Goal: Task Accomplishment & Management: Use online tool/utility

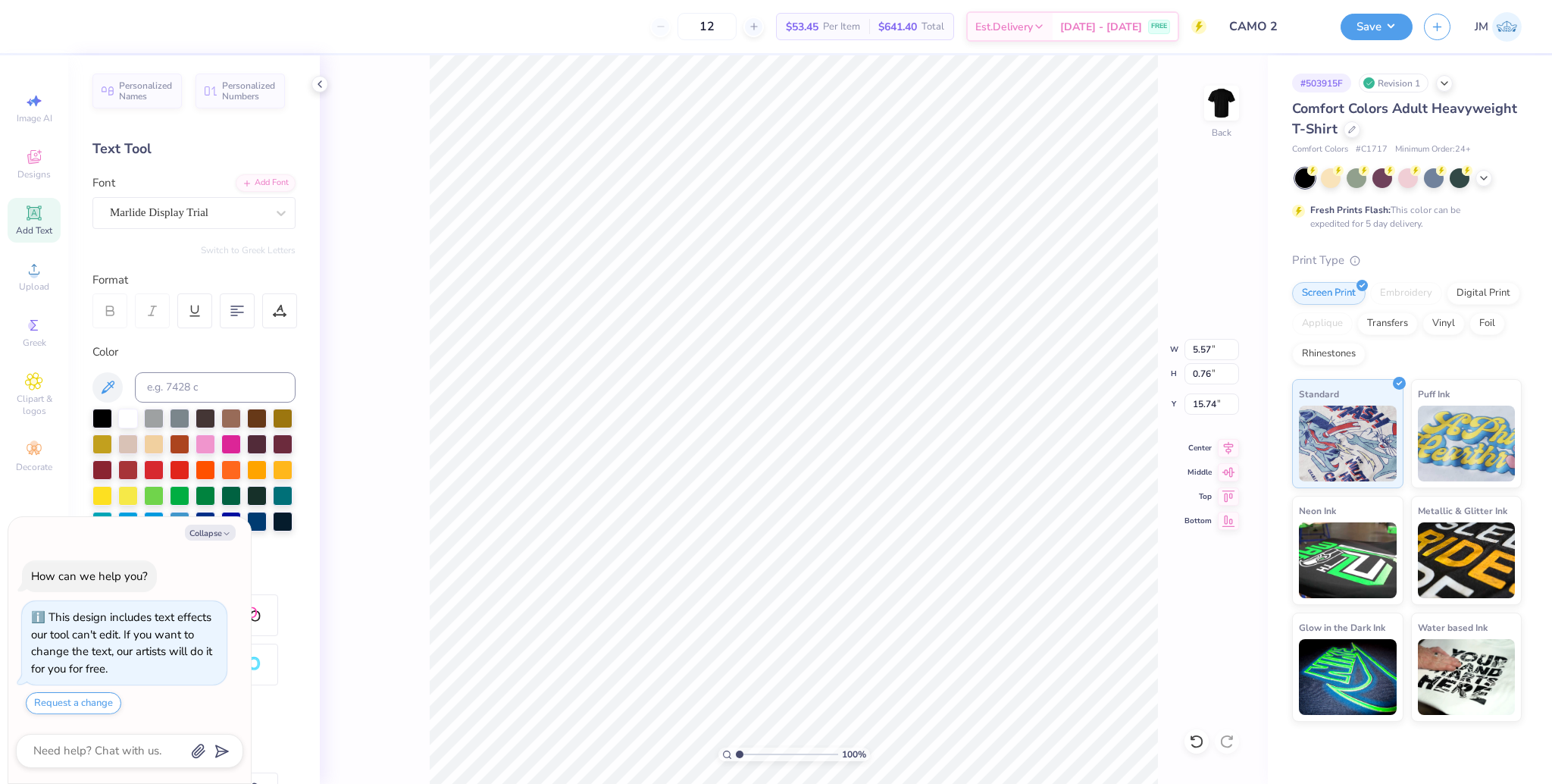
scroll to position [16, 5]
type textarea "x"
type input "1.50"
type input "0.39"
type input "8.97"
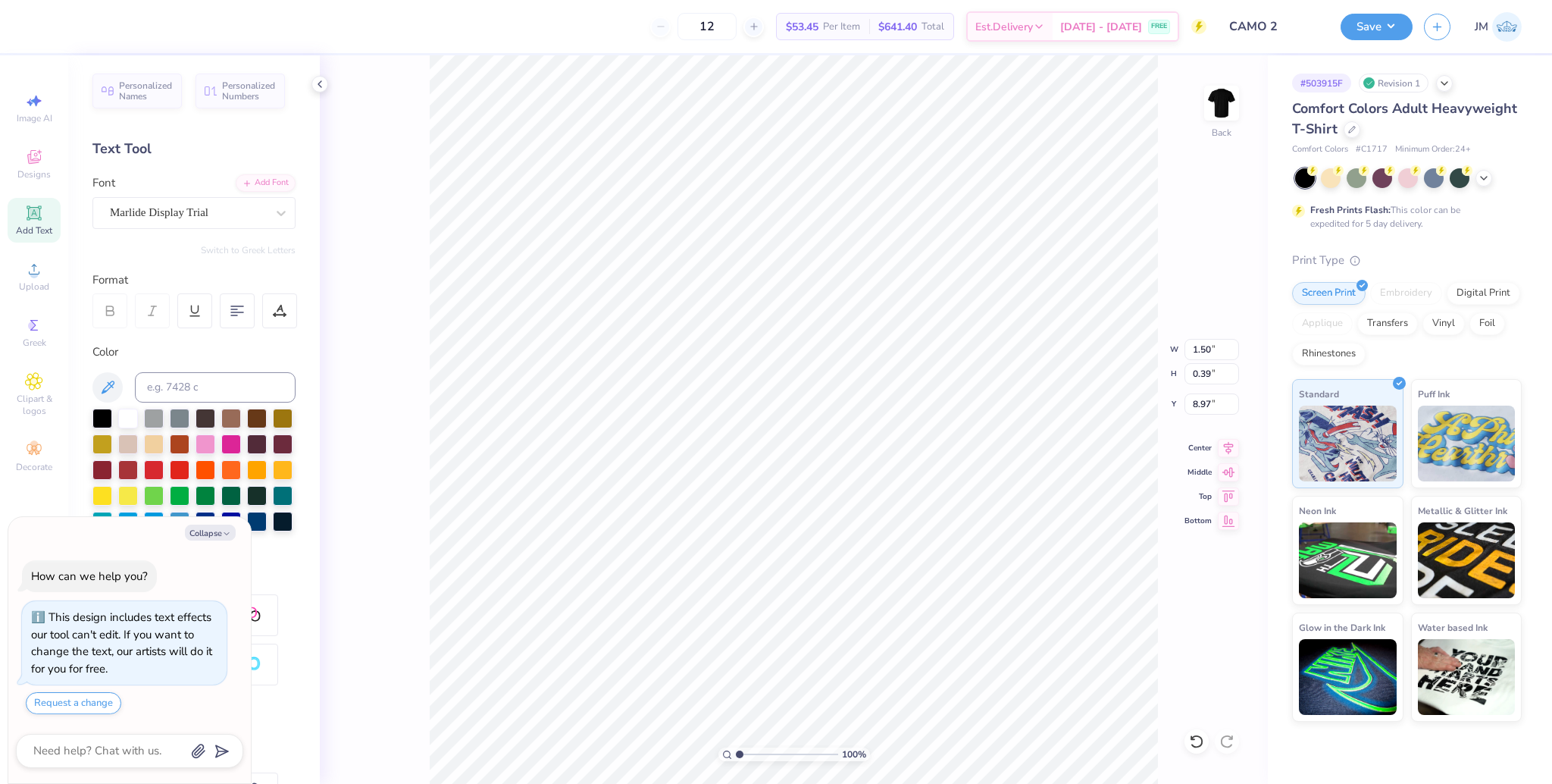
scroll to position [16, 2]
type textarea "x"
type textarea "1 8 5"
type textarea "x"
type textarea "1 8 D 5"
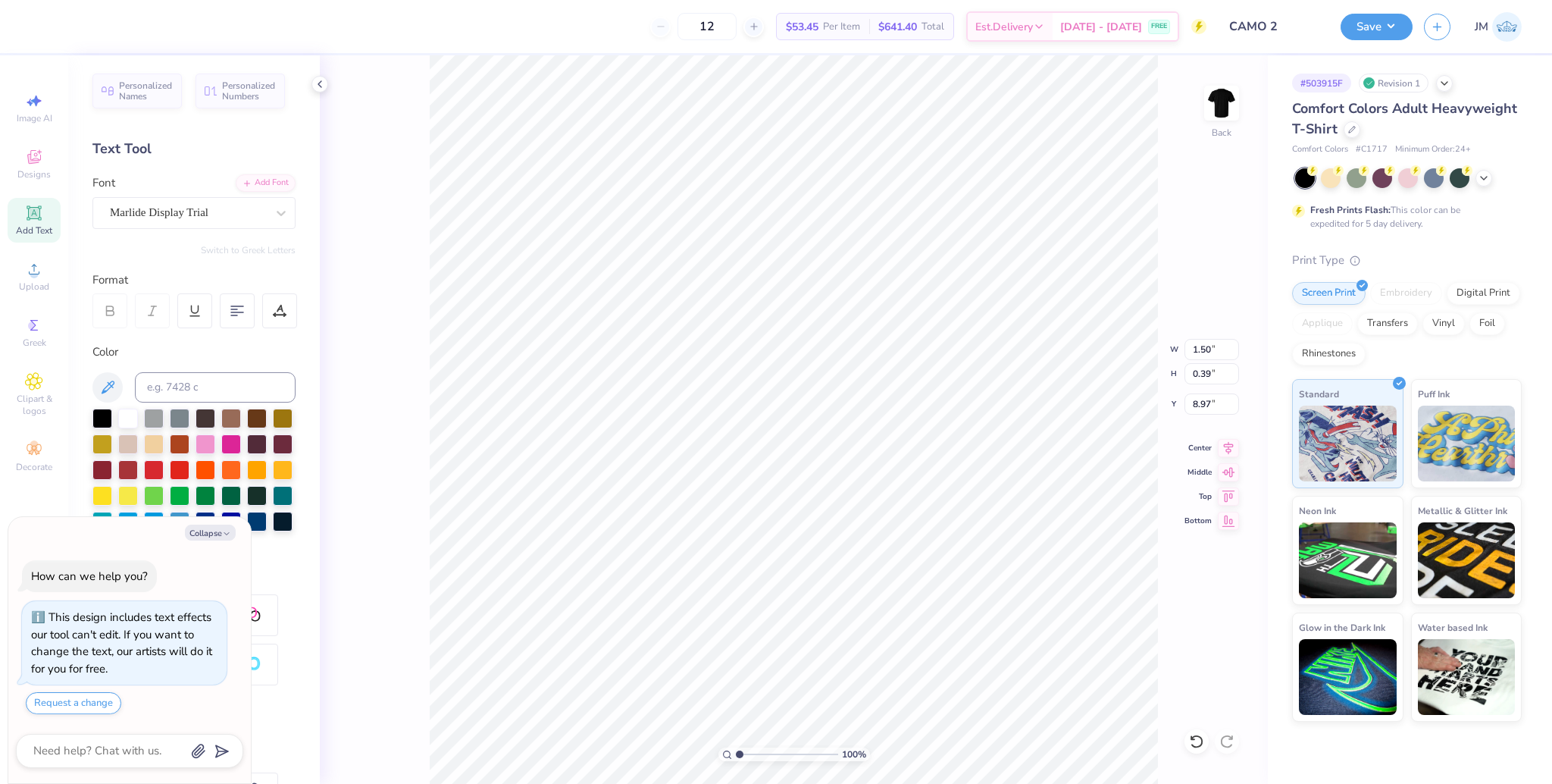
scroll to position [16, 2]
type textarea "x"
type textarea "1 8 5"
type textarea "x"
type textarea "1 8 5 5"
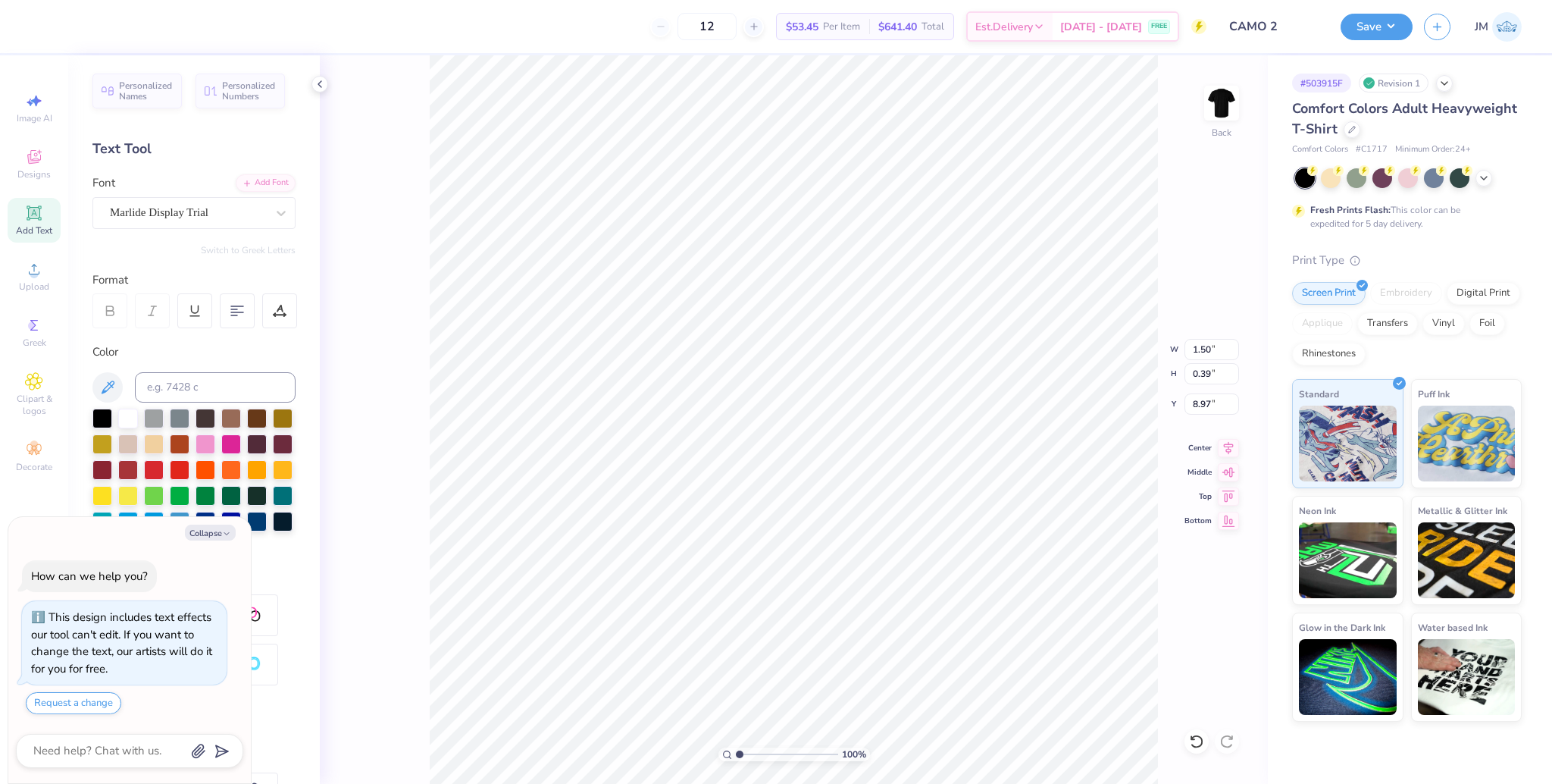
type textarea "x"
type input "11.99"
type input "15.00"
type input "3.00"
click at [1227, 98] on img at bounding box center [1222, 102] width 61 height 61
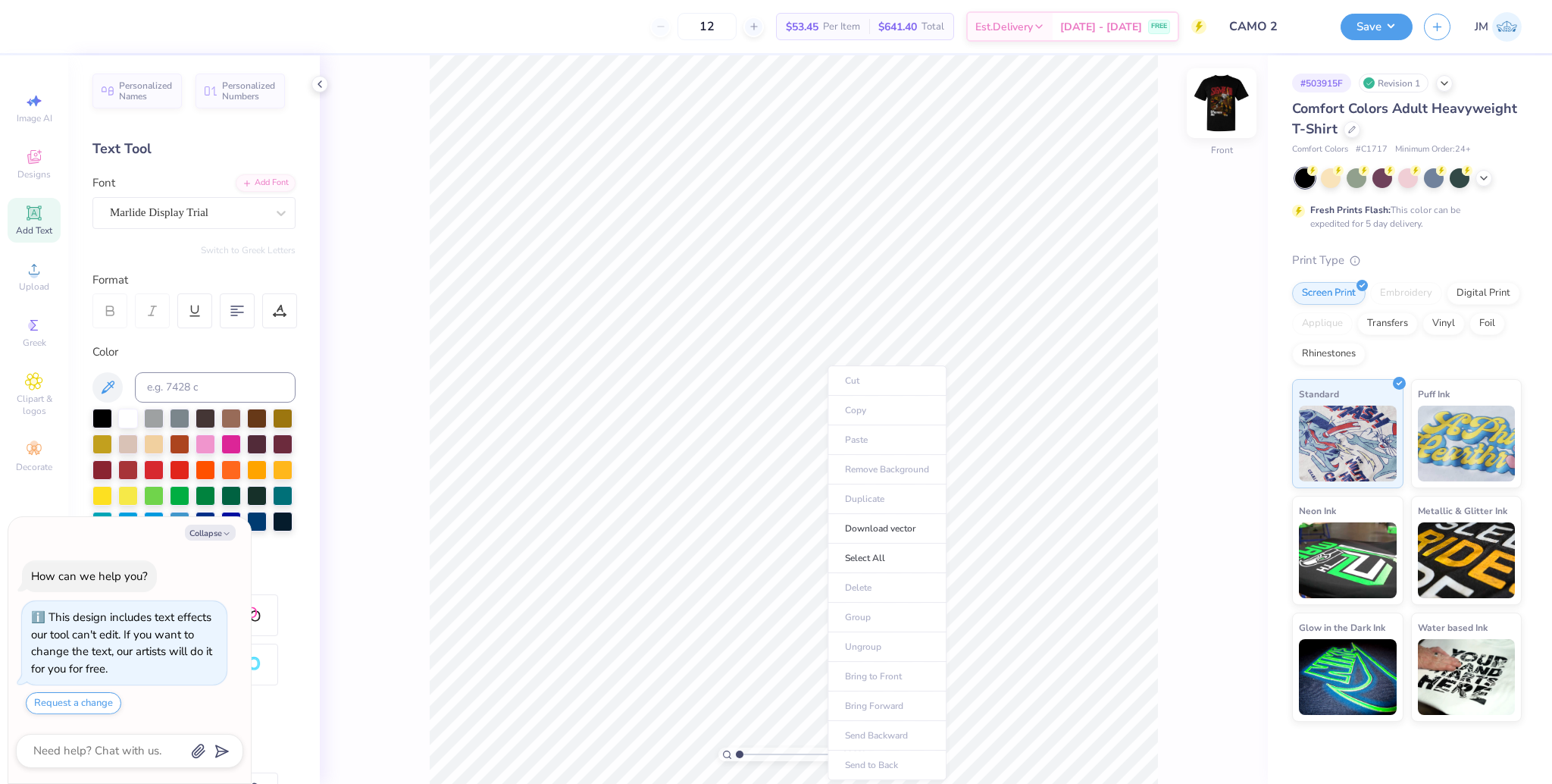
click at [1227, 115] on img at bounding box center [1222, 102] width 61 height 61
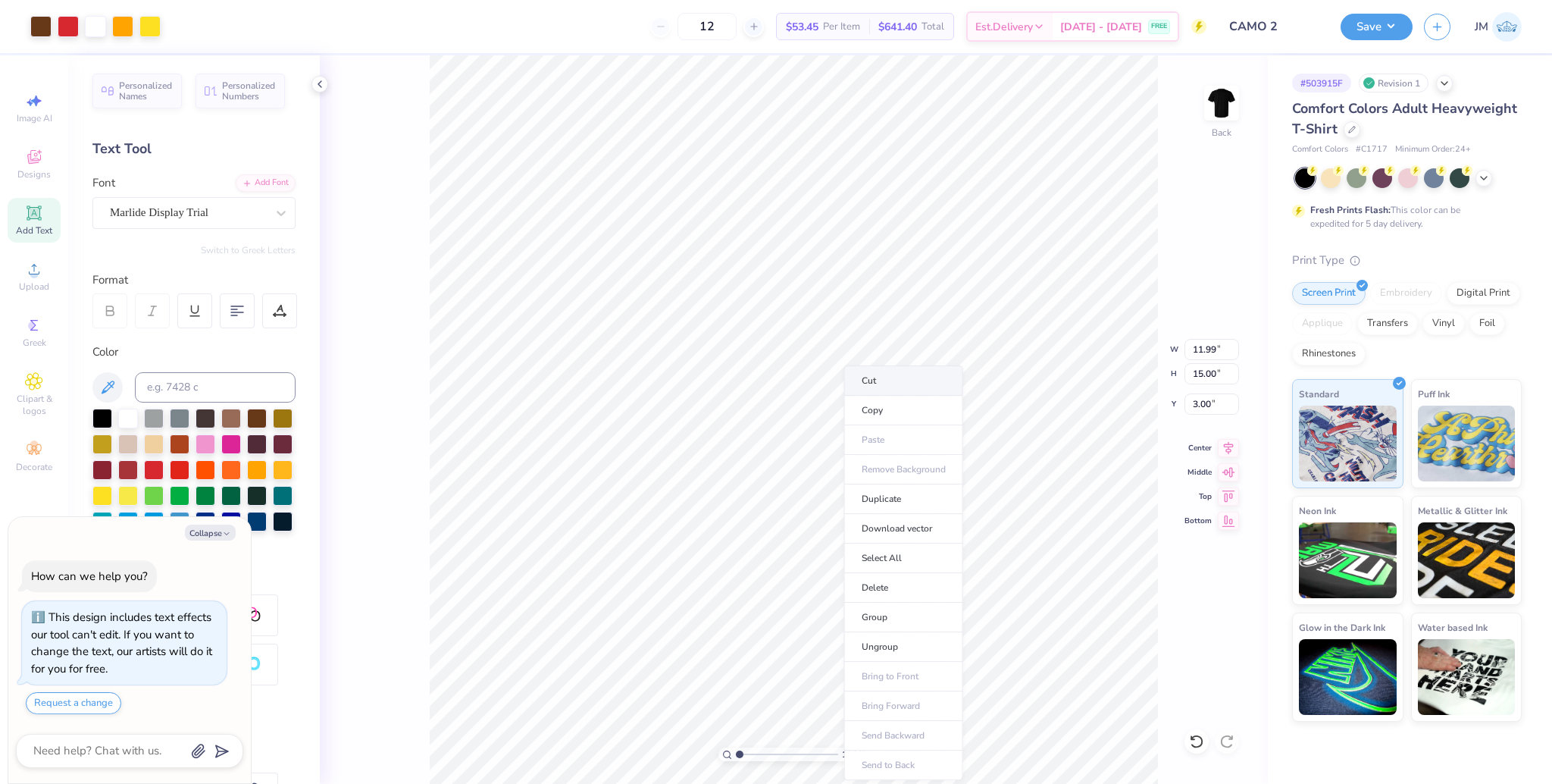
click at [880, 378] on li "Cut" at bounding box center [903, 379] width 119 height 30
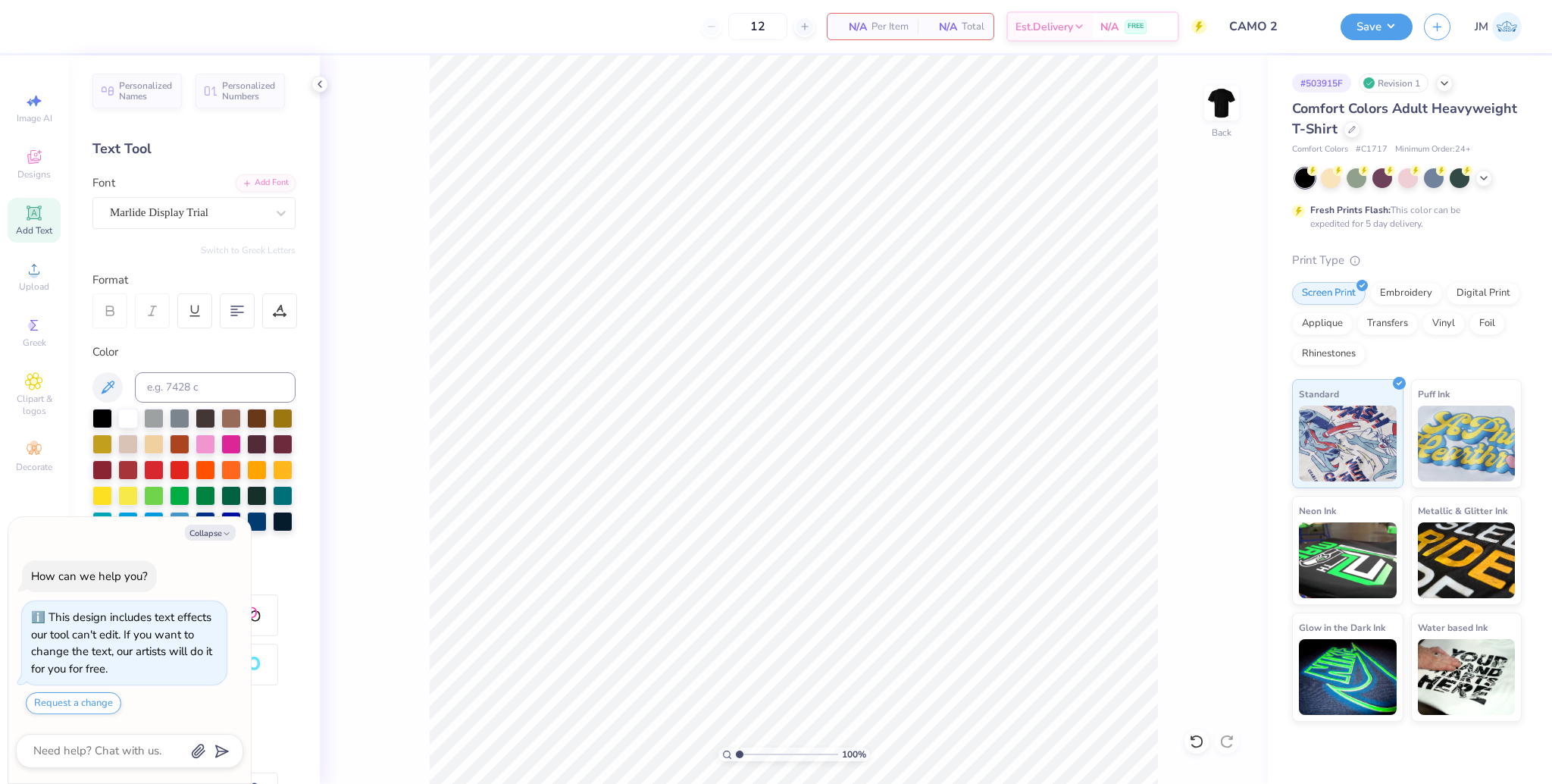
click at [1250, 65] on div "100 % Back" at bounding box center [794, 419] width 948 height 728
click at [1229, 91] on img at bounding box center [1222, 102] width 61 height 61
click at [902, 446] on li "Paste" at bounding box center [905, 439] width 119 height 30
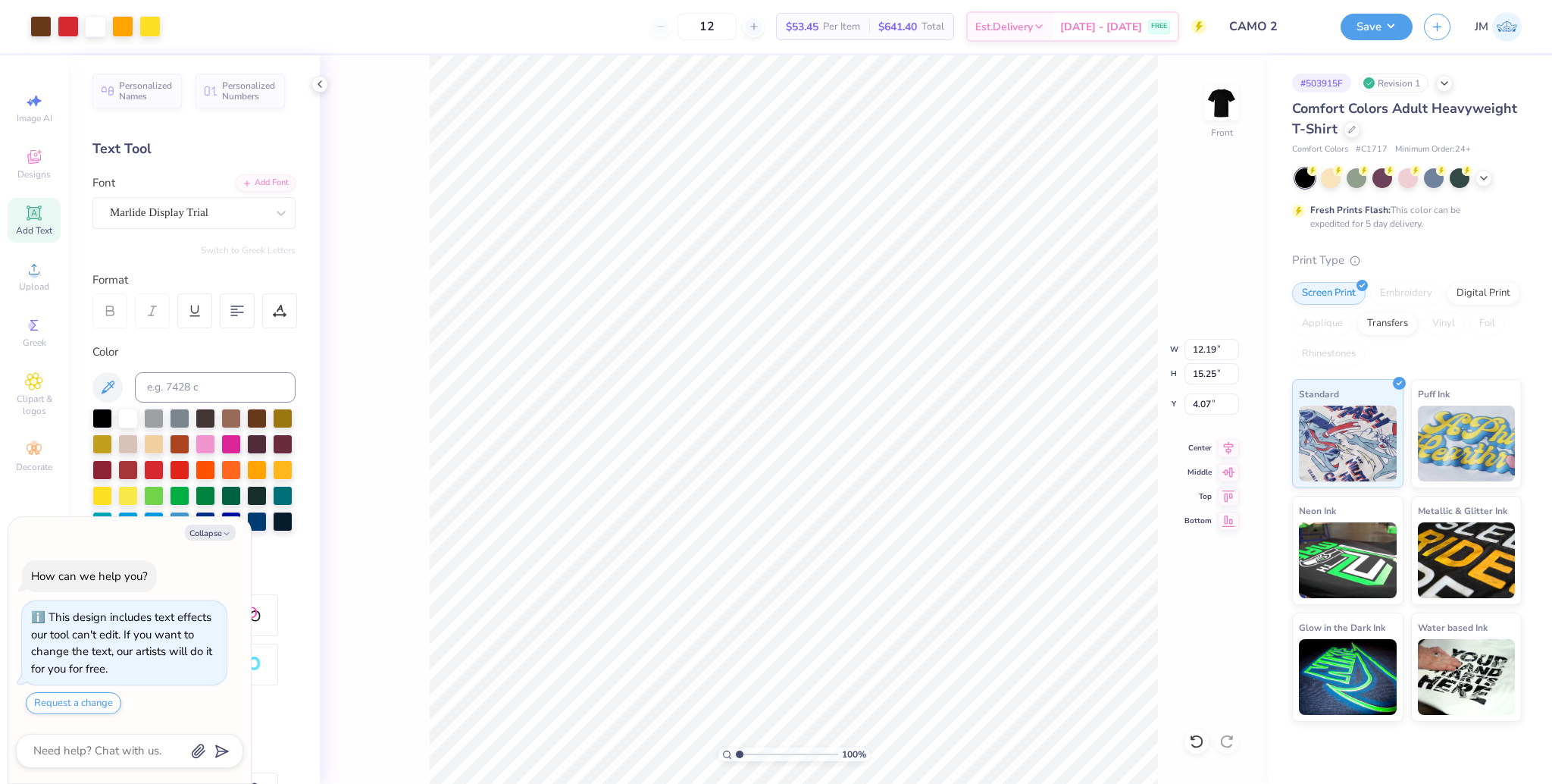
type textarea "x"
type input "4.97"
click at [889, 612] on li "Group" at bounding box center [900, 617] width 119 height 30
click at [761, 644] on li "Ungroup" at bounding box center [772, 647] width 119 height 30
type textarea "x"
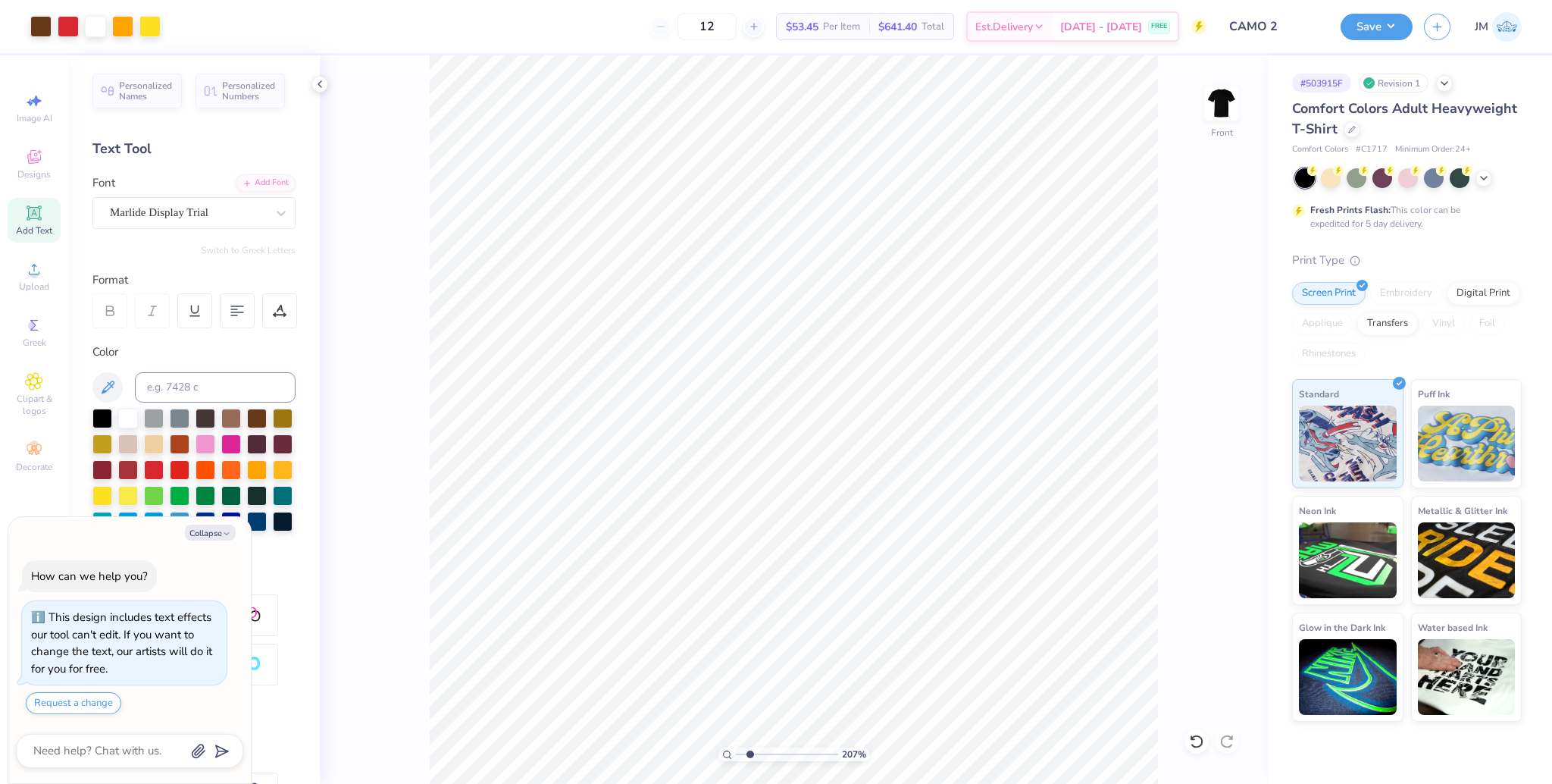
drag, startPoint x: 740, startPoint y: 753, endPoint x: 749, endPoint y: 753, distance: 9.0
type input "2.07"
click at [749, 753] on input "range" at bounding box center [787, 754] width 102 height 14
type textarea "x"
type input "18.03"
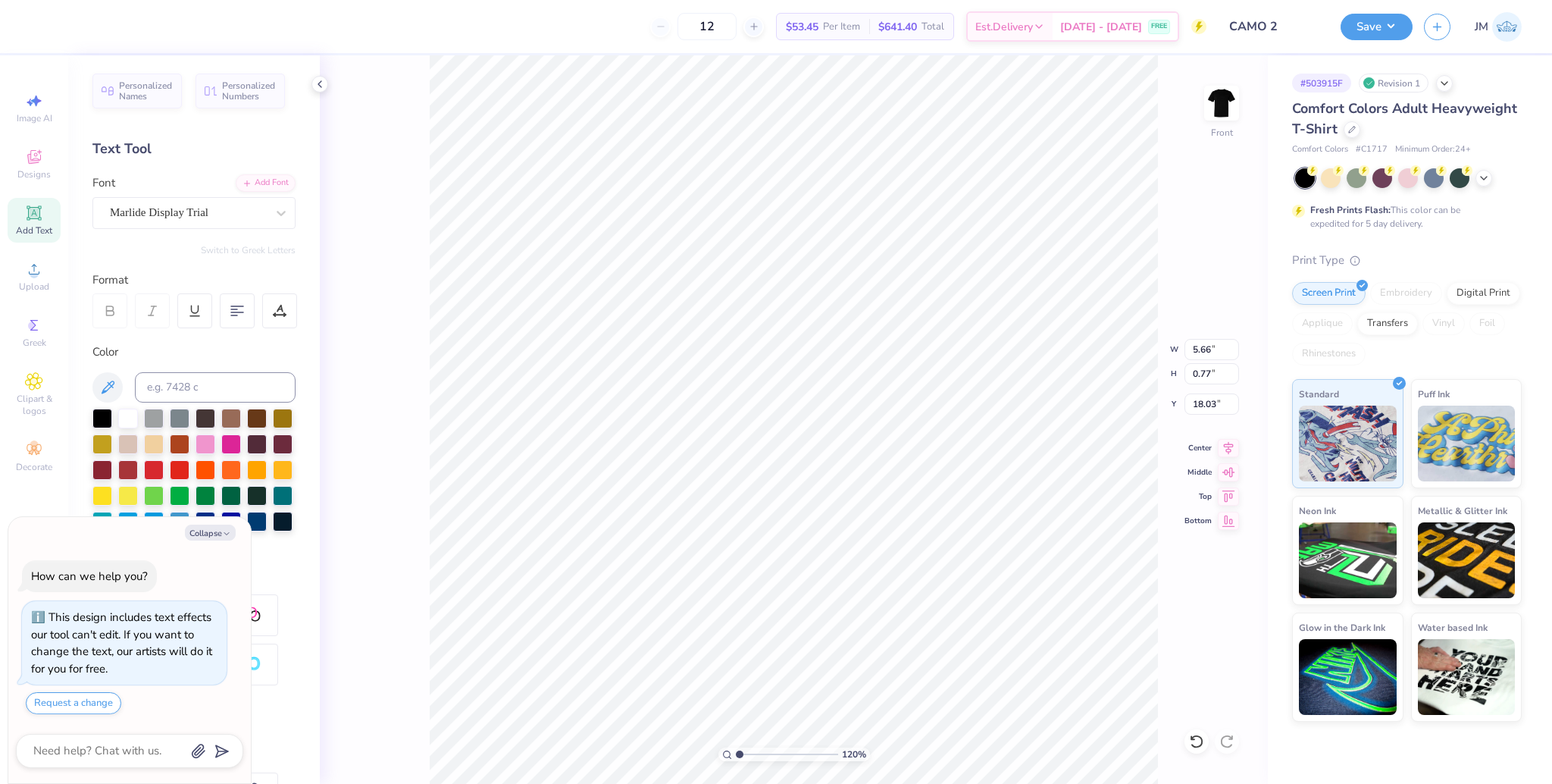
drag, startPoint x: 748, startPoint y: 752, endPoint x: 696, endPoint y: 743, distance: 52.8
type input "1"
click at [736, 747] on input "range" at bounding box center [787, 754] width 102 height 14
click at [801, 531] on li "Group" at bounding box center [804, 533] width 119 height 30
type textarea "x"
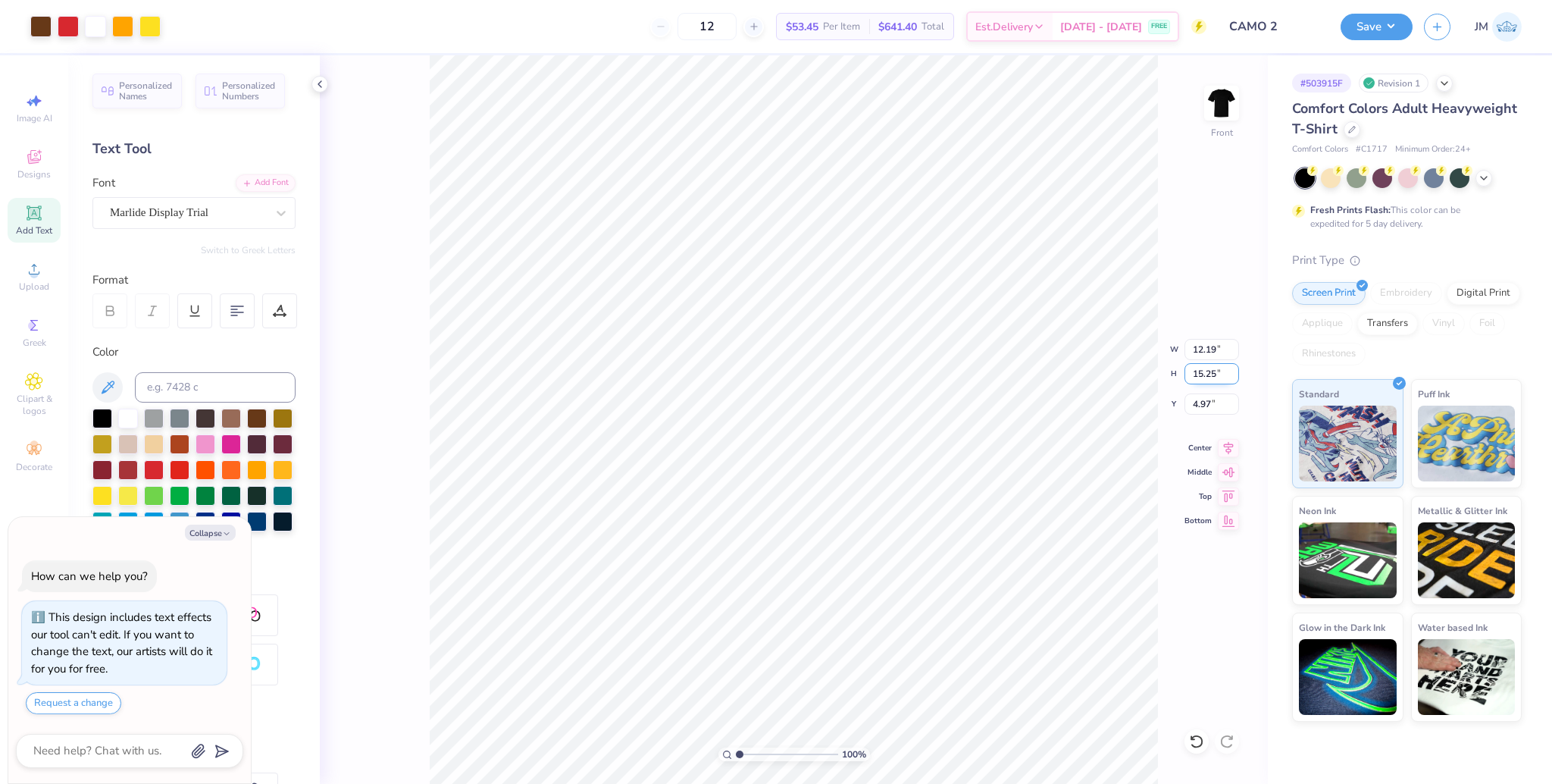
click at [1200, 374] on input "15.25" at bounding box center [1212, 374] width 55 height 21
type input "15"
type textarea "x"
type input "11.99"
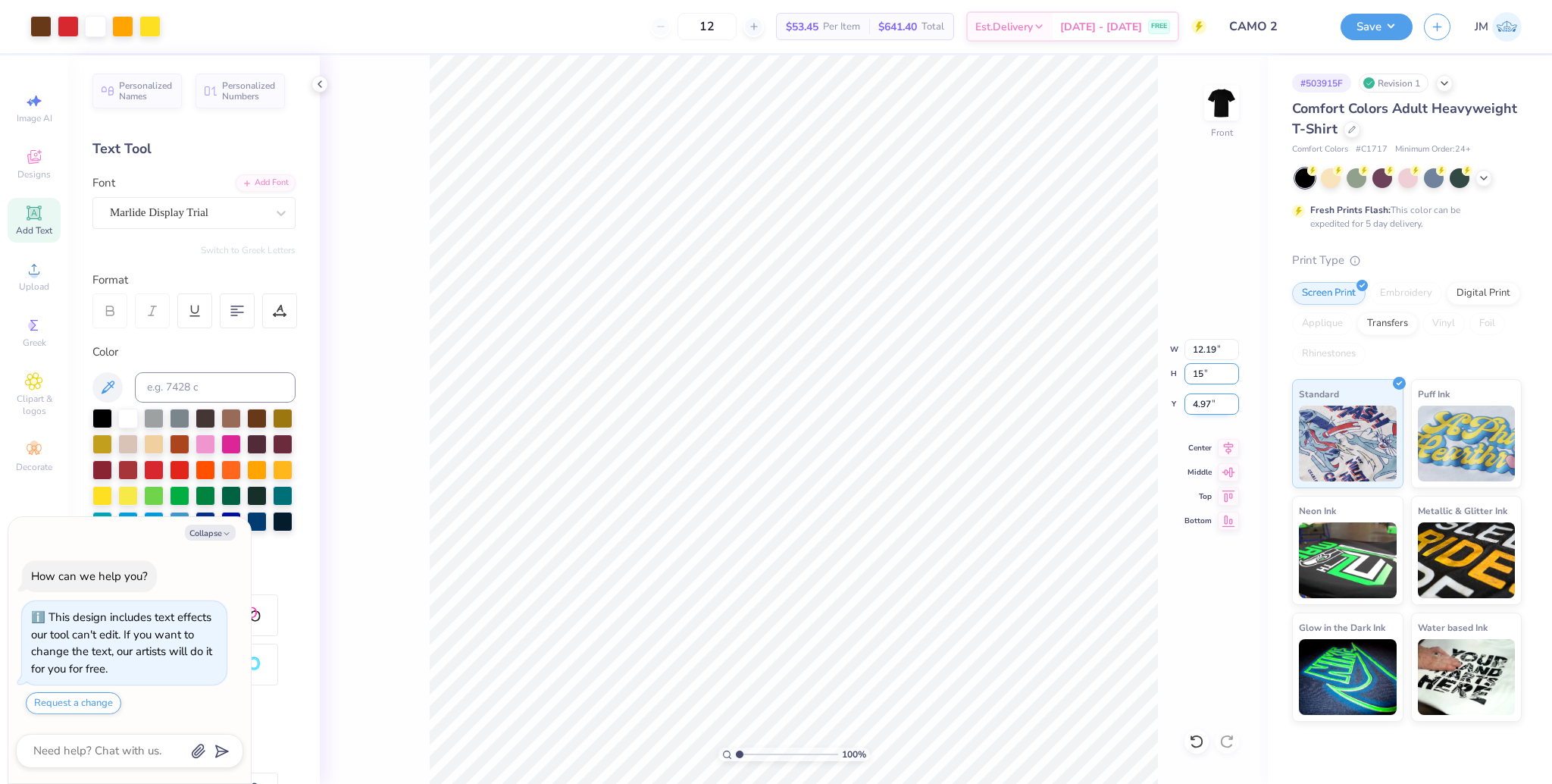
type input "15.00"
click at [1203, 402] on input "5.09" at bounding box center [1212, 404] width 55 height 21
type input "3"
type textarea "x"
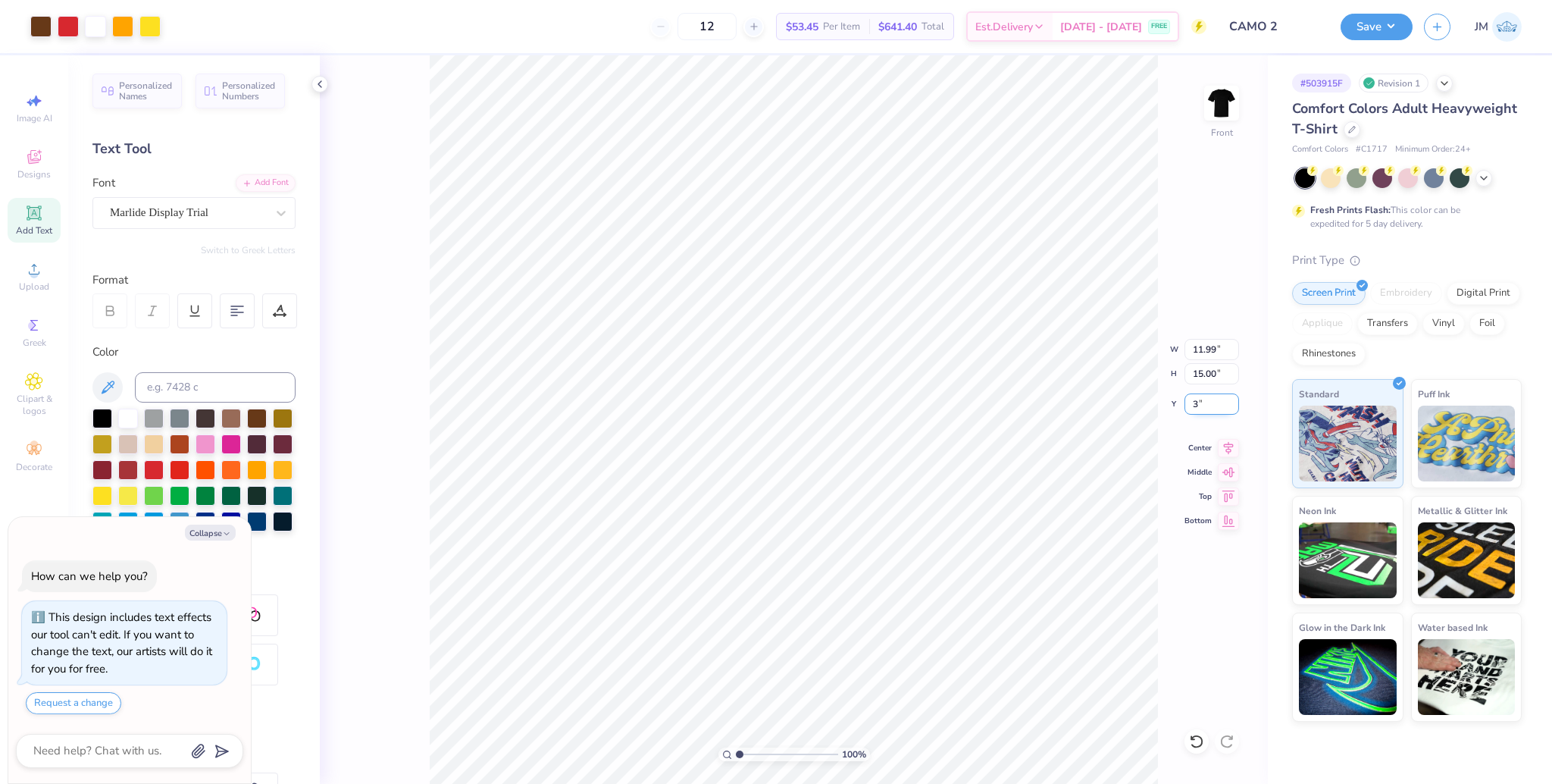
type input "3.00"
click at [1233, 101] on img at bounding box center [1222, 102] width 30 height 30
click at [42, 280] on span "Upload" at bounding box center [34, 286] width 30 height 13
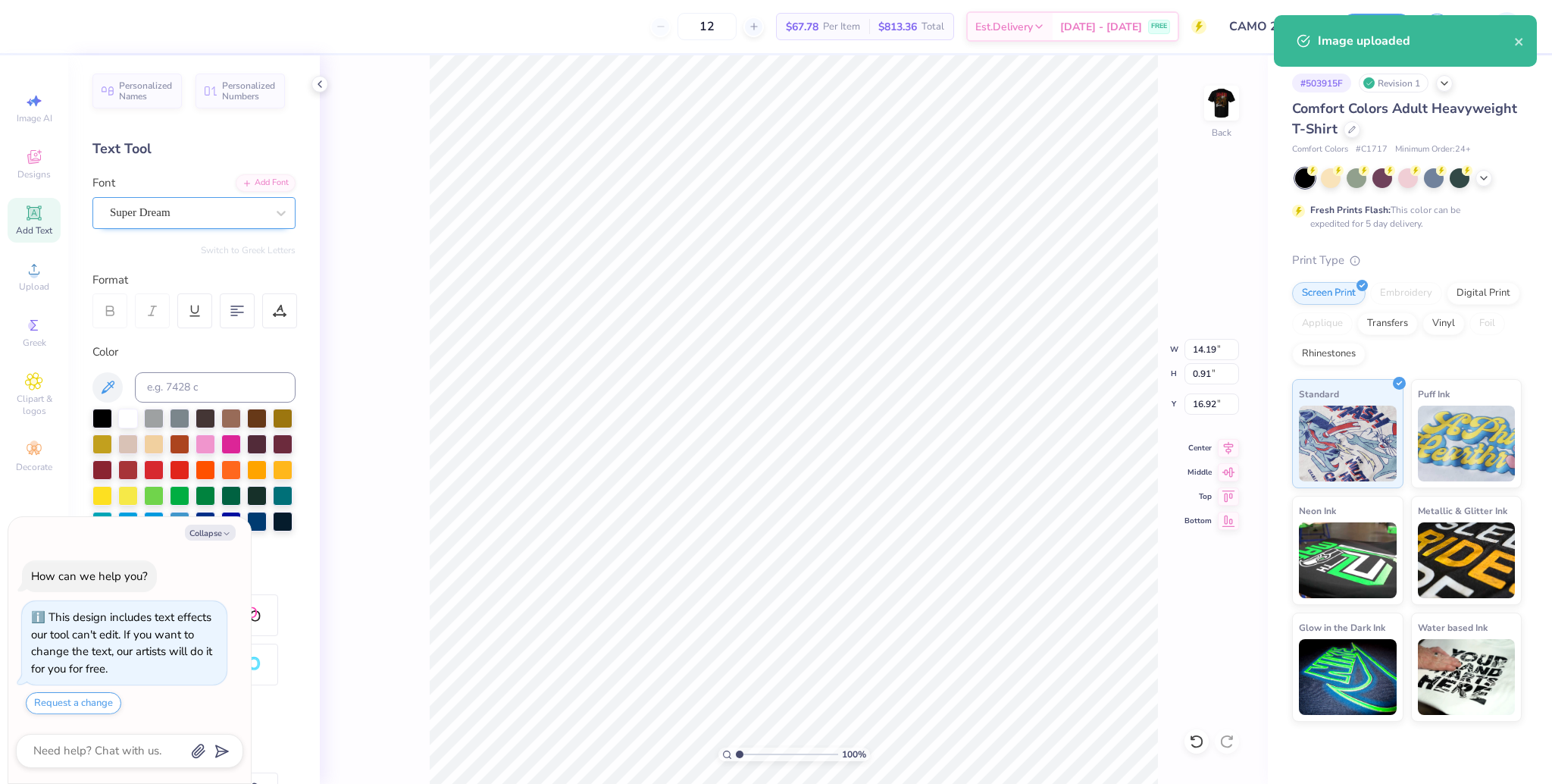
click at [152, 201] on div "Super Dream" at bounding box center [187, 212] width 159 height 23
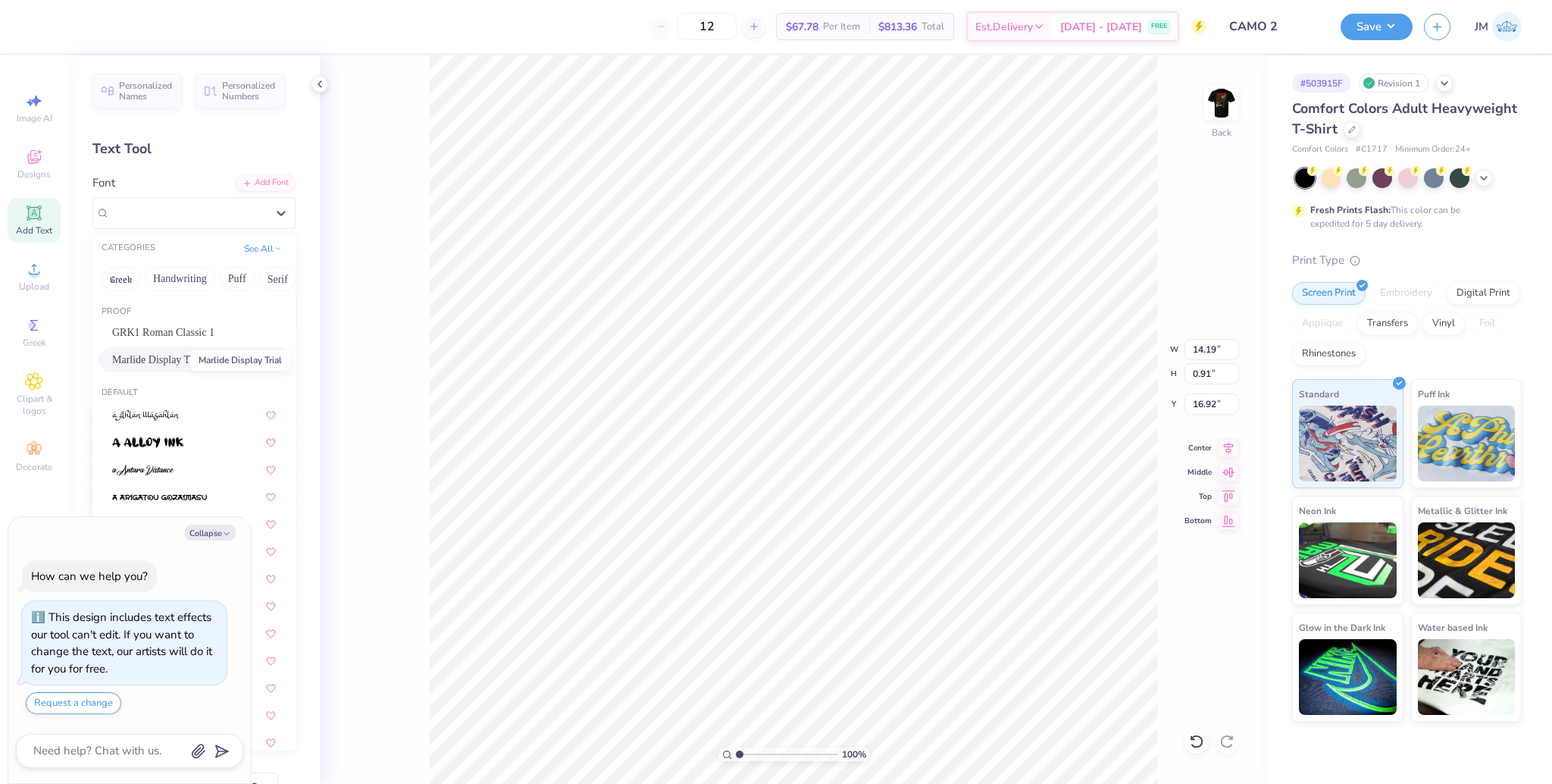
click at [170, 354] on span "Marlide Display Trial" at bounding box center [157, 359] width 92 height 15
type textarea "x"
type input "10.67"
type input "0.85"
type input "17.04"
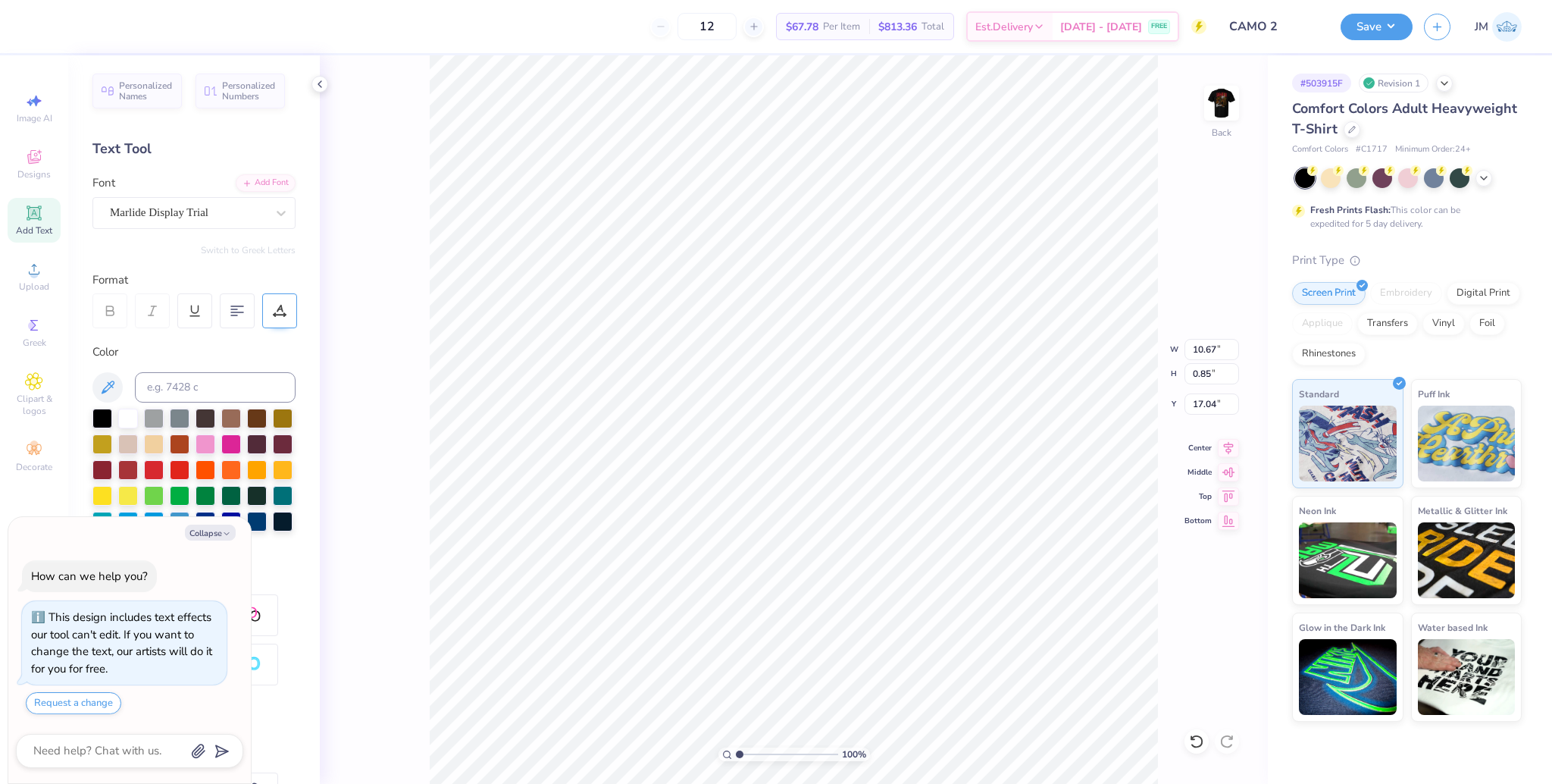
click at [271, 311] on div at bounding box center [280, 311] width 35 height 35
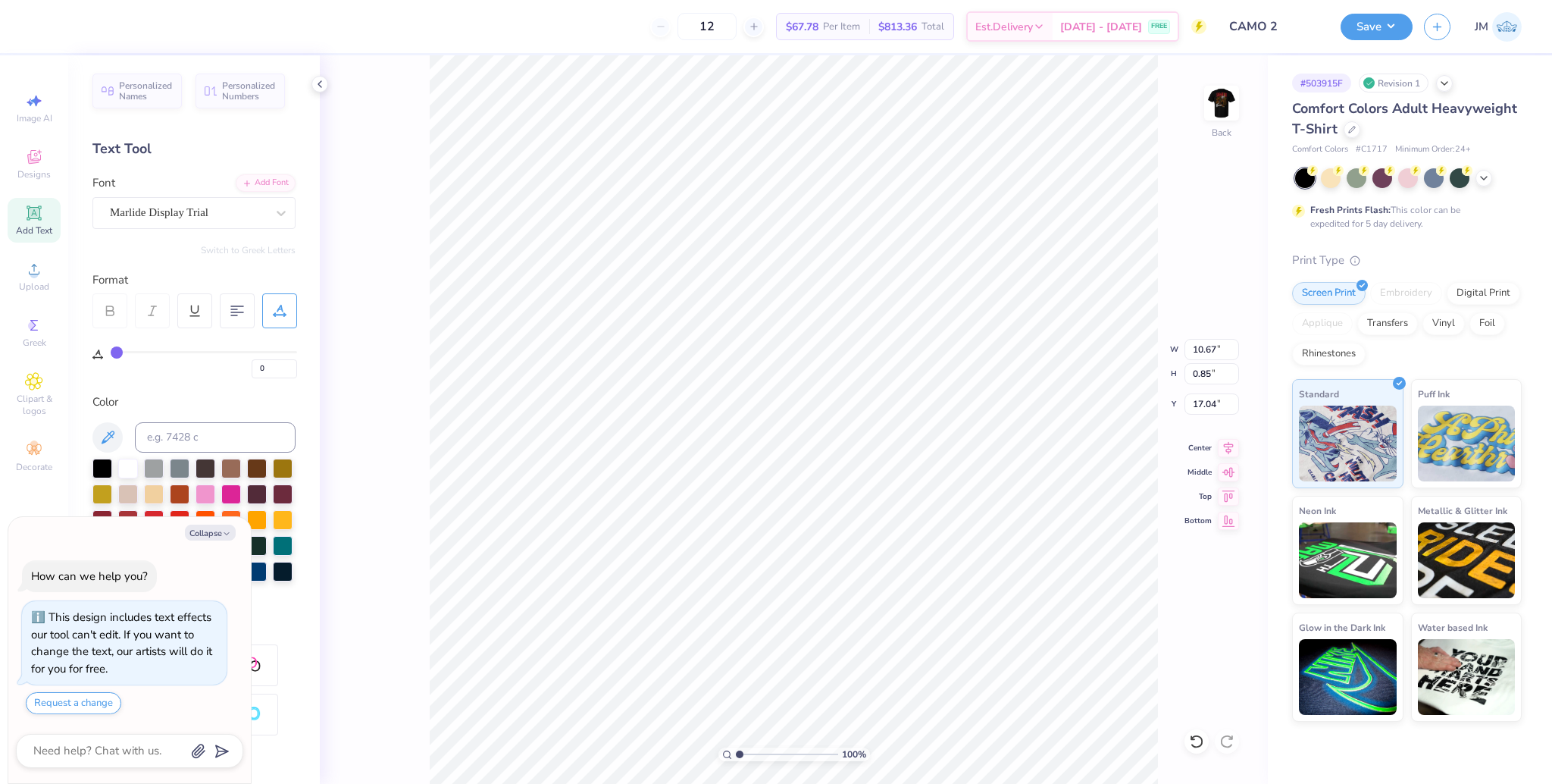
type input "1"
type input "4"
type input "5"
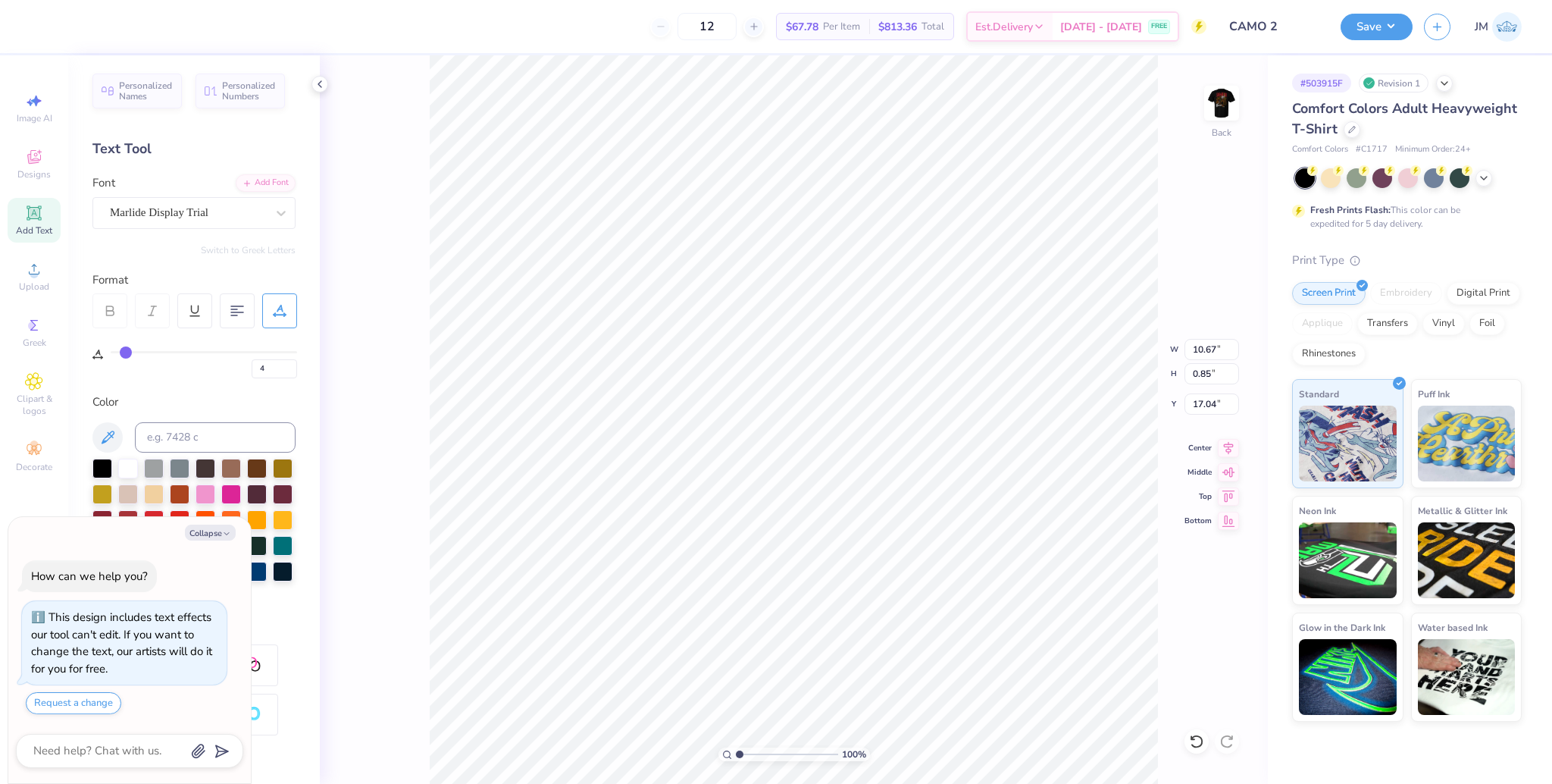
type input "5"
type input "6"
type input "7"
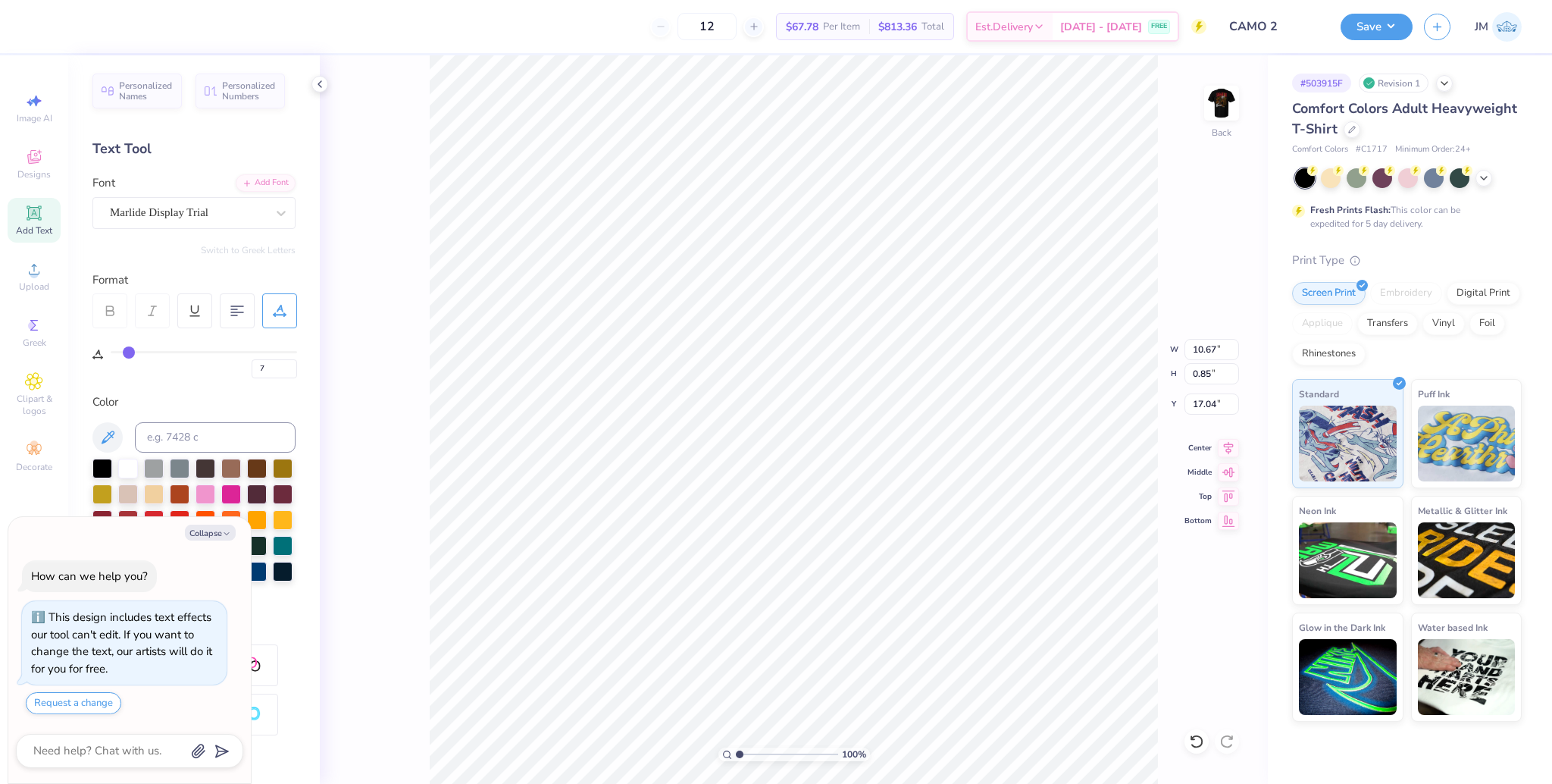
type input "8"
type input "9"
type input "10"
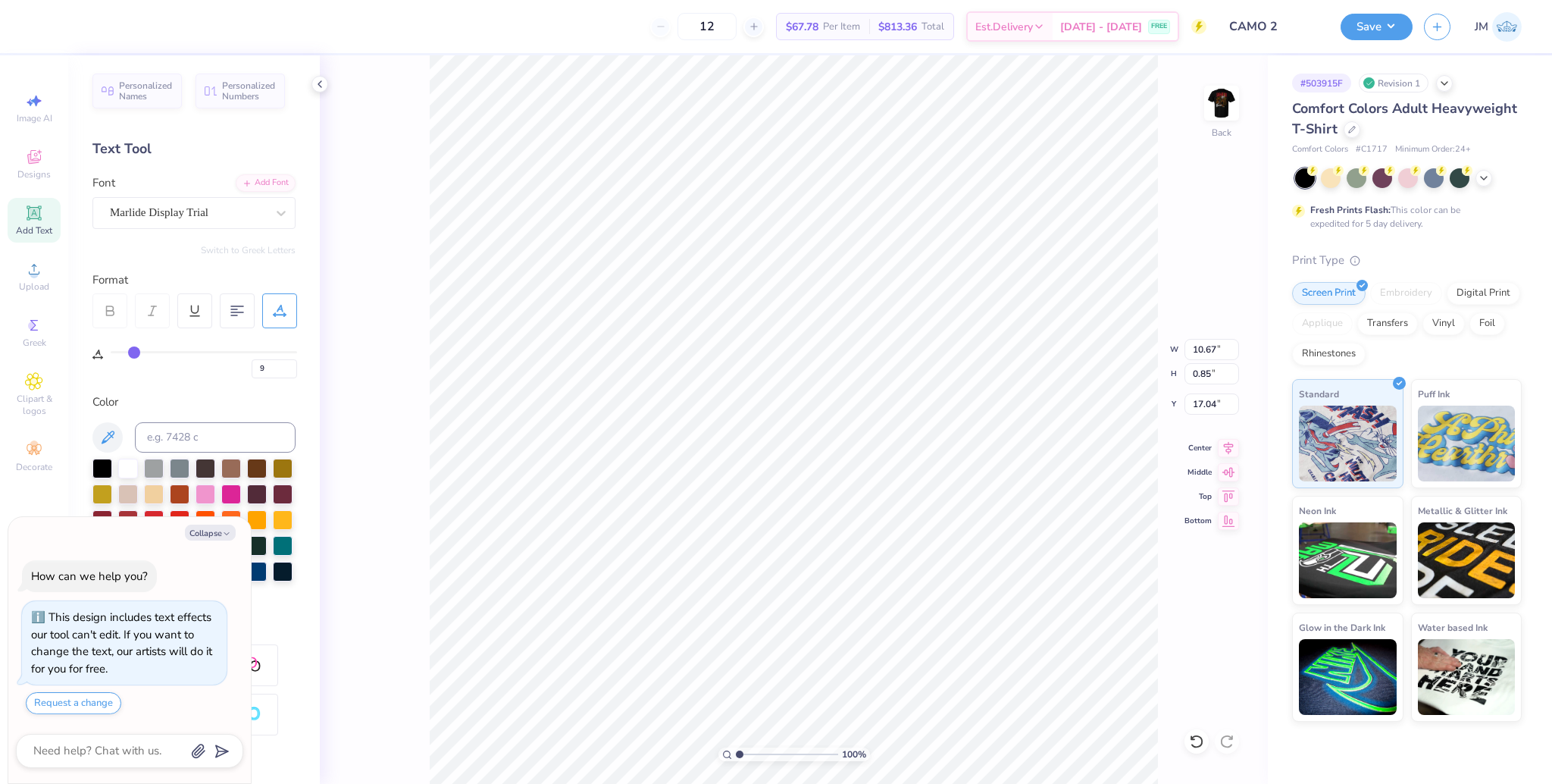
type input "10"
type input "16"
type input "17"
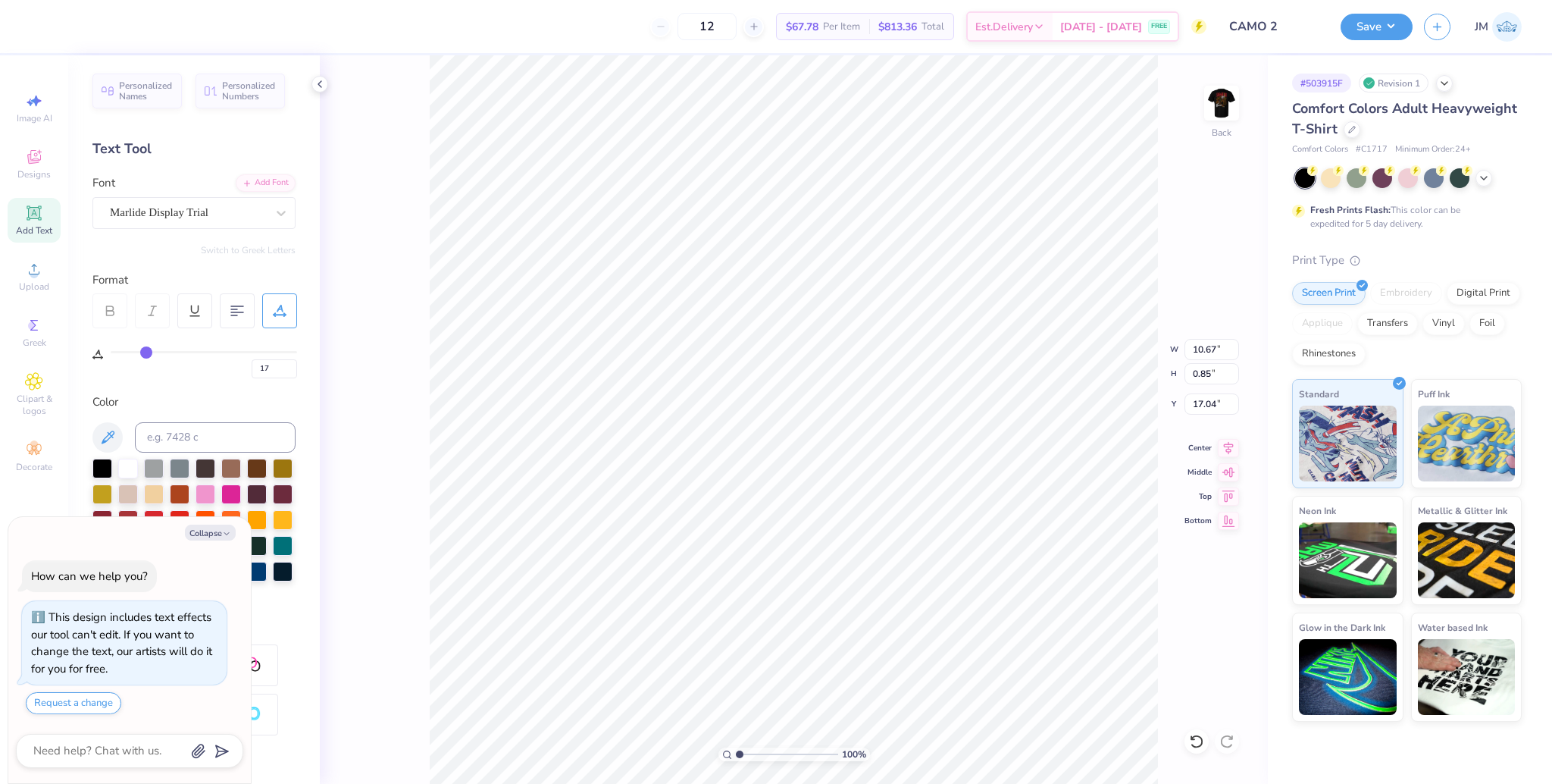
type input "18"
type input "21"
type input "22"
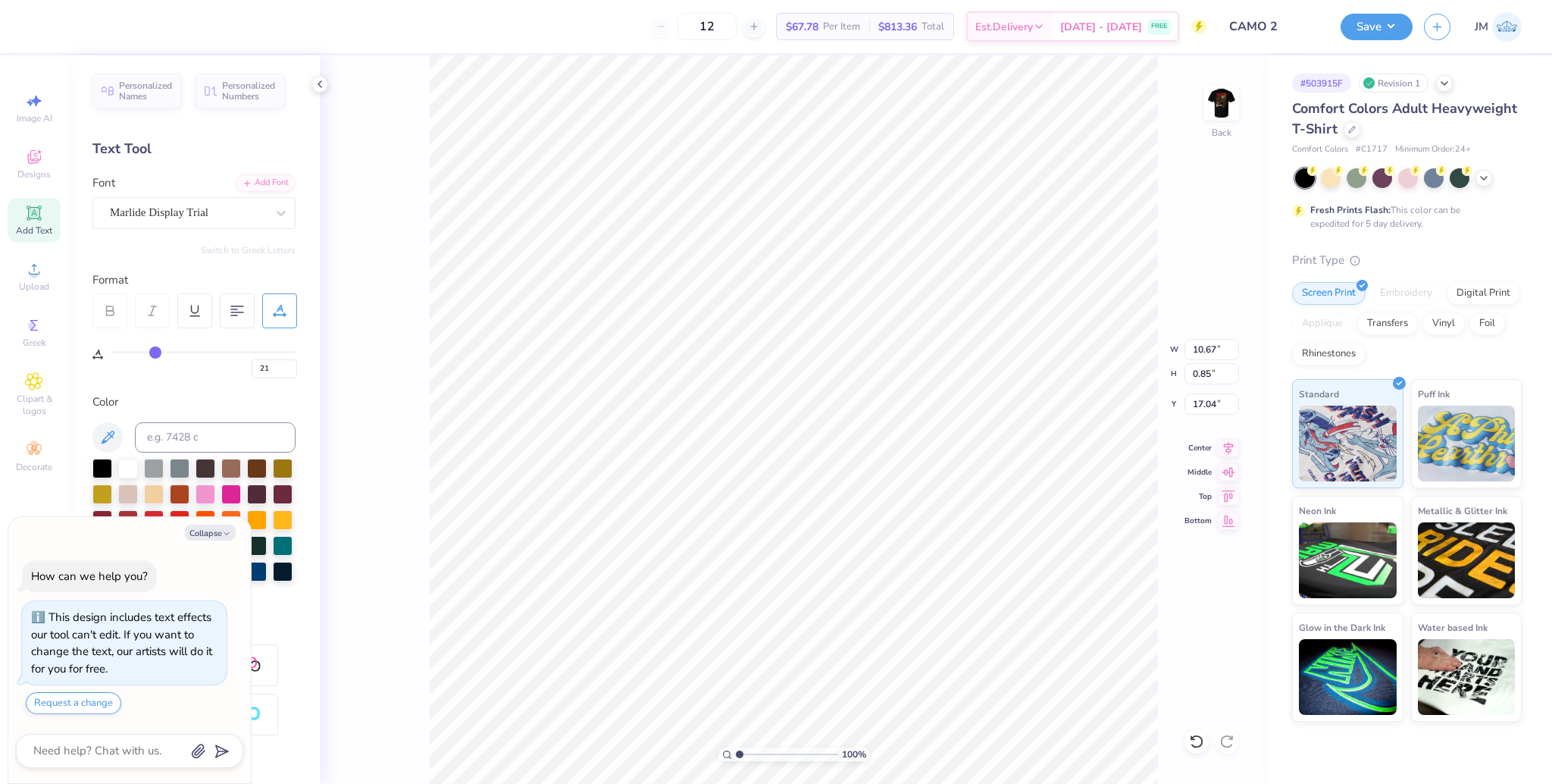
type input "22"
type input "23"
type input "24"
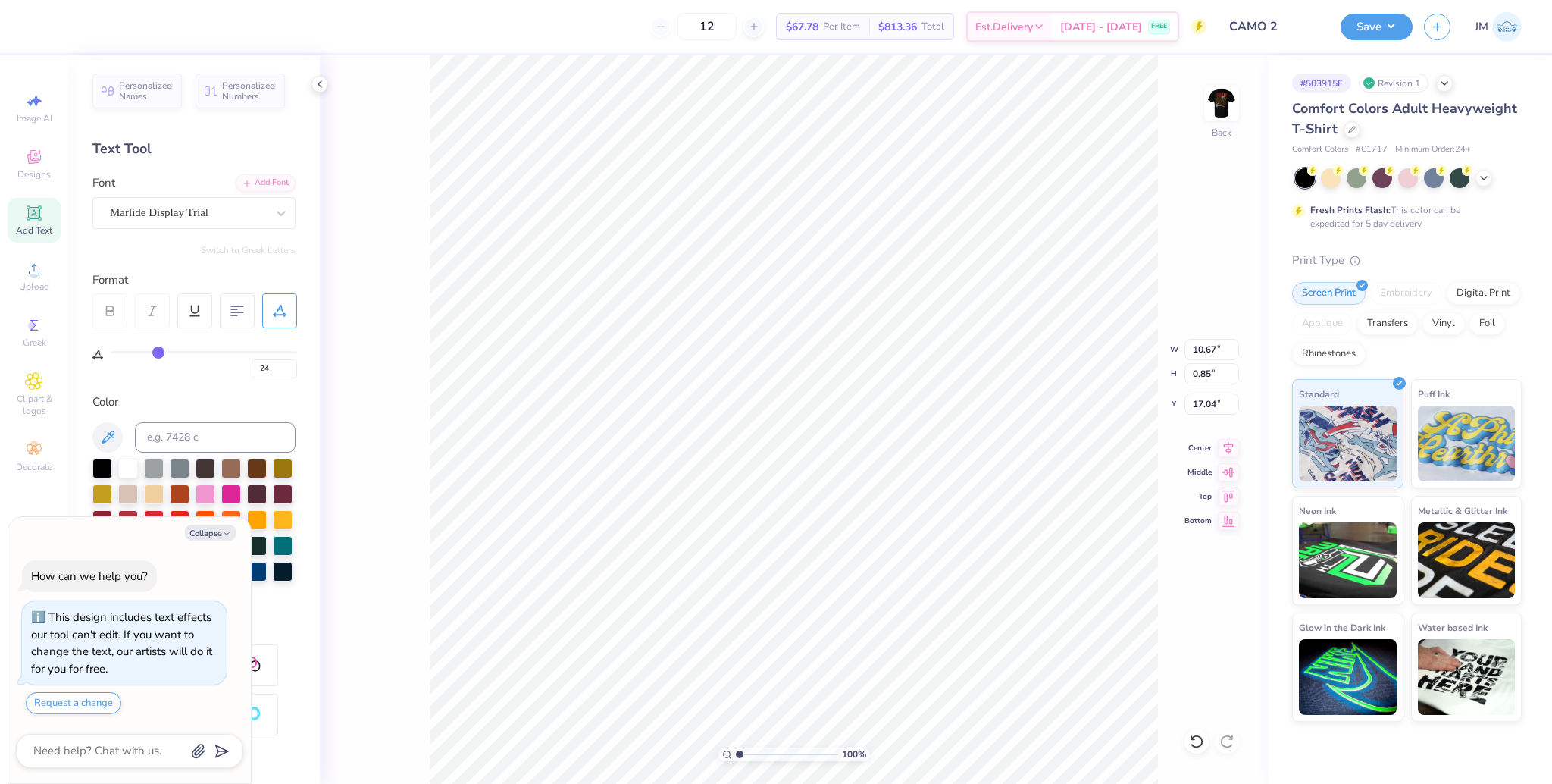
type input "25"
type input "26"
type input "27"
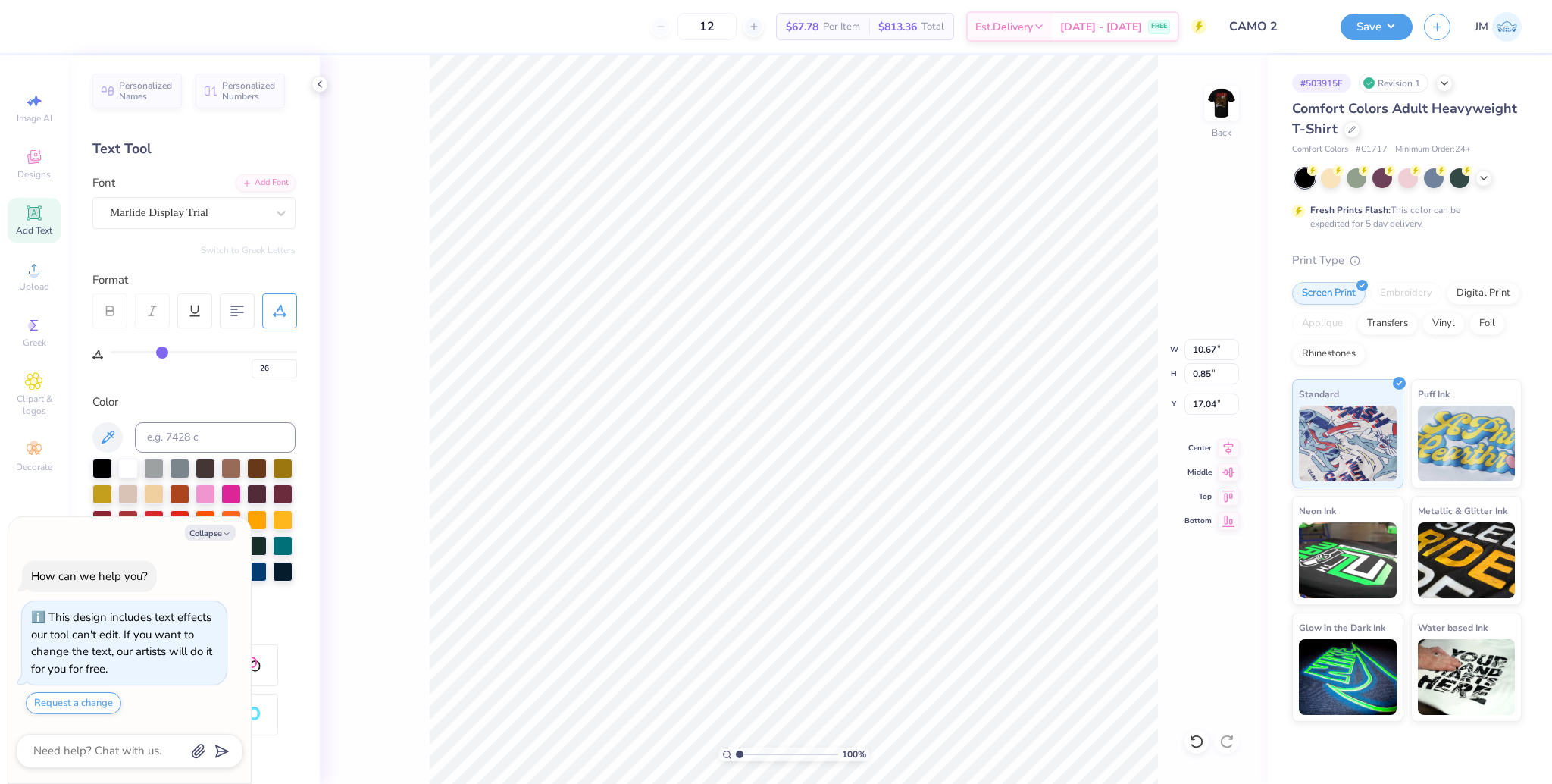
type input "27"
type input "28"
type input "29"
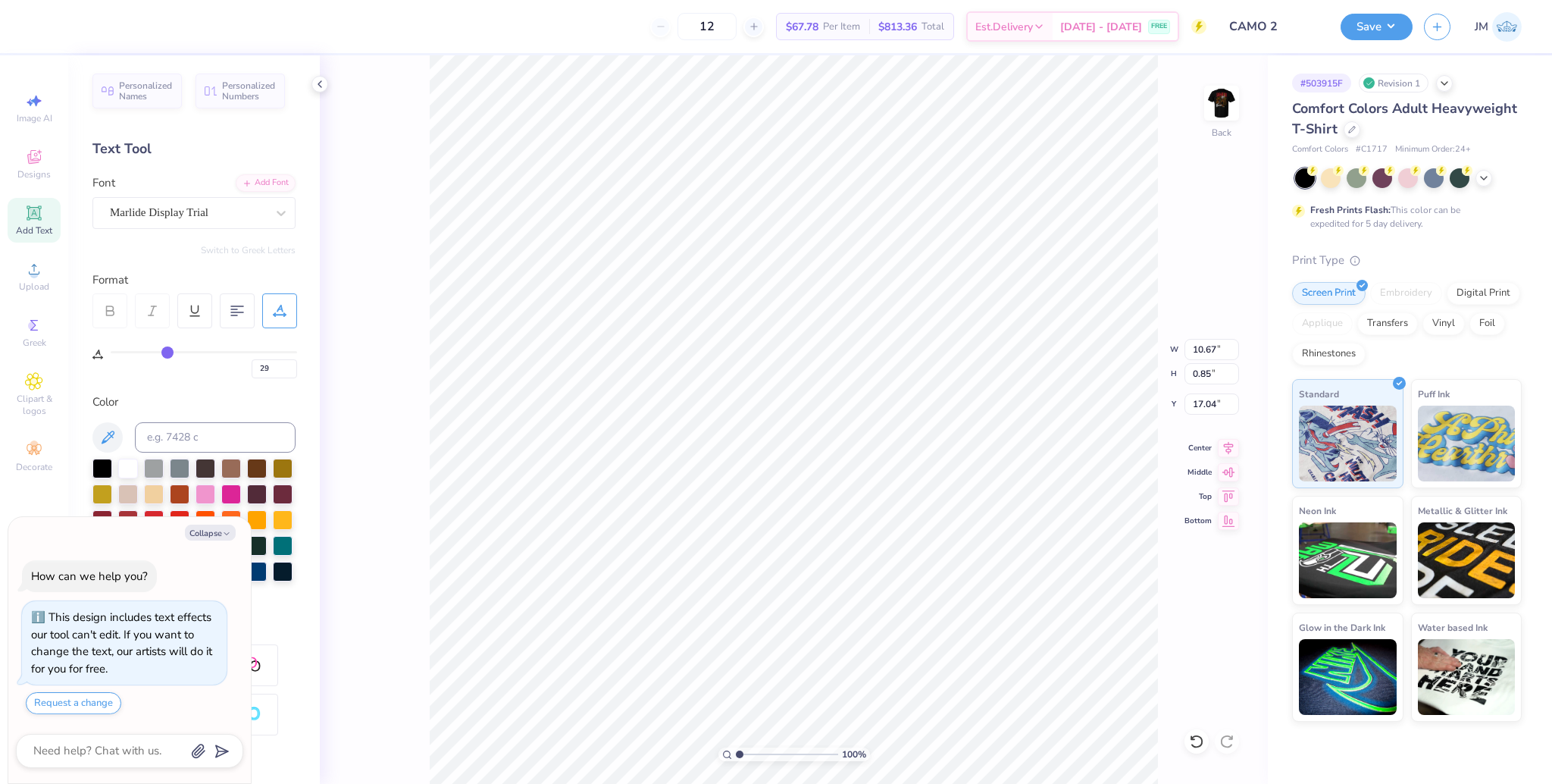
drag, startPoint x: 113, startPoint y: 350, endPoint x: 167, endPoint y: 350, distance: 54.0
type input "29"
click at [167, 350] on input "range" at bounding box center [204, 351] width 186 height 2
type textarea "x"
type input "14.17"
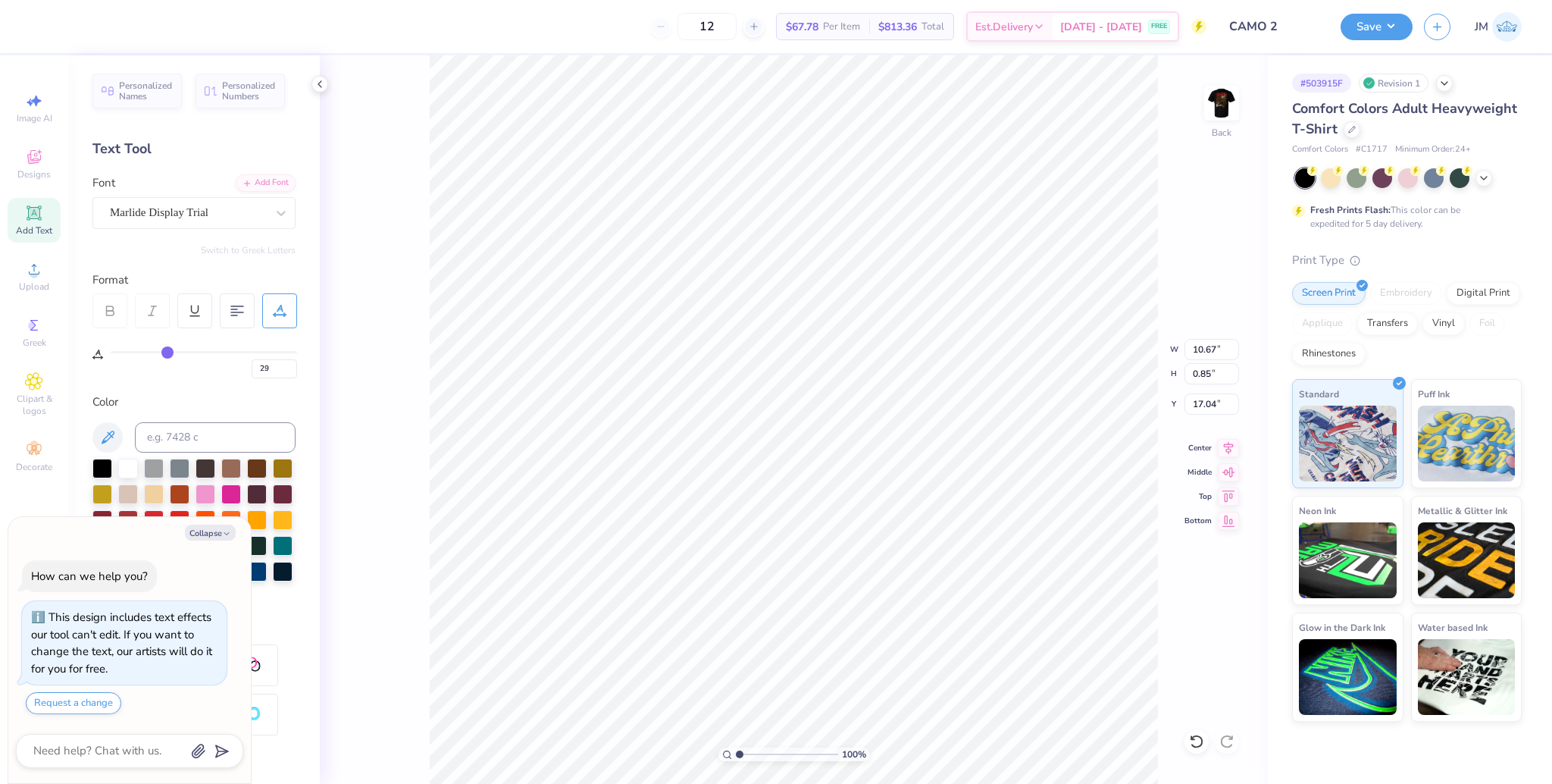
type input "0.68"
type input "17.12"
type textarea "x"
type input "9.89"
type input "0.47"
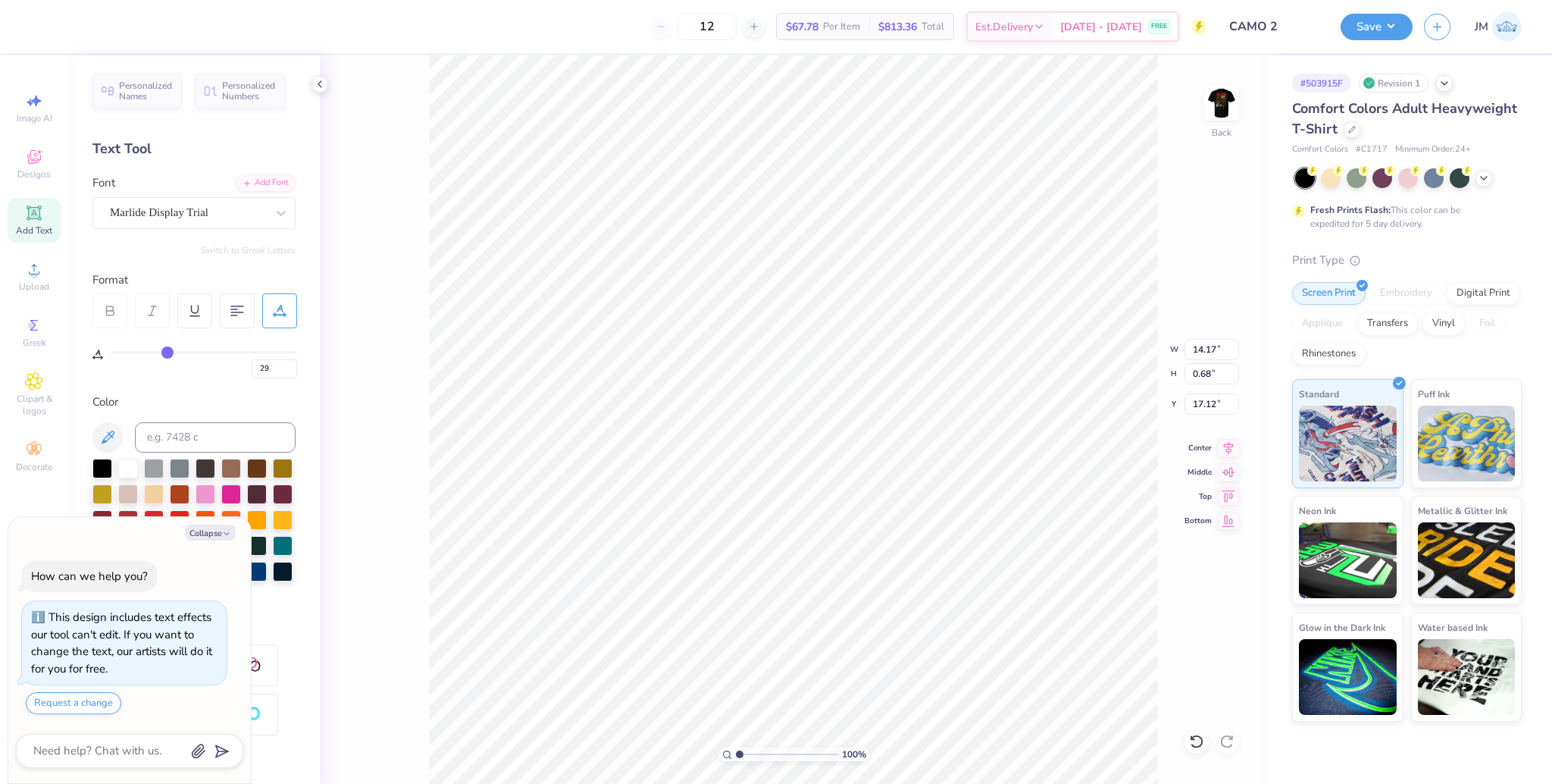
type input "17.33"
type textarea "x"
type input "17.02"
click at [804, 616] on li "Group" at bounding box center [811, 617] width 119 height 30
type textarea "x"
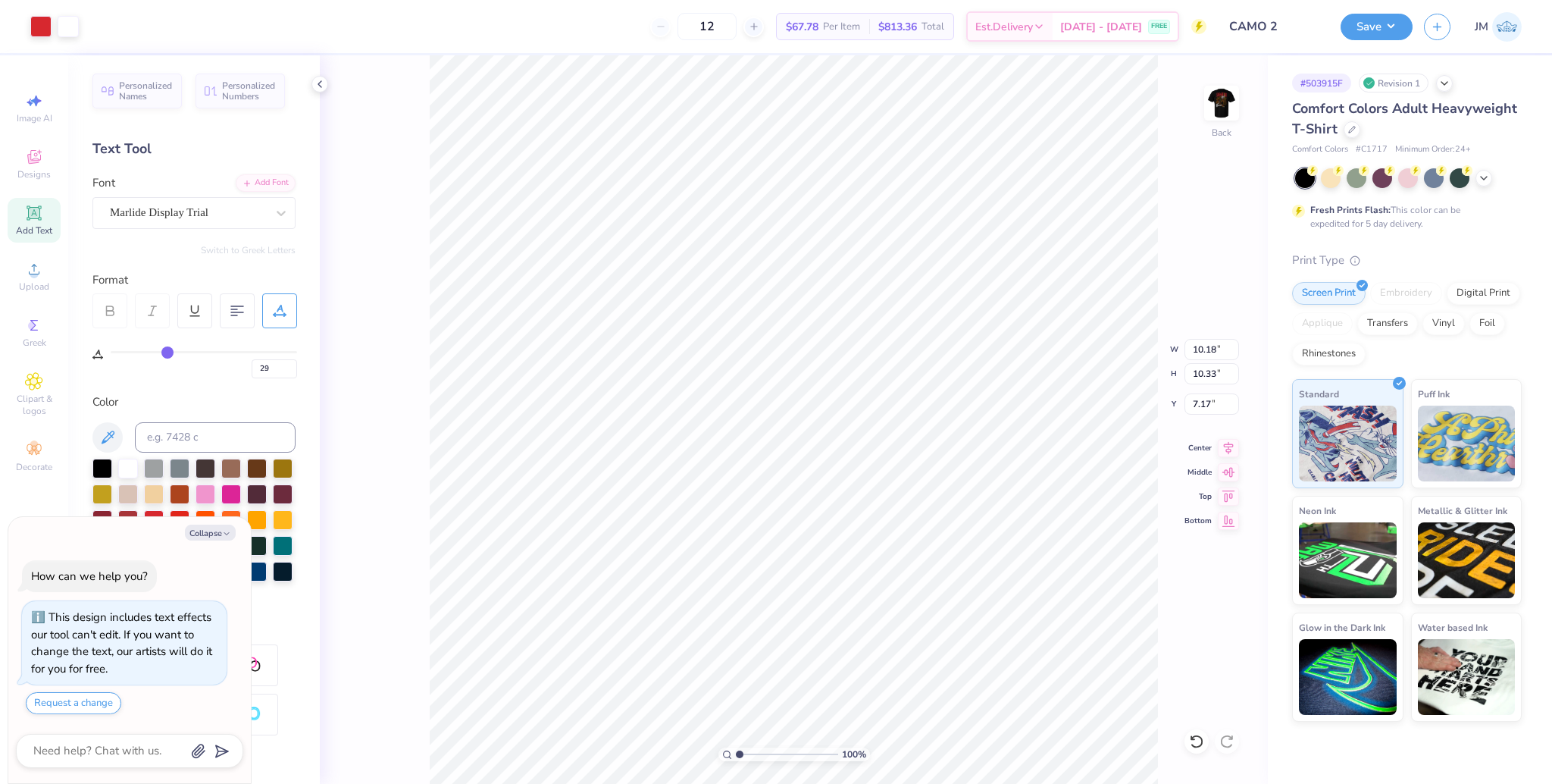
type input "6.77"
click at [913, 645] on li "Ungroup" at bounding box center [920, 647] width 119 height 30
click at [1229, 446] on icon at bounding box center [1228, 445] width 21 height 18
type textarea "x"
type input "10.33"
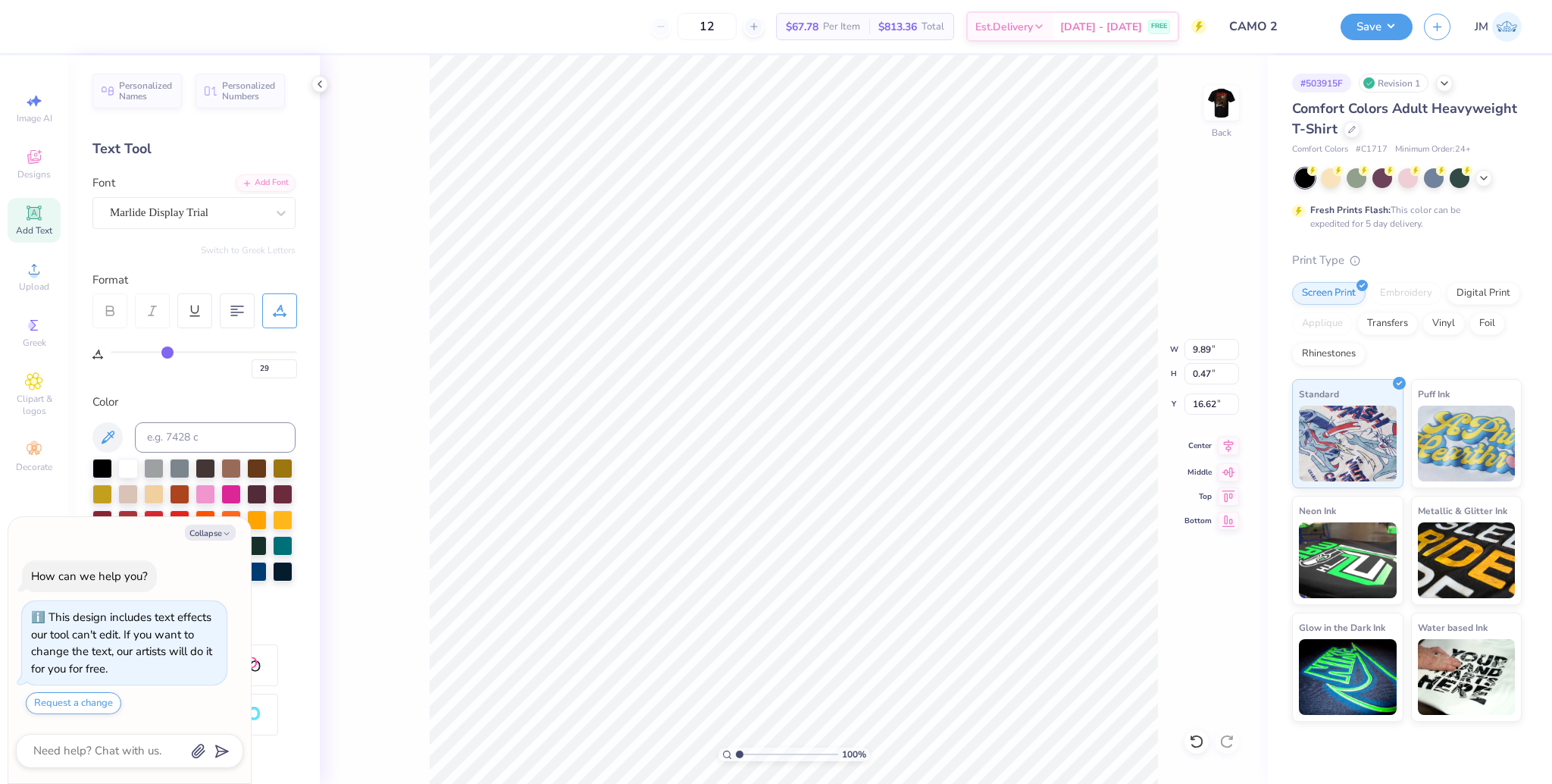
type input "0.49"
type input "16.60"
click at [1225, 454] on icon at bounding box center [1228, 445] width 21 height 18
click at [1227, 447] on icon at bounding box center [1228, 445] width 21 height 18
type textarea "x"
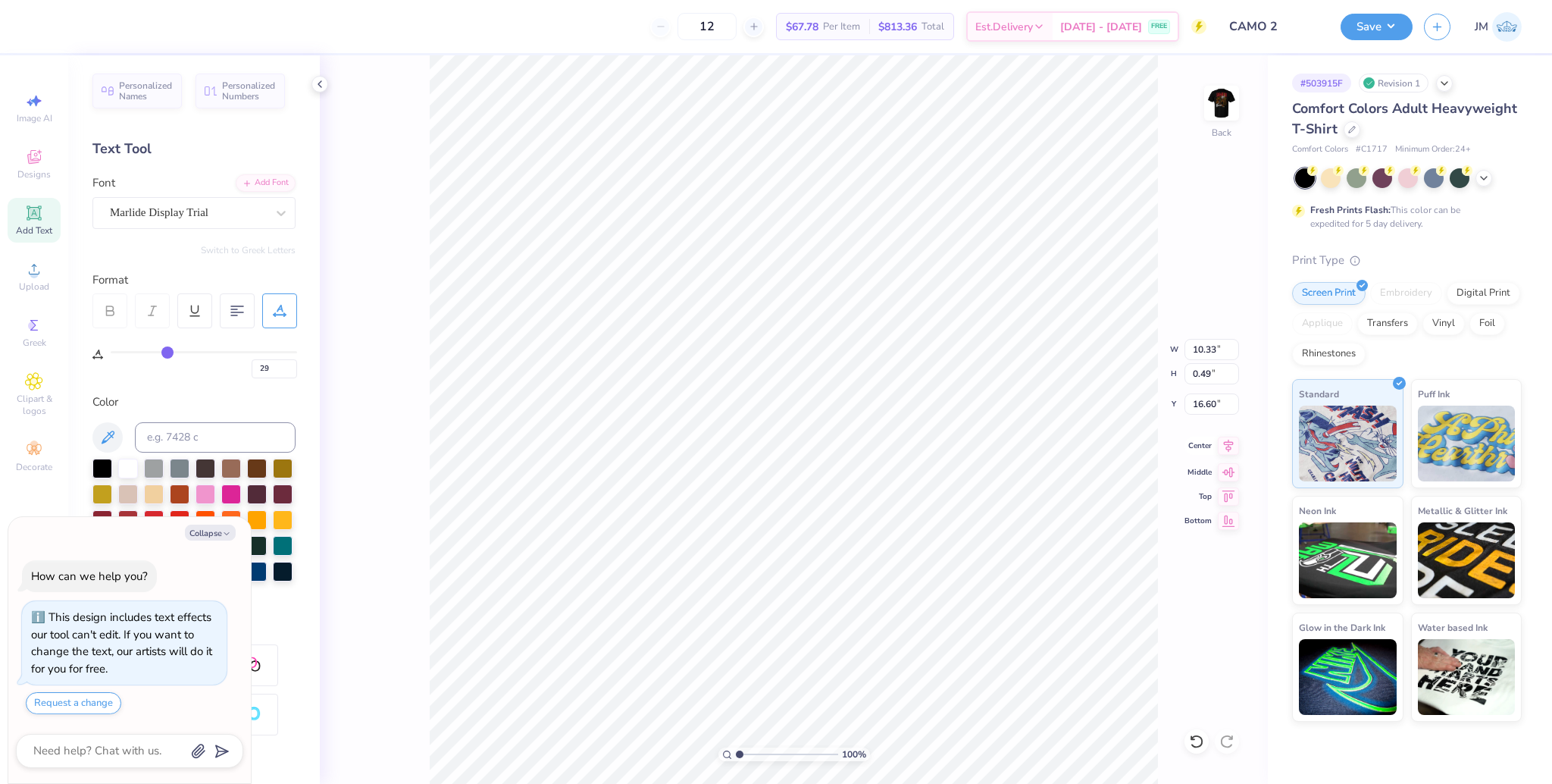
type input "10.18"
type input "9.57"
type input "6.77"
click at [1226, 448] on icon at bounding box center [1228, 445] width 21 height 18
click at [833, 612] on li "Group" at bounding box center [848, 617] width 119 height 30
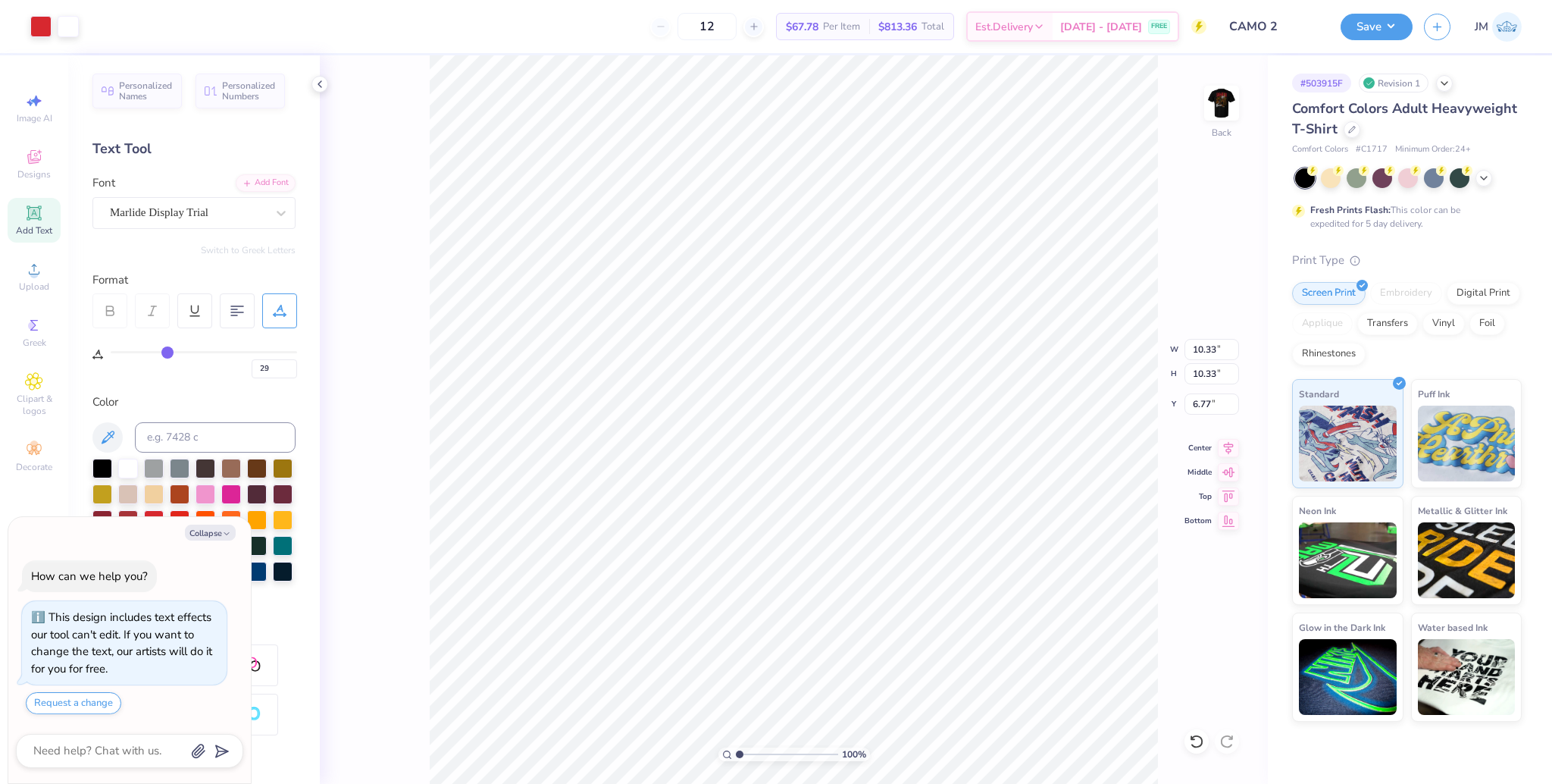
type textarea "x"
click at [1193, 350] on input "10.33" at bounding box center [1212, 350] width 55 height 21
type input "7"
type textarea "x"
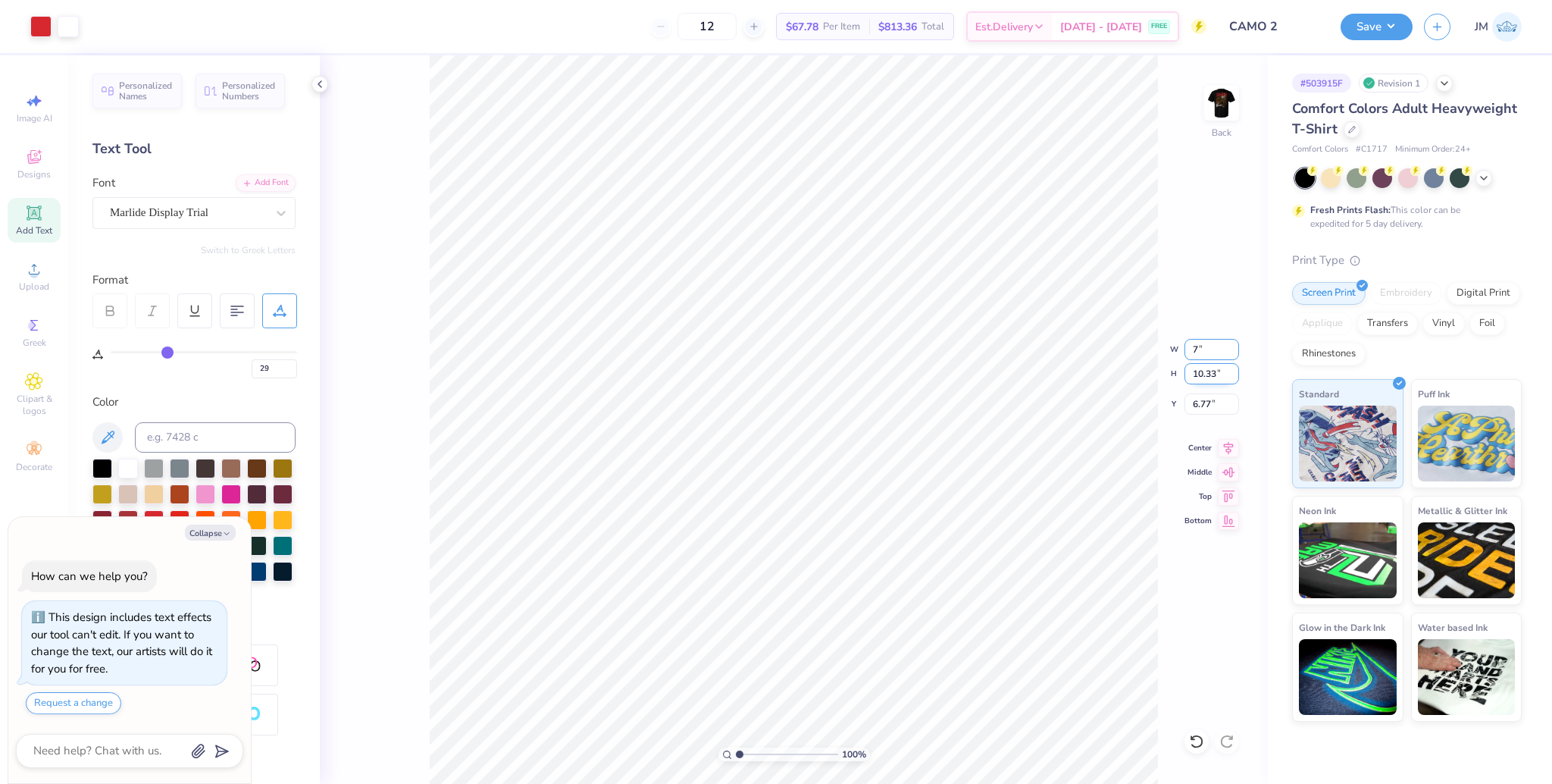
type input "7.00"
click at [1202, 404] on input "8.43" at bounding box center [1212, 404] width 55 height 21
type input "3"
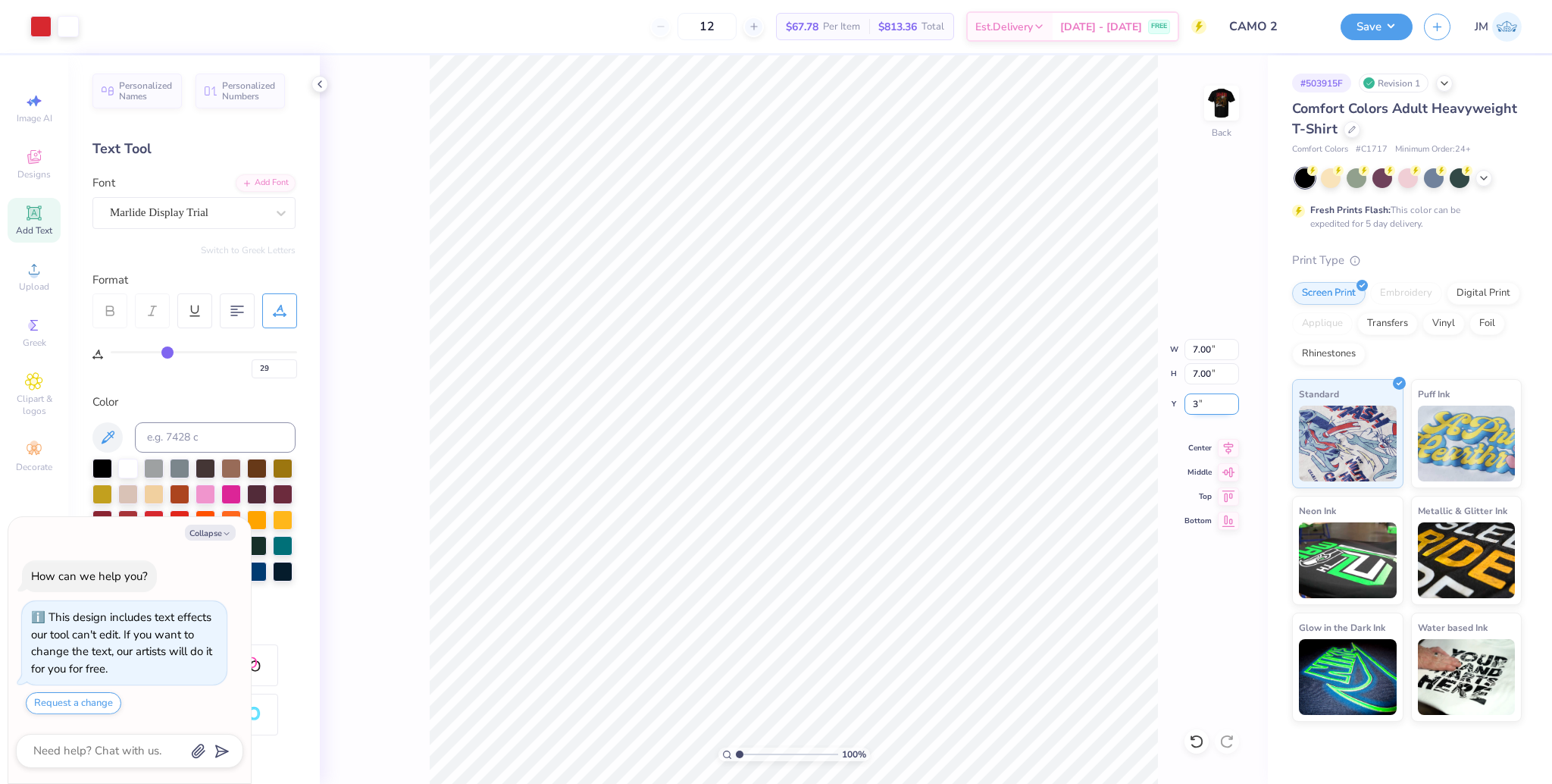
type textarea "x"
type input "3.00"
click at [1231, 454] on icon at bounding box center [1228, 445] width 21 height 18
click at [1383, 21] on button "Save" at bounding box center [1376, 24] width 72 height 26
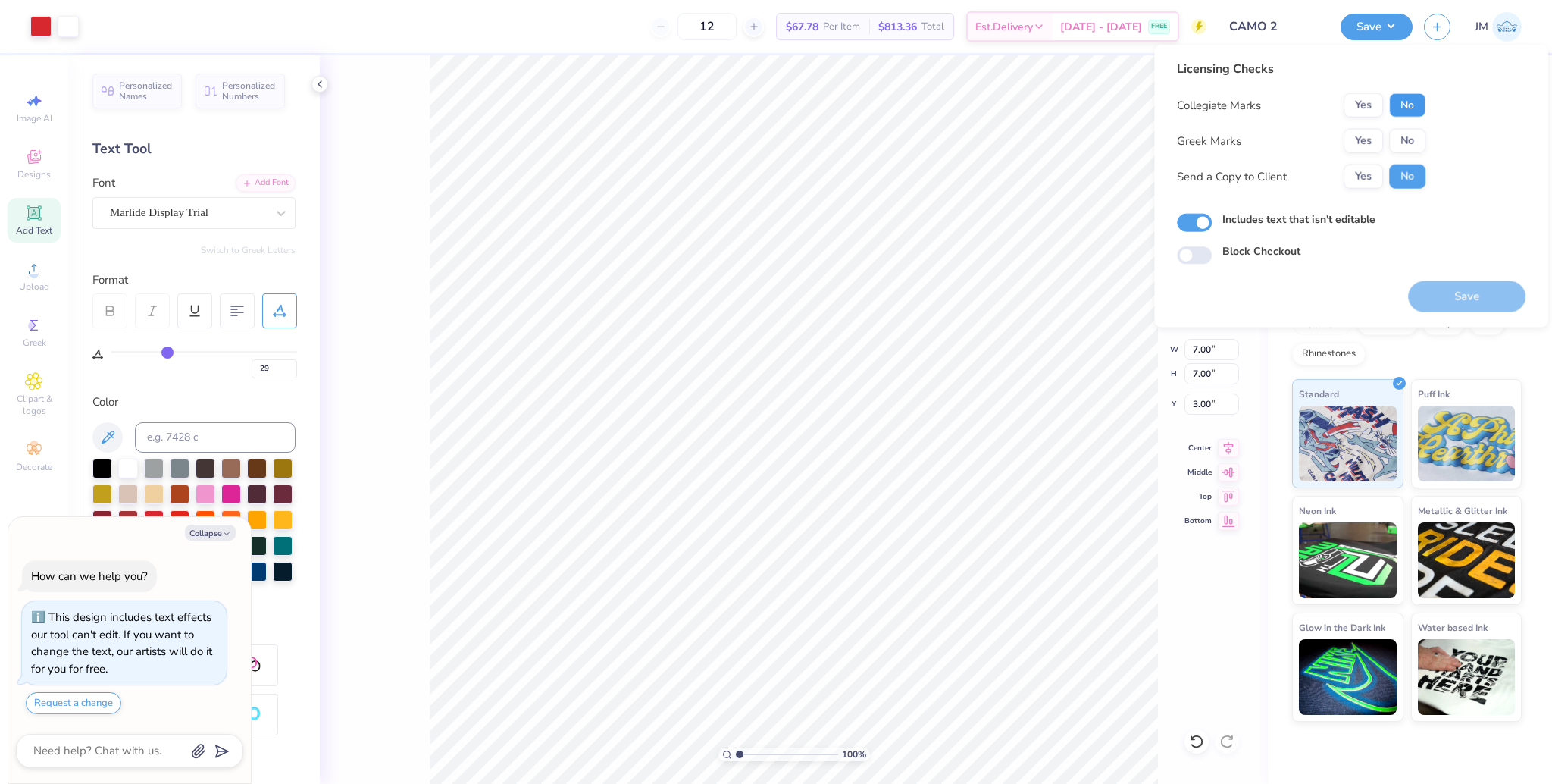
click at [1407, 101] on button "No" at bounding box center [1408, 105] width 37 height 24
click at [1373, 135] on button "Yes" at bounding box center [1364, 140] width 40 height 24
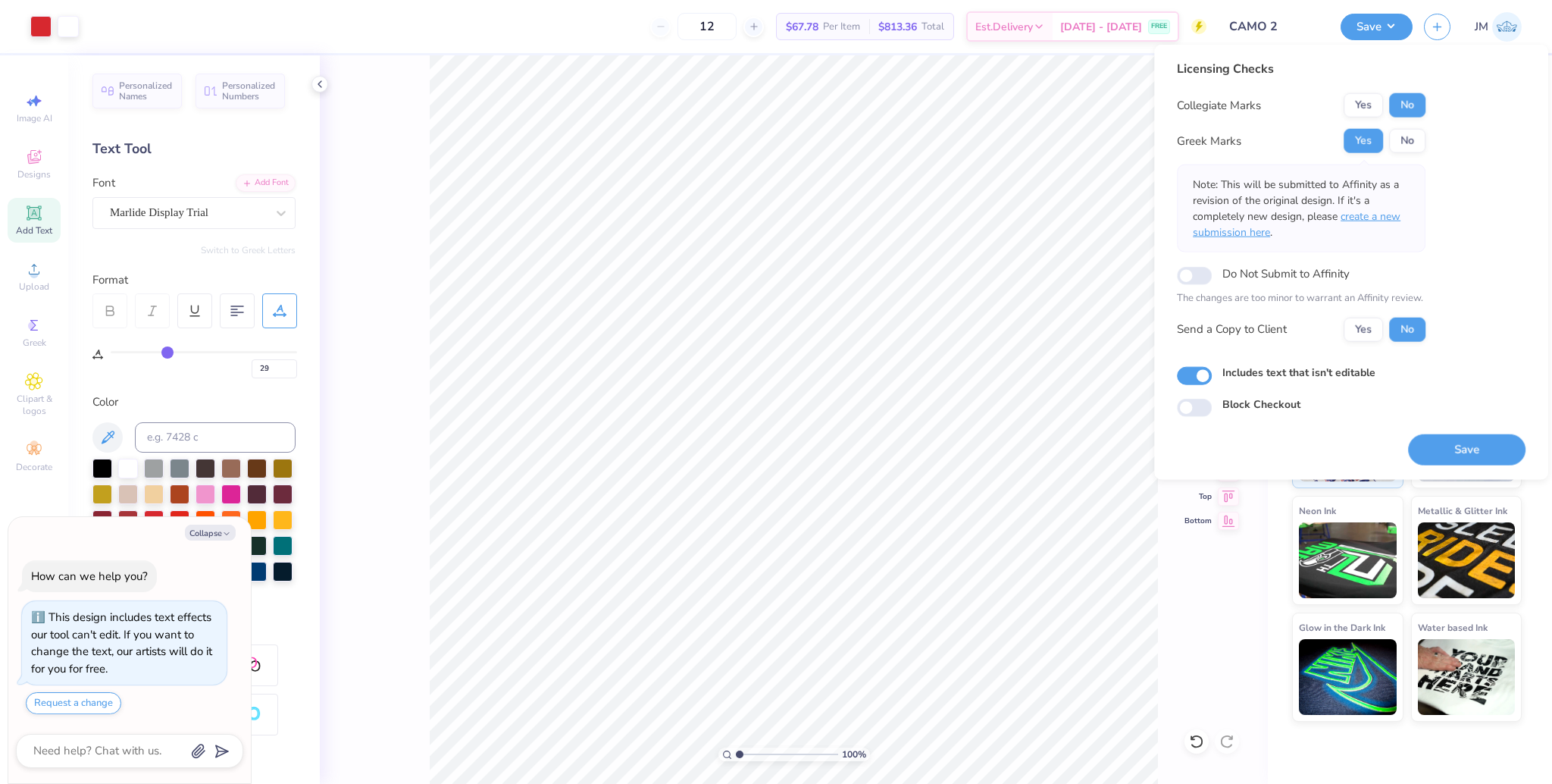
click at [1390, 210] on span "create a new submission here" at bounding box center [1296, 224] width 208 height 30
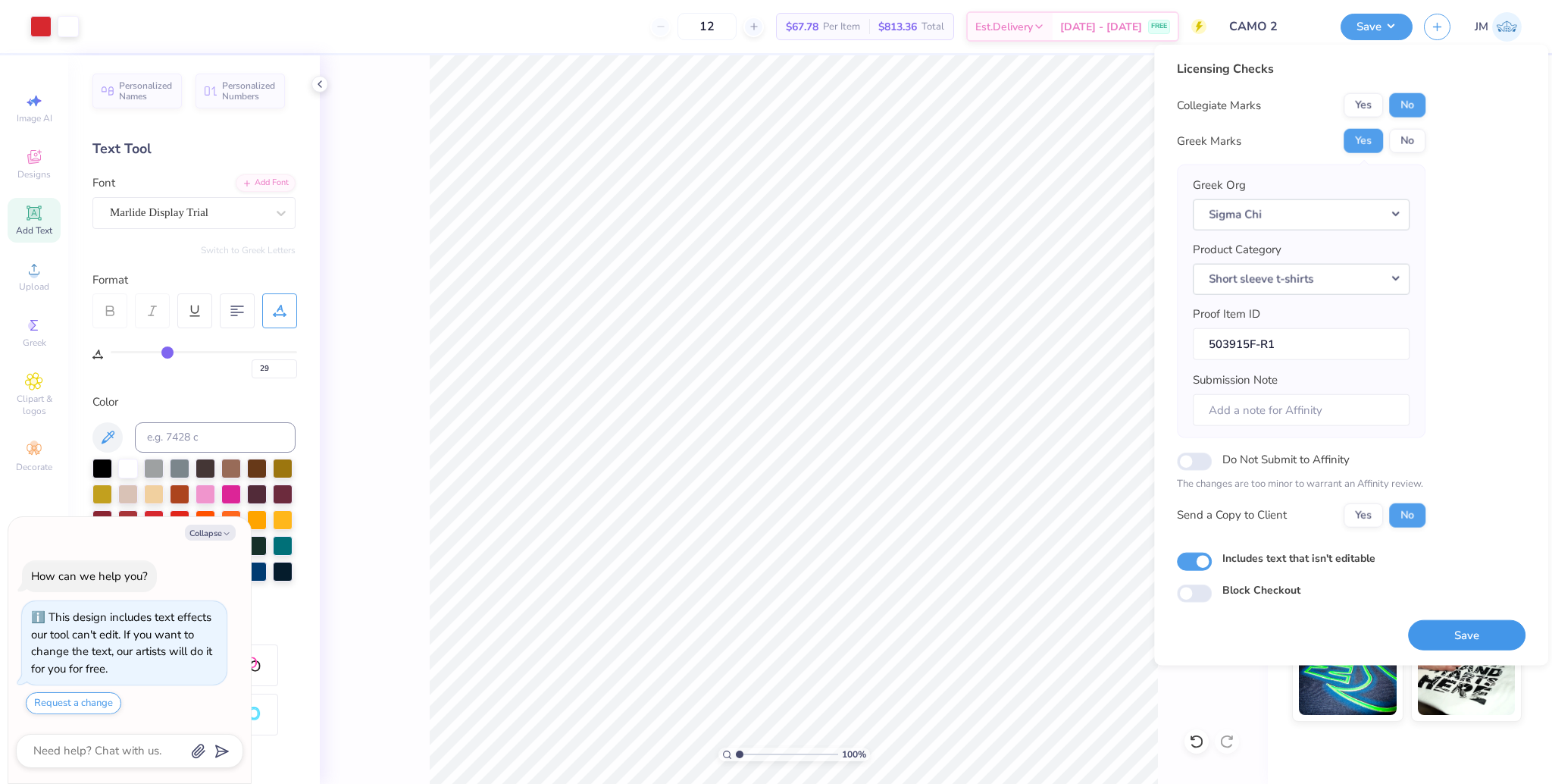
click at [1476, 636] on button "Save" at bounding box center [1467, 634] width 118 height 31
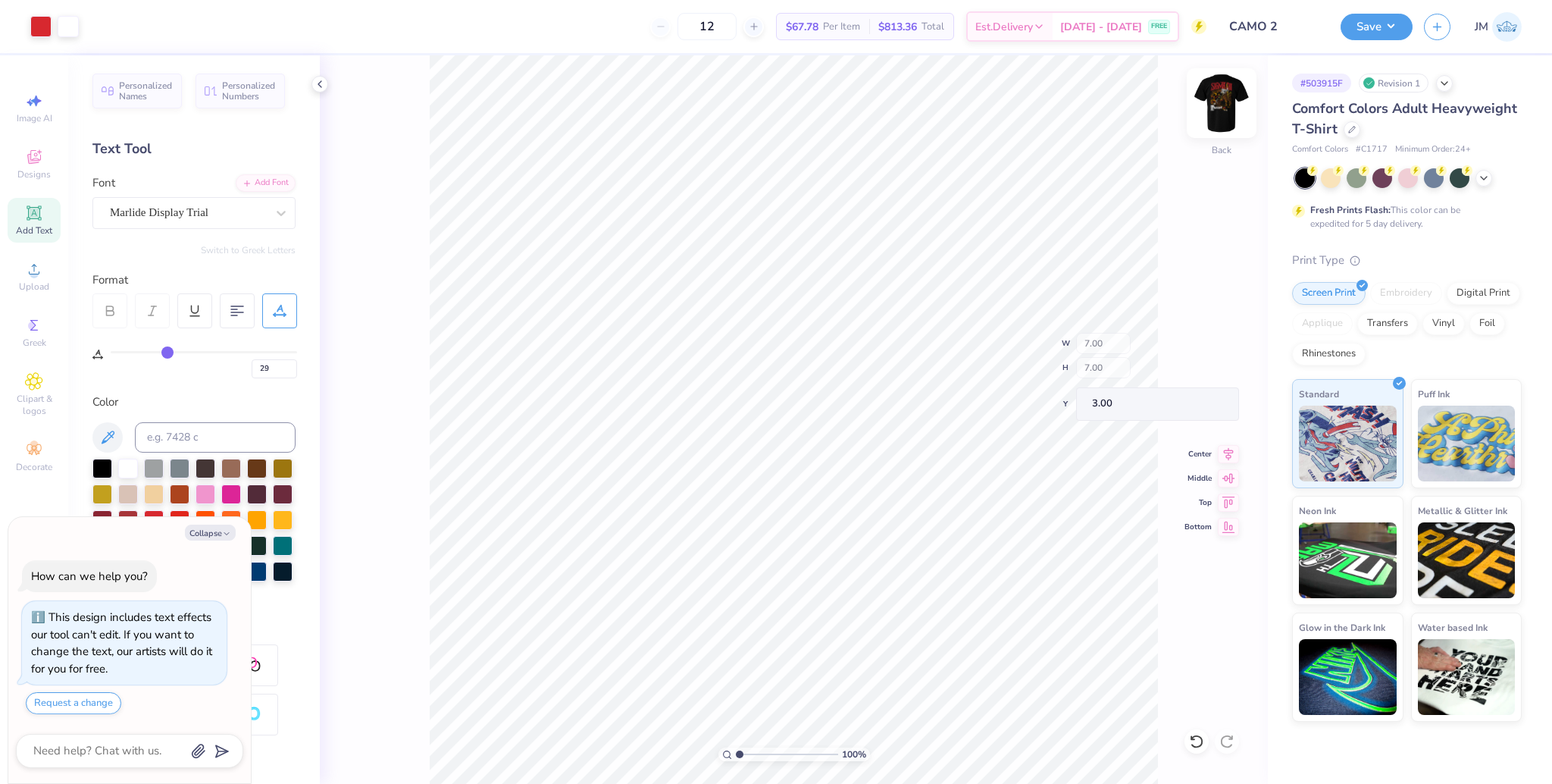
click at [1229, 104] on img at bounding box center [1222, 102] width 61 height 61
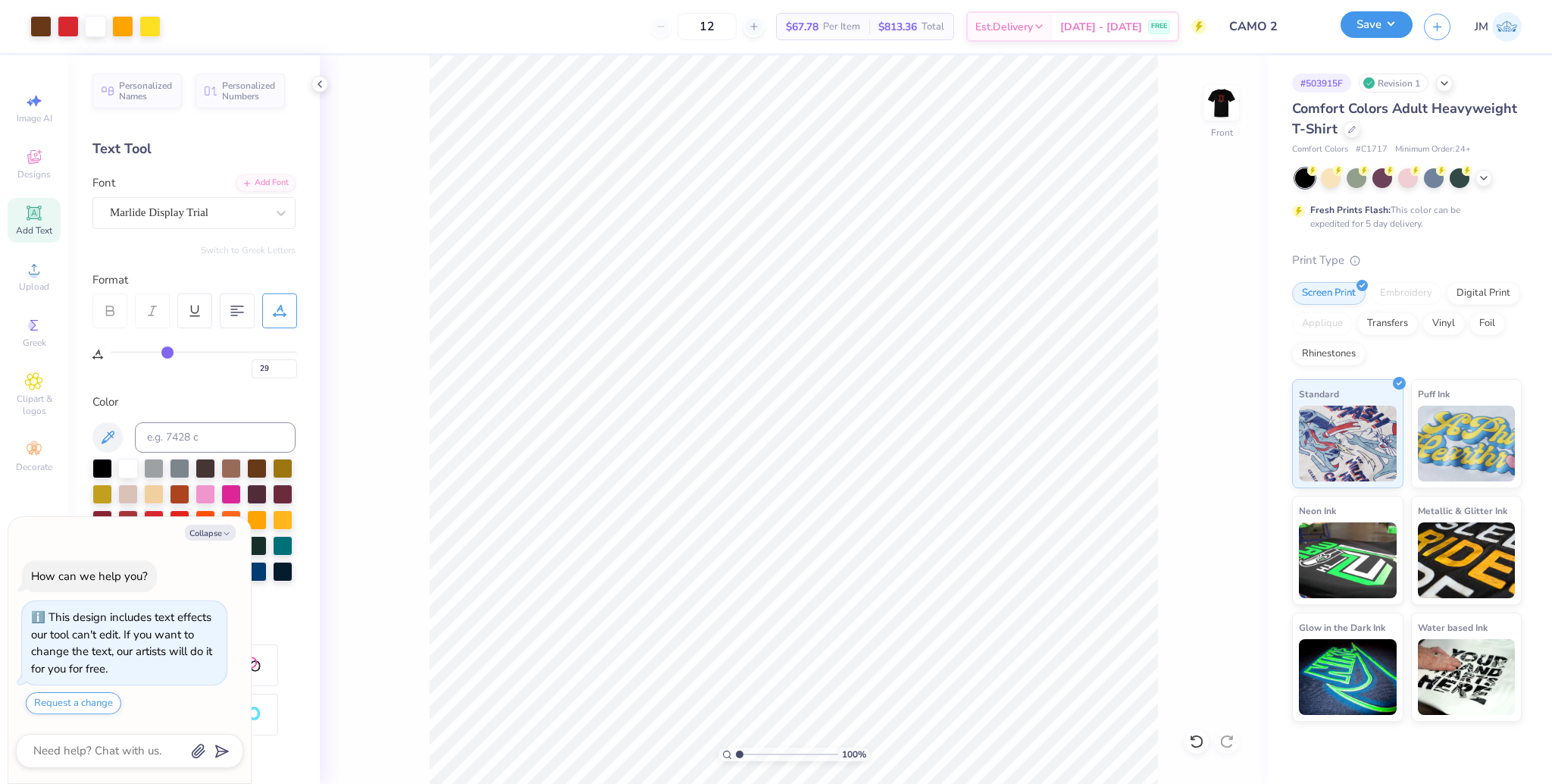
click at [1375, 16] on div "Art colors 12 $67.78 Per Item $813.36 Total Est. Delivery [DATE] - [DATE] FREE …" at bounding box center [776, 392] width 1552 height 784
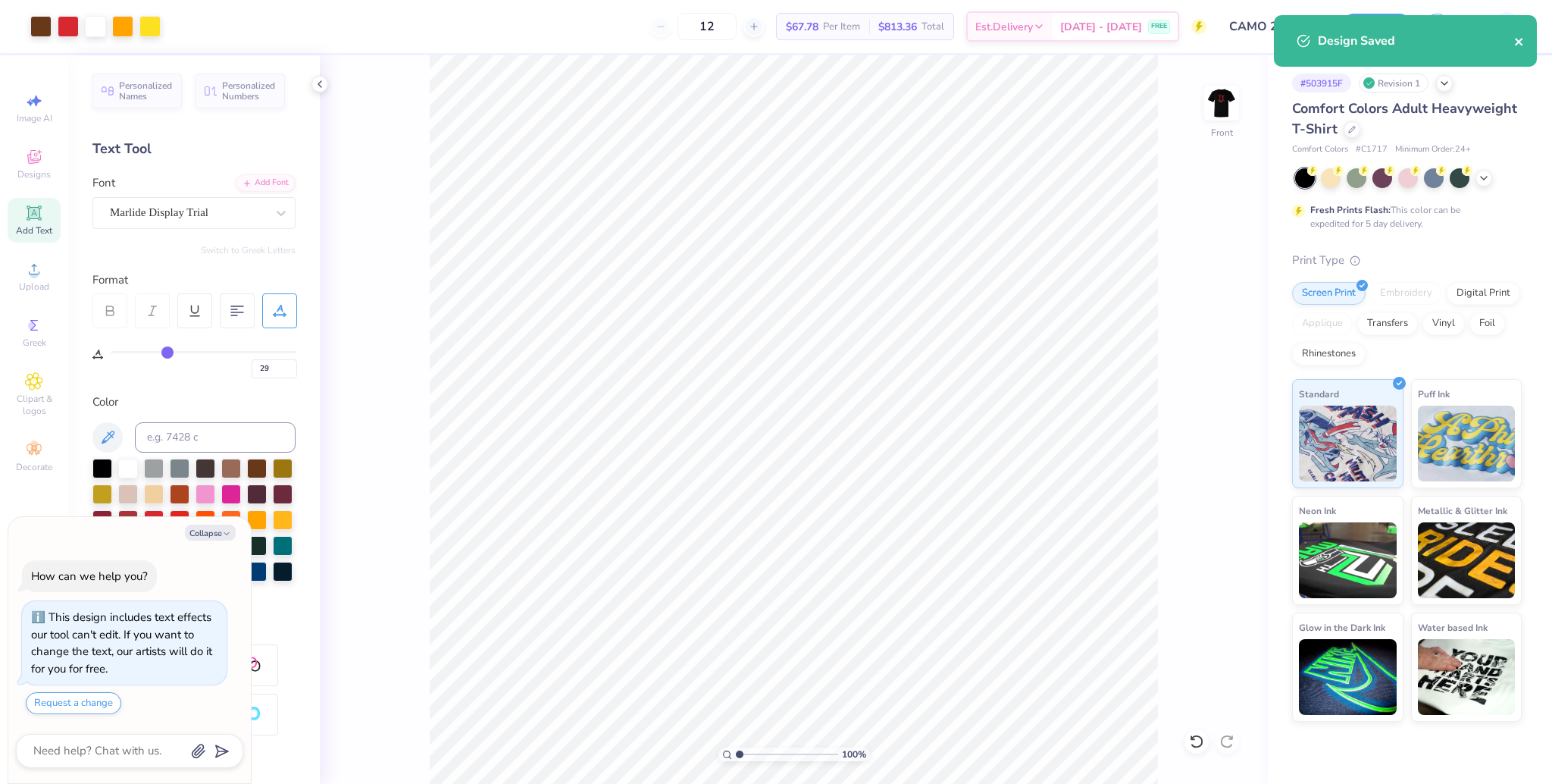
click at [1524, 41] on icon "close" at bounding box center [1519, 42] width 11 height 13
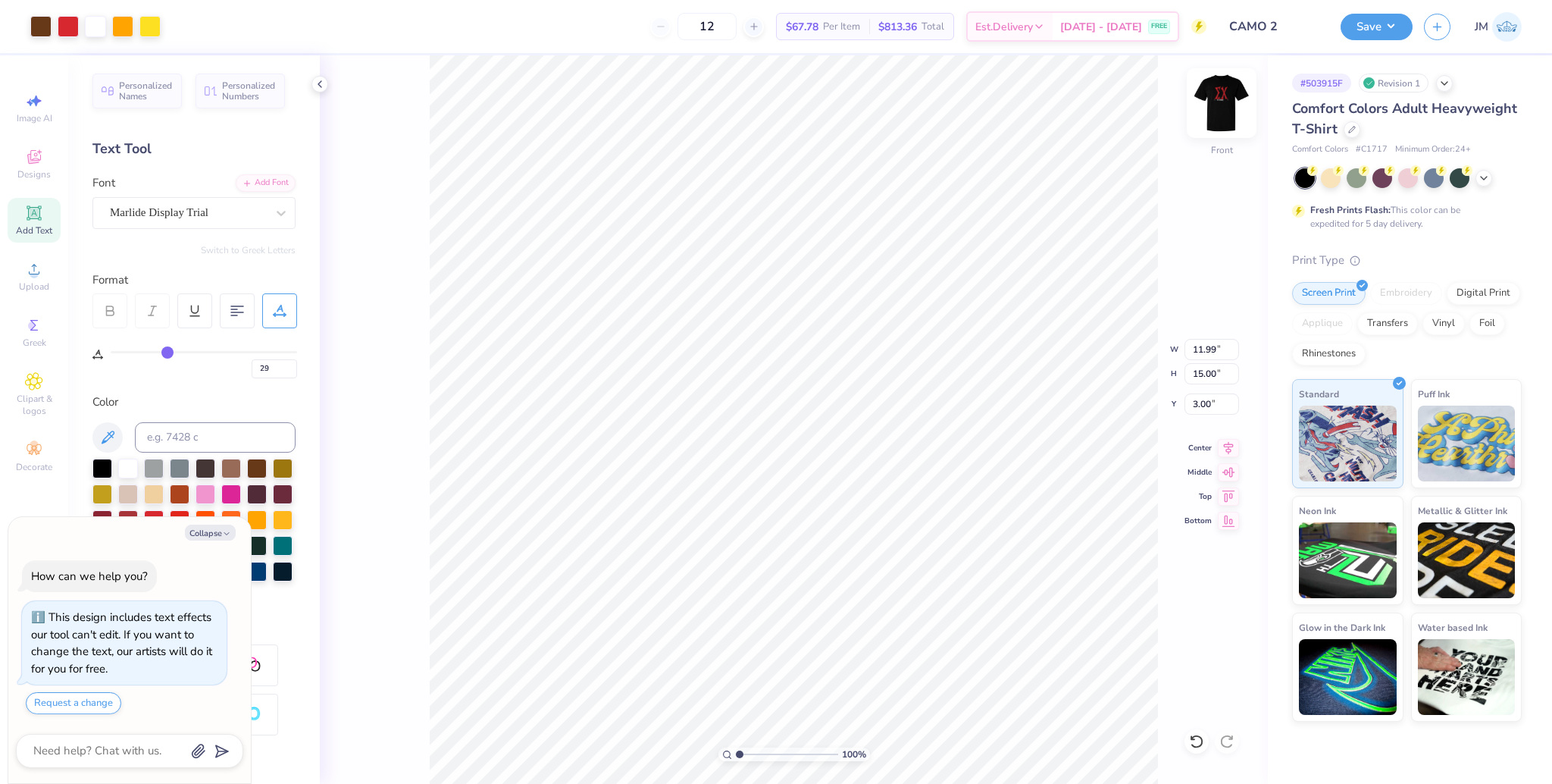
click at [1221, 112] on img at bounding box center [1222, 102] width 61 height 61
click at [1224, 110] on img at bounding box center [1222, 102] width 61 height 61
click at [1225, 107] on img at bounding box center [1222, 102] width 61 height 61
type textarea "x"
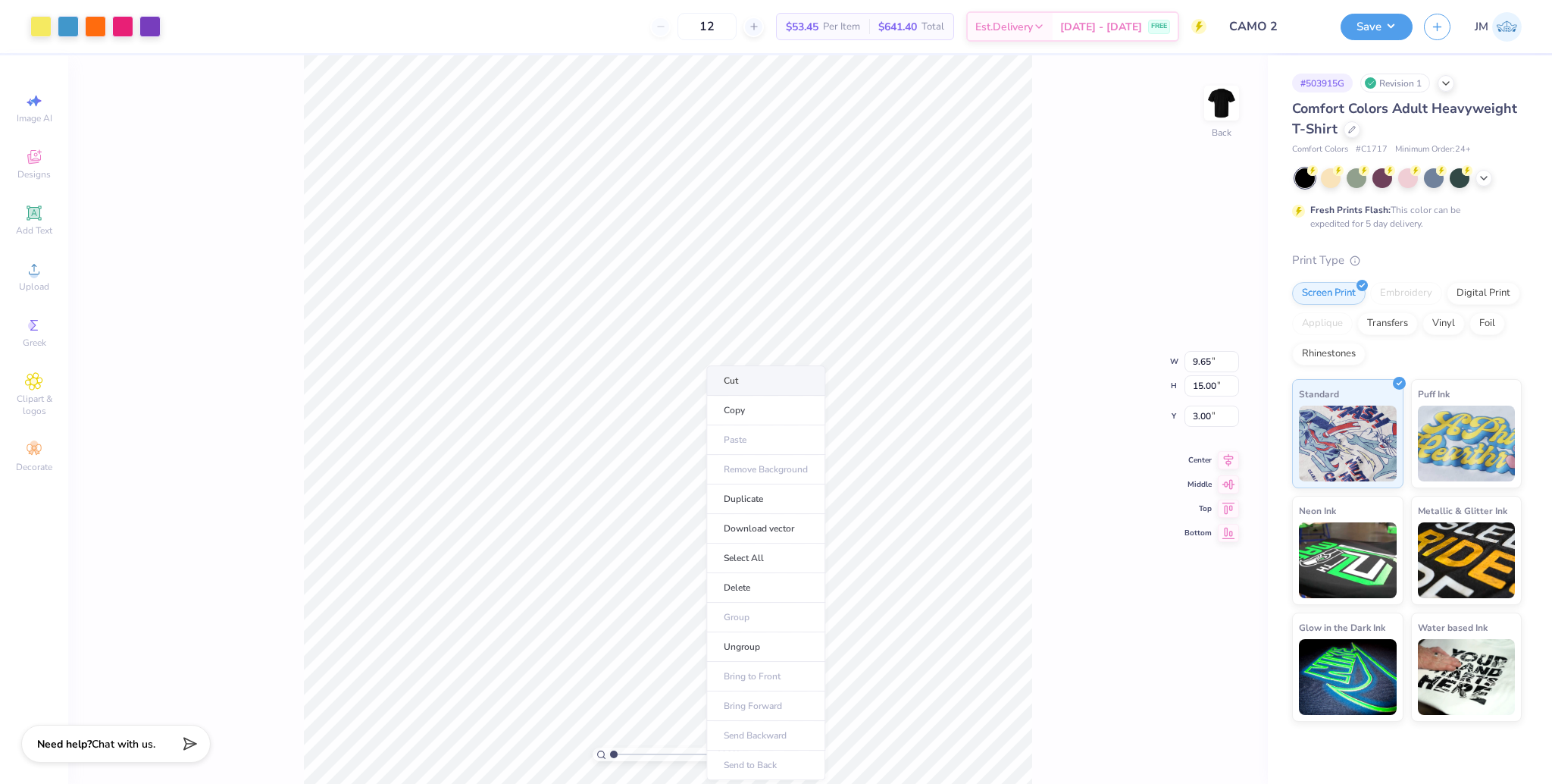
click at [748, 379] on li "Cut" at bounding box center [765, 379] width 119 height 30
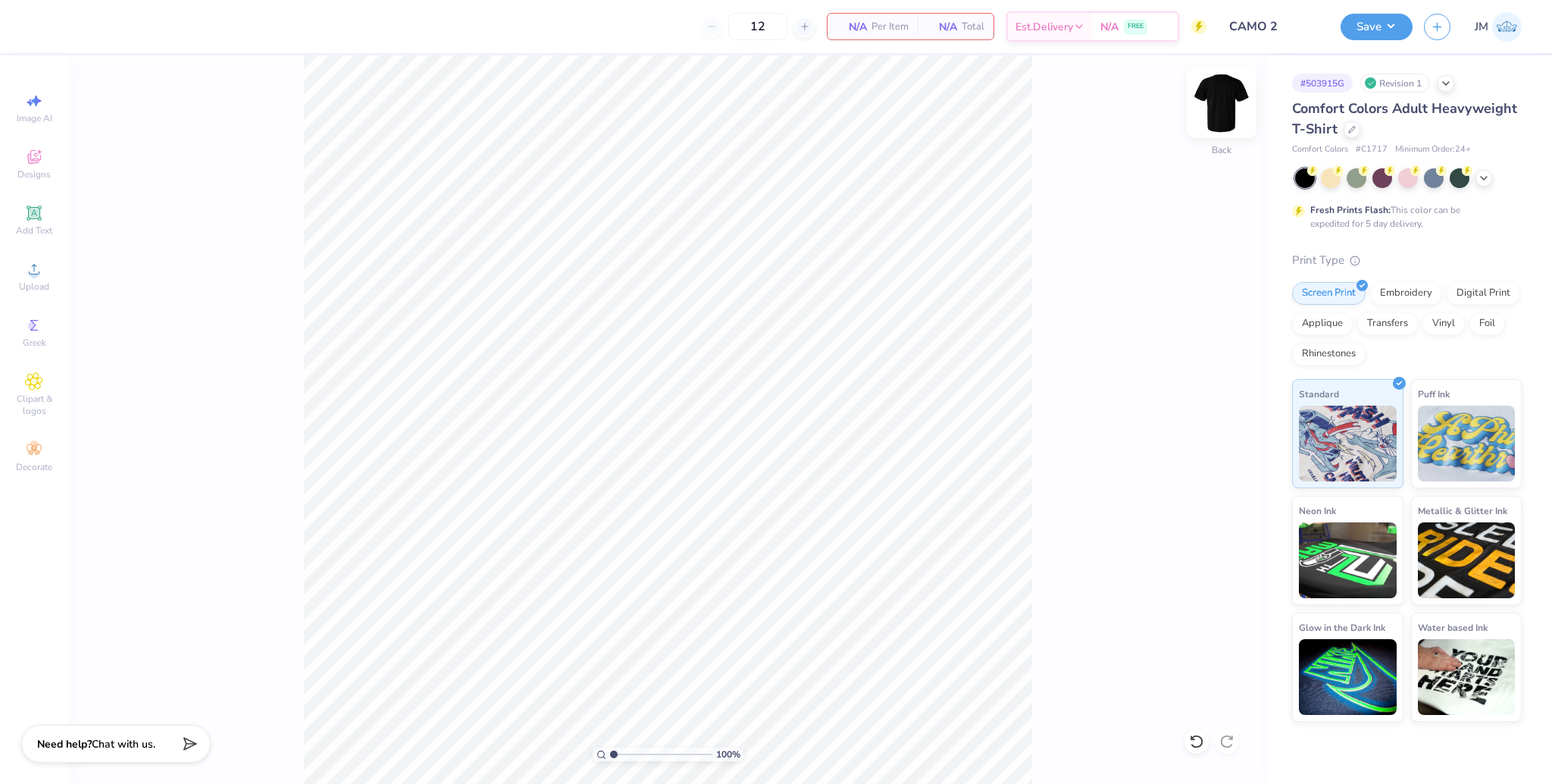
click at [1227, 107] on img at bounding box center [1222, 102] width 61 height 61
click at [699, 441] on li "Paste" at bounding box center [714, 437] width 119 height 30
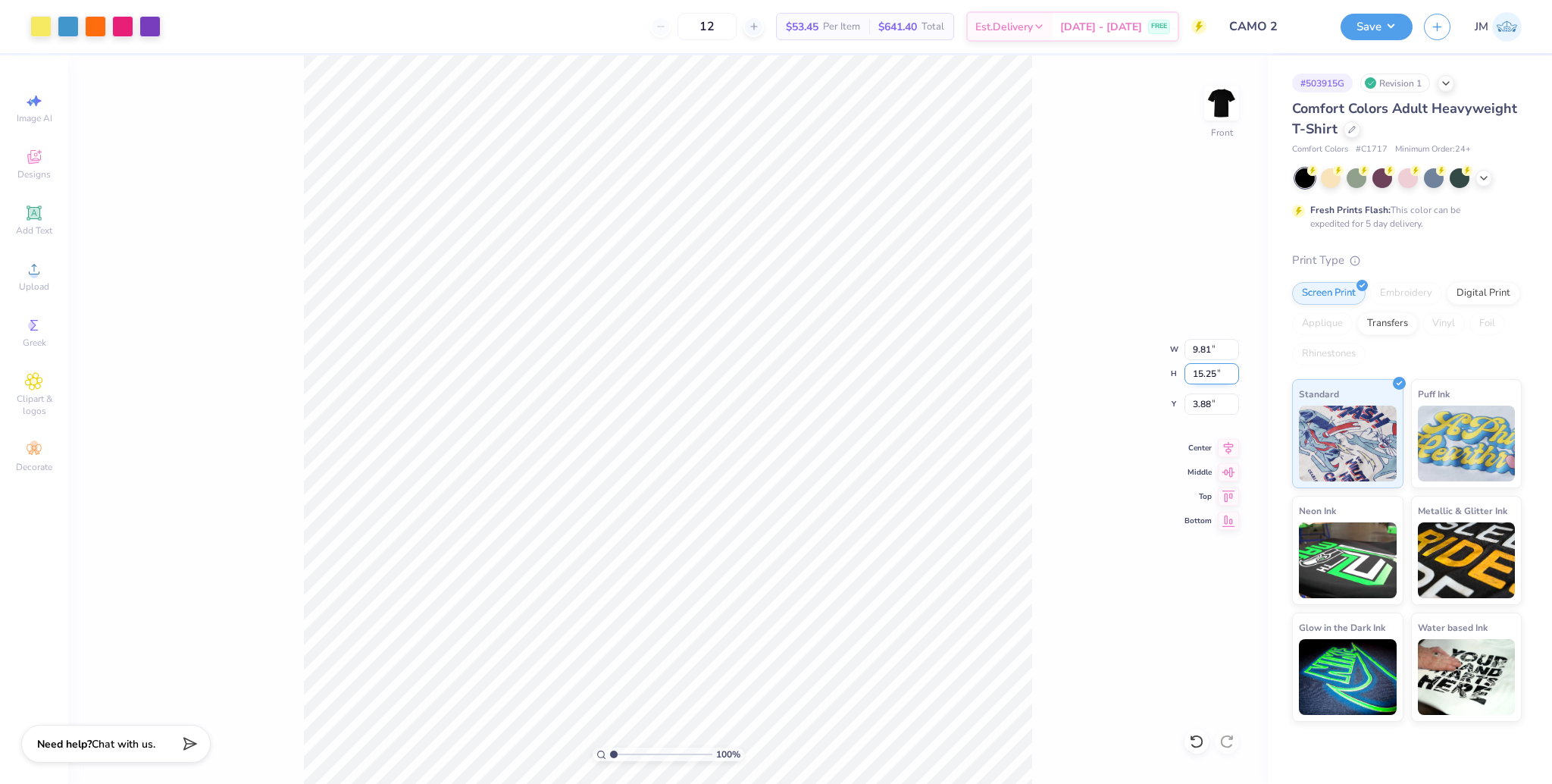
click at [1199, 375] on input "15.25" at bounding box center [1212, 374] width 55 height 21
type input "15"
type input "9.65"
type input "15.00"
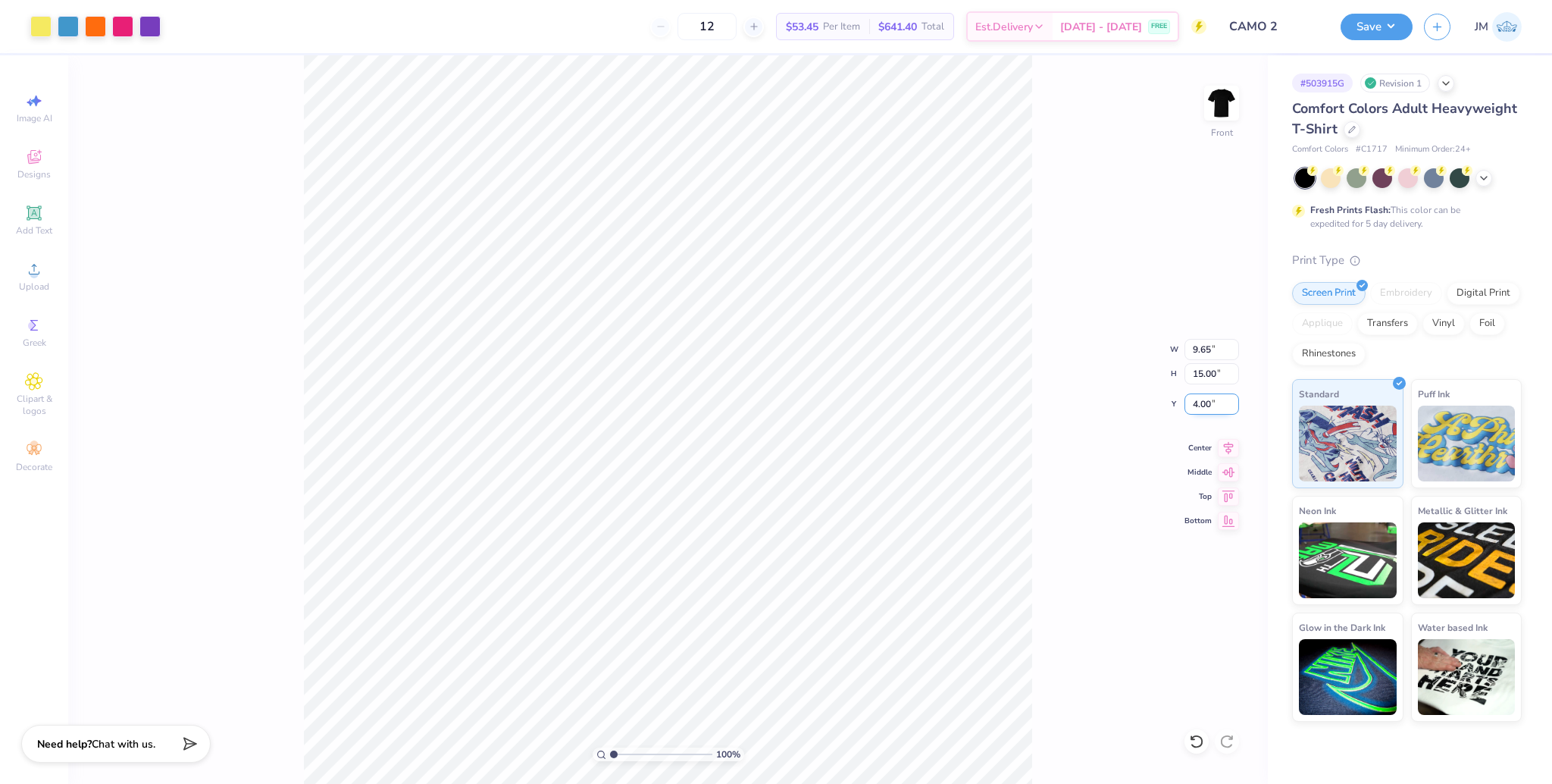
click at [1202, 410] on input "4.00" at bounding box center [1212, 404] width 55 height 21
type input "3.00"
drag, startPoint x: 1232, startPoint y: 450, endPoint x: 1208, endPoint y: 175, distance: 276.0
click at [1232, 449] on icon at bounding box center [1228, 447] width 21 height 18
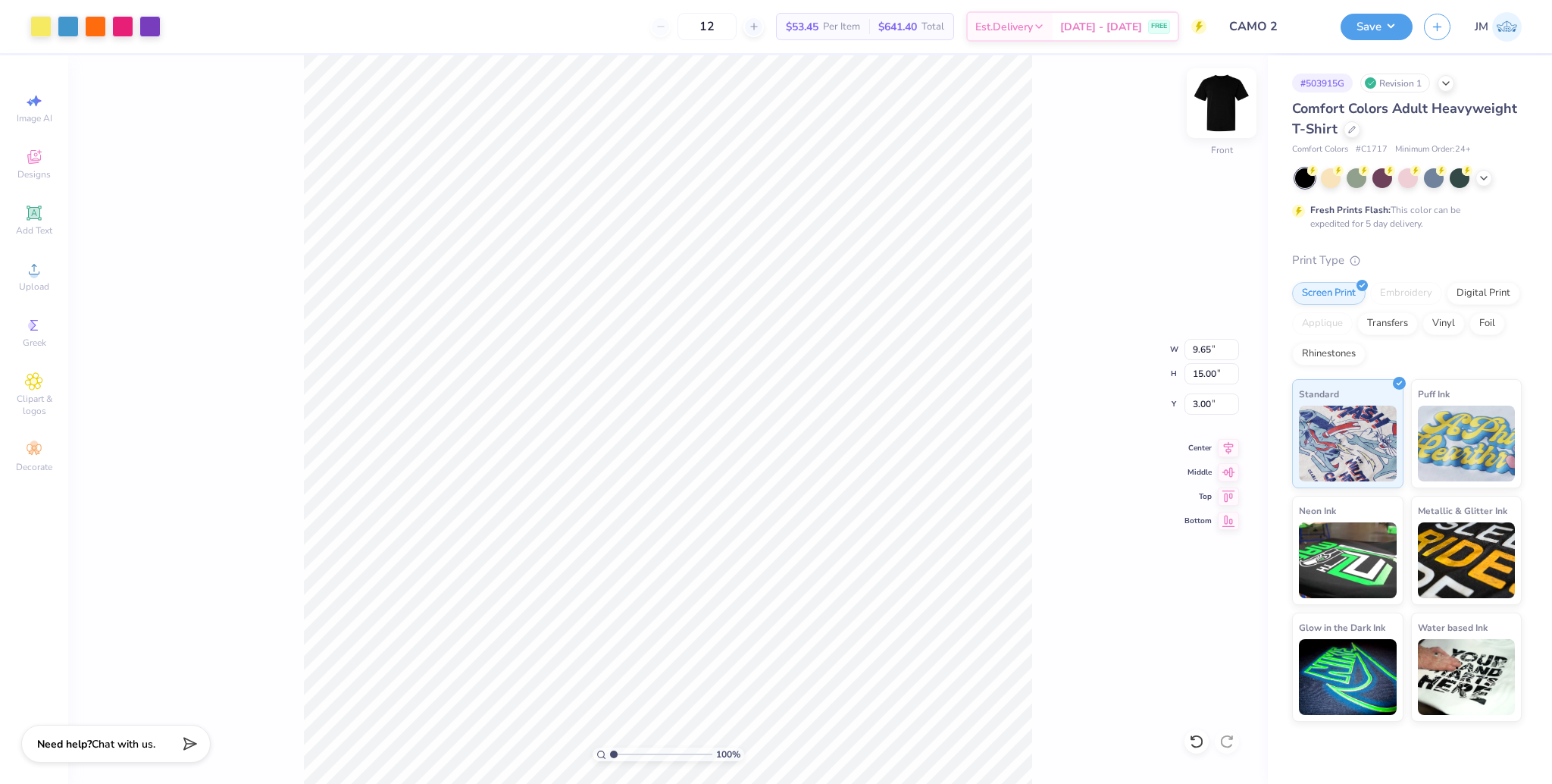
click at [1222, 114] on img at bounding box center [1222, 102] width 61 height 61
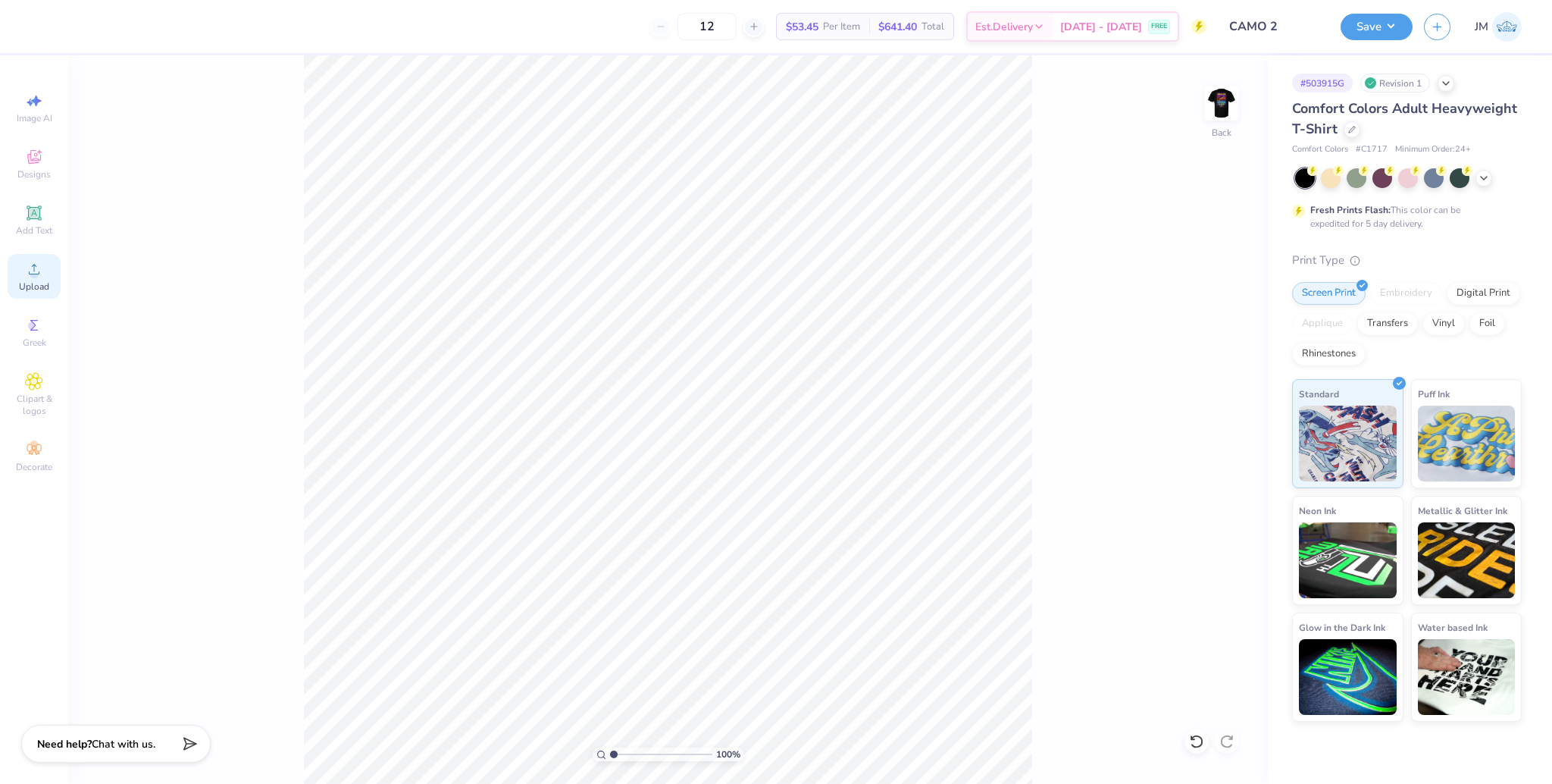
click at [37, 272] on circle at bounding box center [34, 273] width 9 height 9
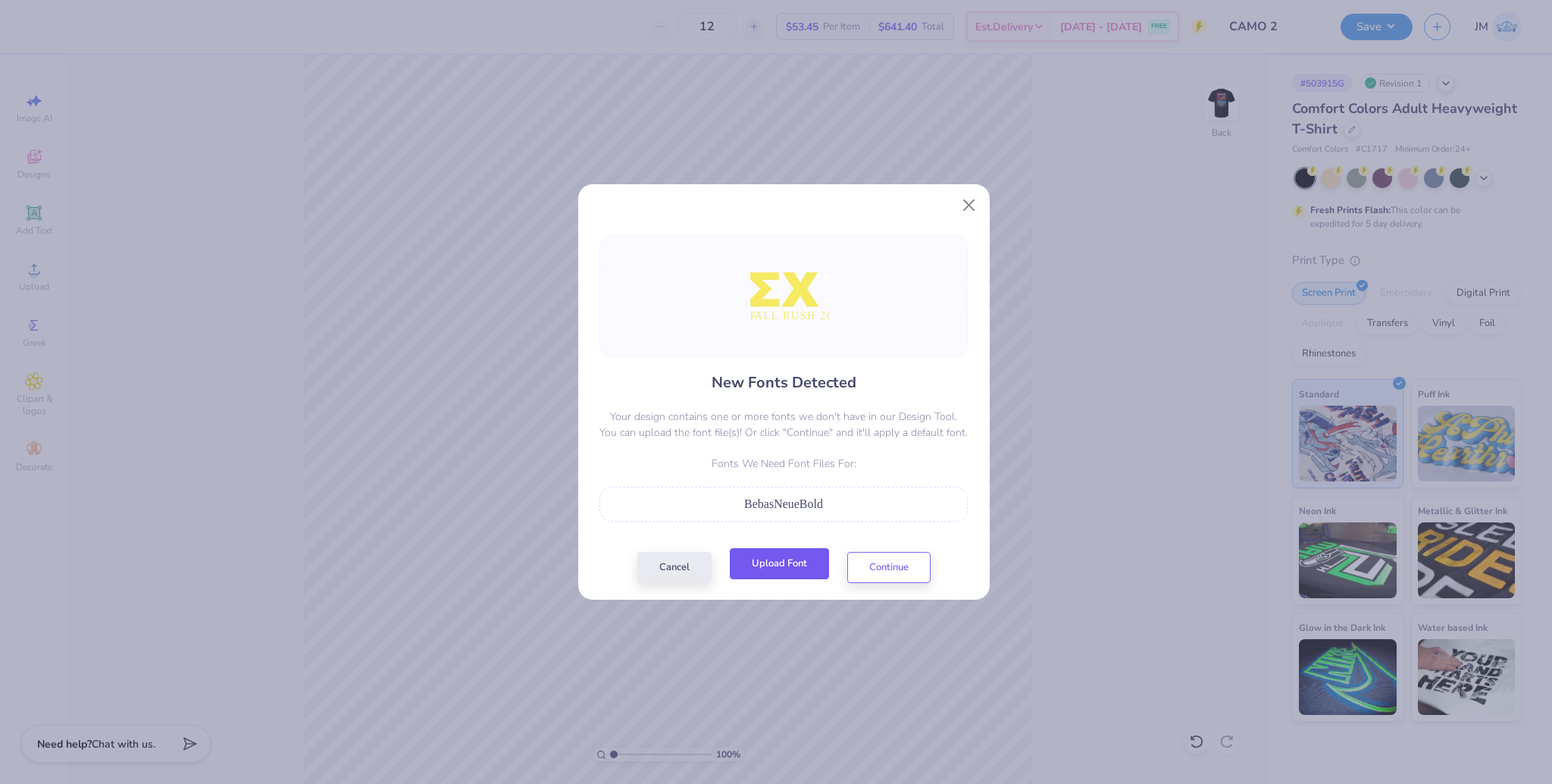
click at [785, 579] on button "Upload Font" at bounding box center [779, 563] width 99 height 31
click at [902, 575] on button "Continue" at bounding box center [889, 563] width 83 height 31
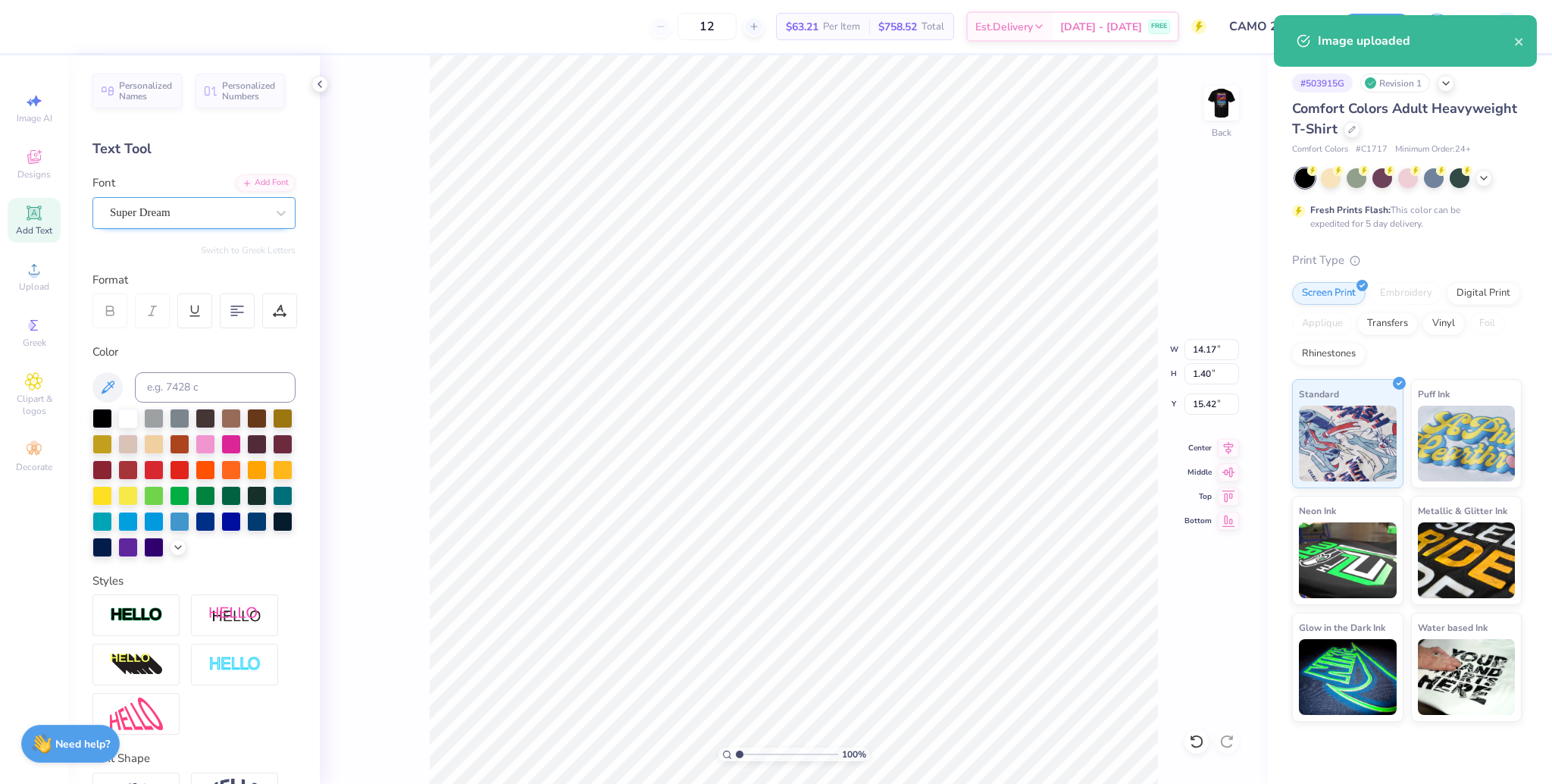
click at [162, 203] on div at bounding box center [188, 212] width 156 height 20
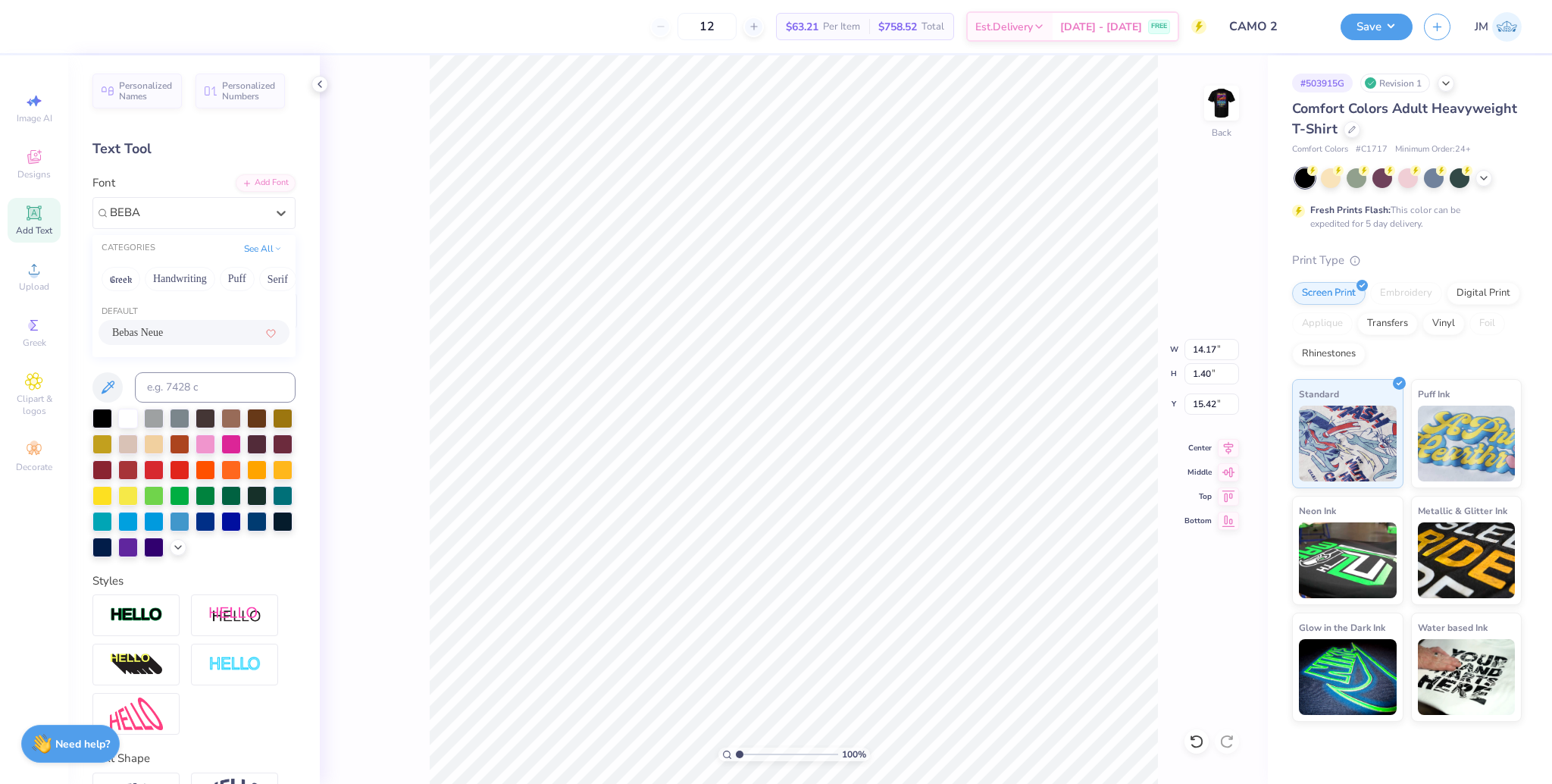
click at [171, 331] on div "Bebas Neue" at bounding box center [194, 332] width 164 height 15
type input "BEBA"
type input "8.95"
type input "1.34"
type input "15.57"
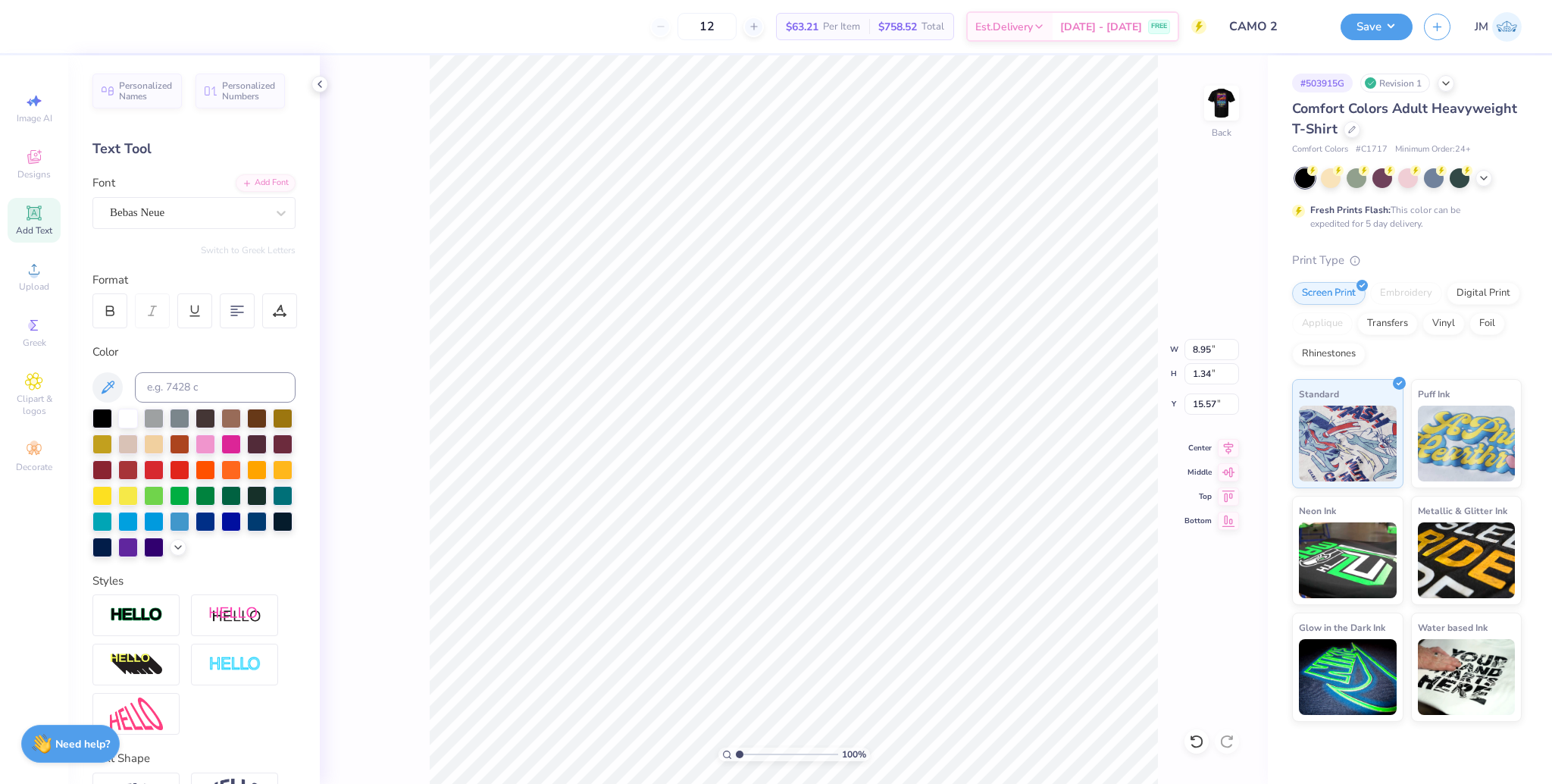
click at [146, 207] on div "Bebas Neue" at bounding box center [187, 212] width 159 height 23
click at [246, 180] on div "Add Font" at bounding box center [266, 182] width 60 height 17
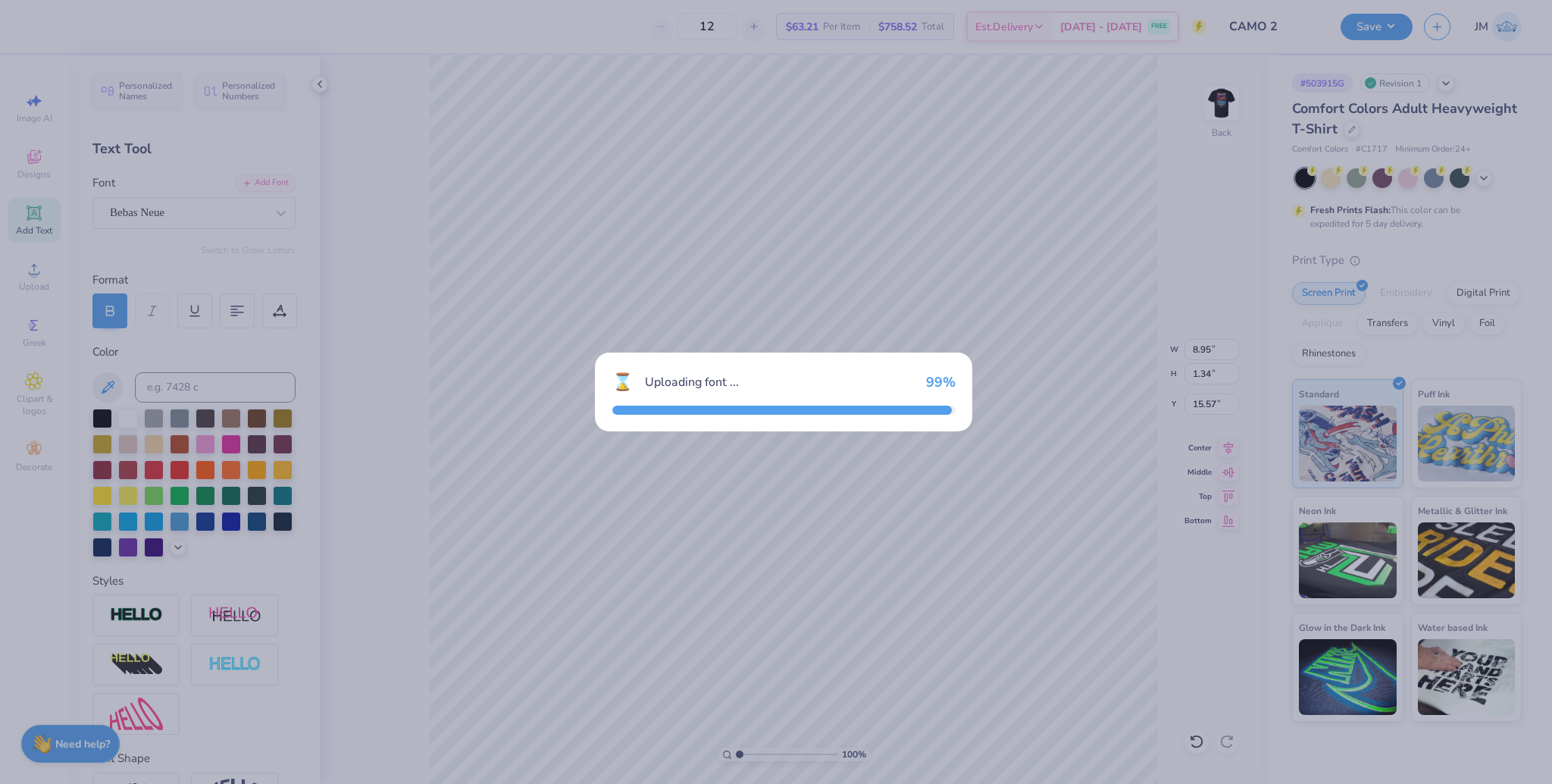
type input "9.10"
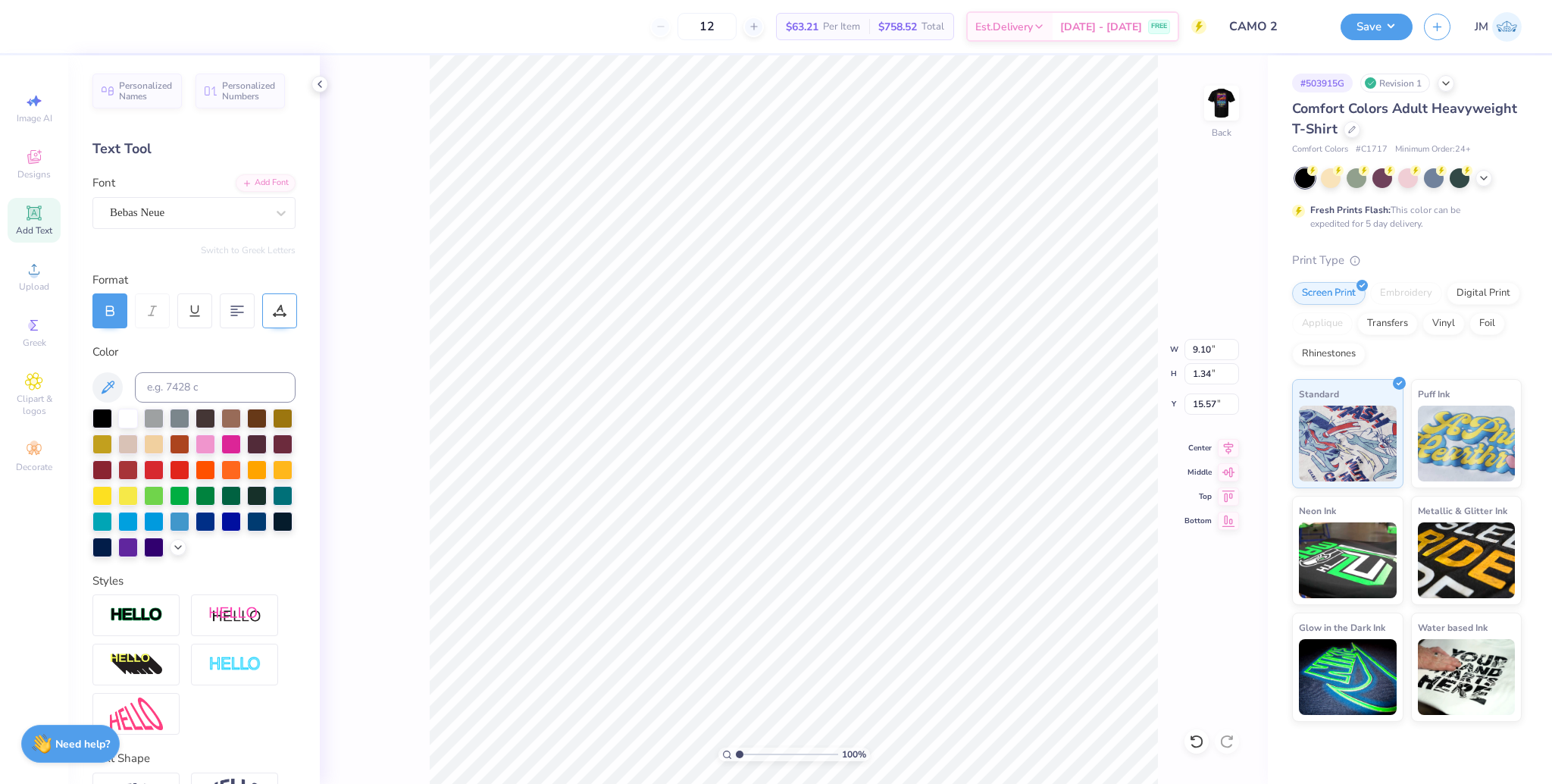
click at [276, 305] on icon at bounding box center [280, 311] width 14 height 14
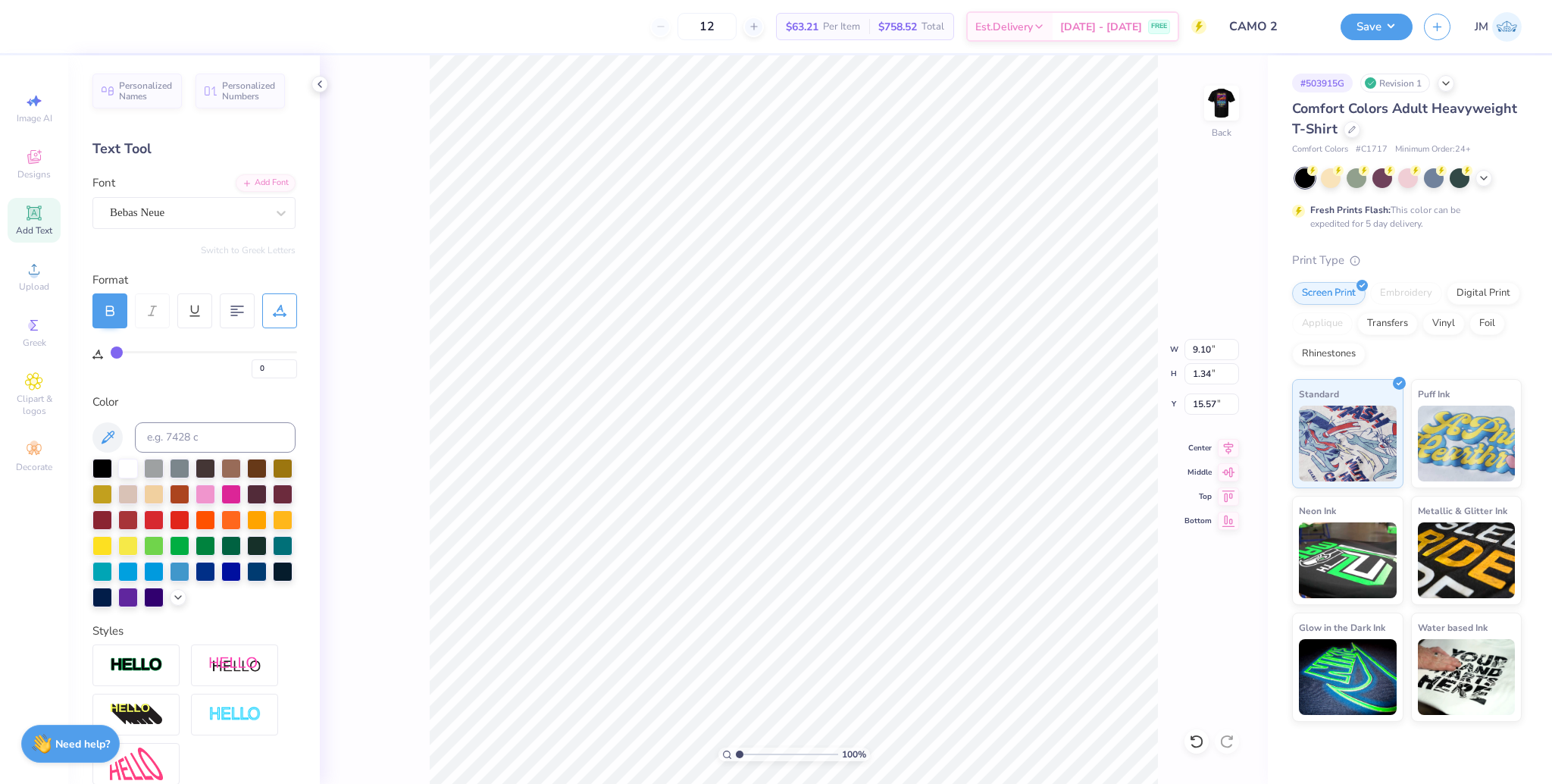
type input "4"
type input "5"
type input "7"
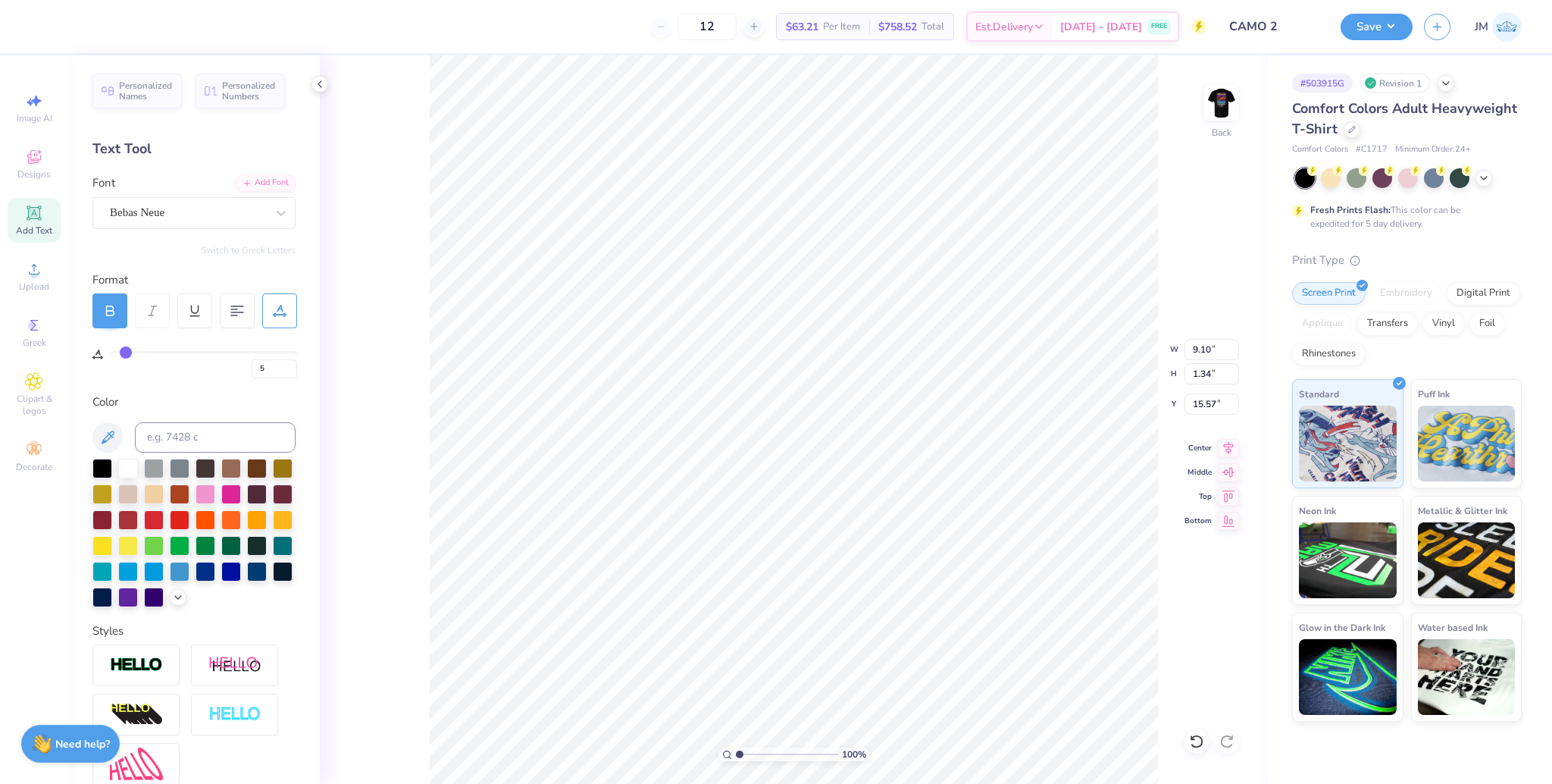
type input "7"
type input "8"
type input "9"
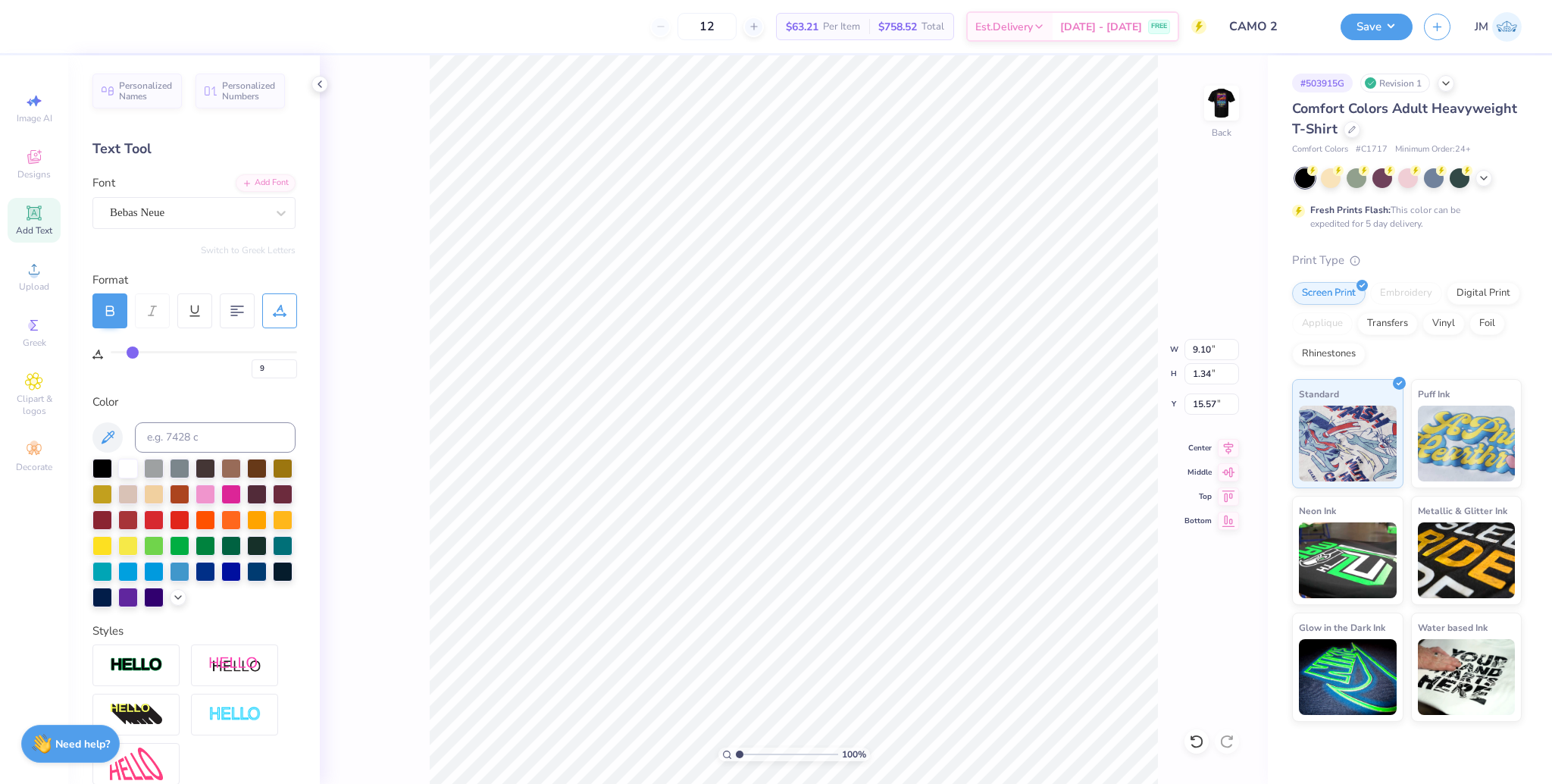
type input "10"
type input "11"
type input "12"
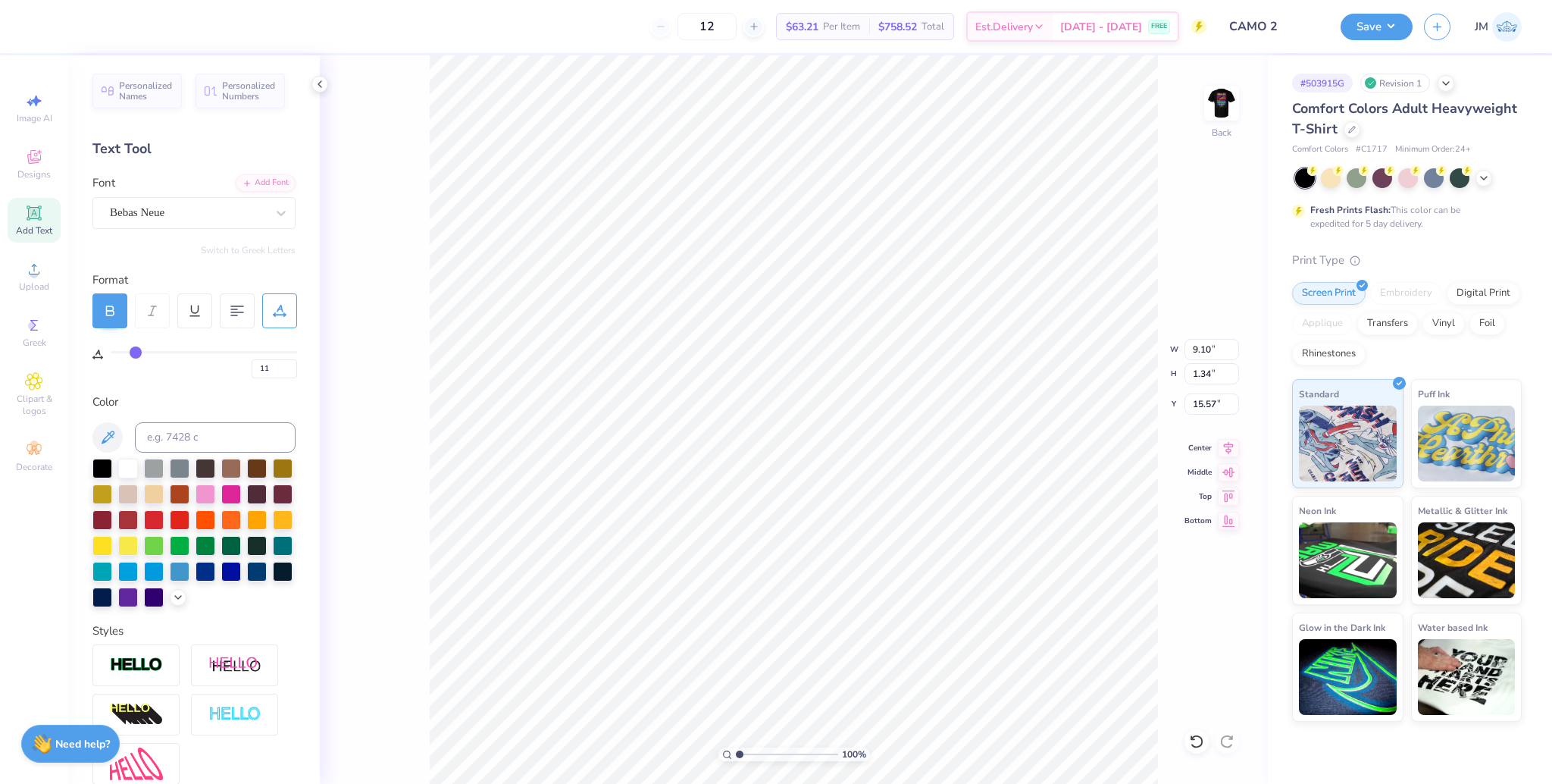
type input "12"
type input "13"
type input "14"
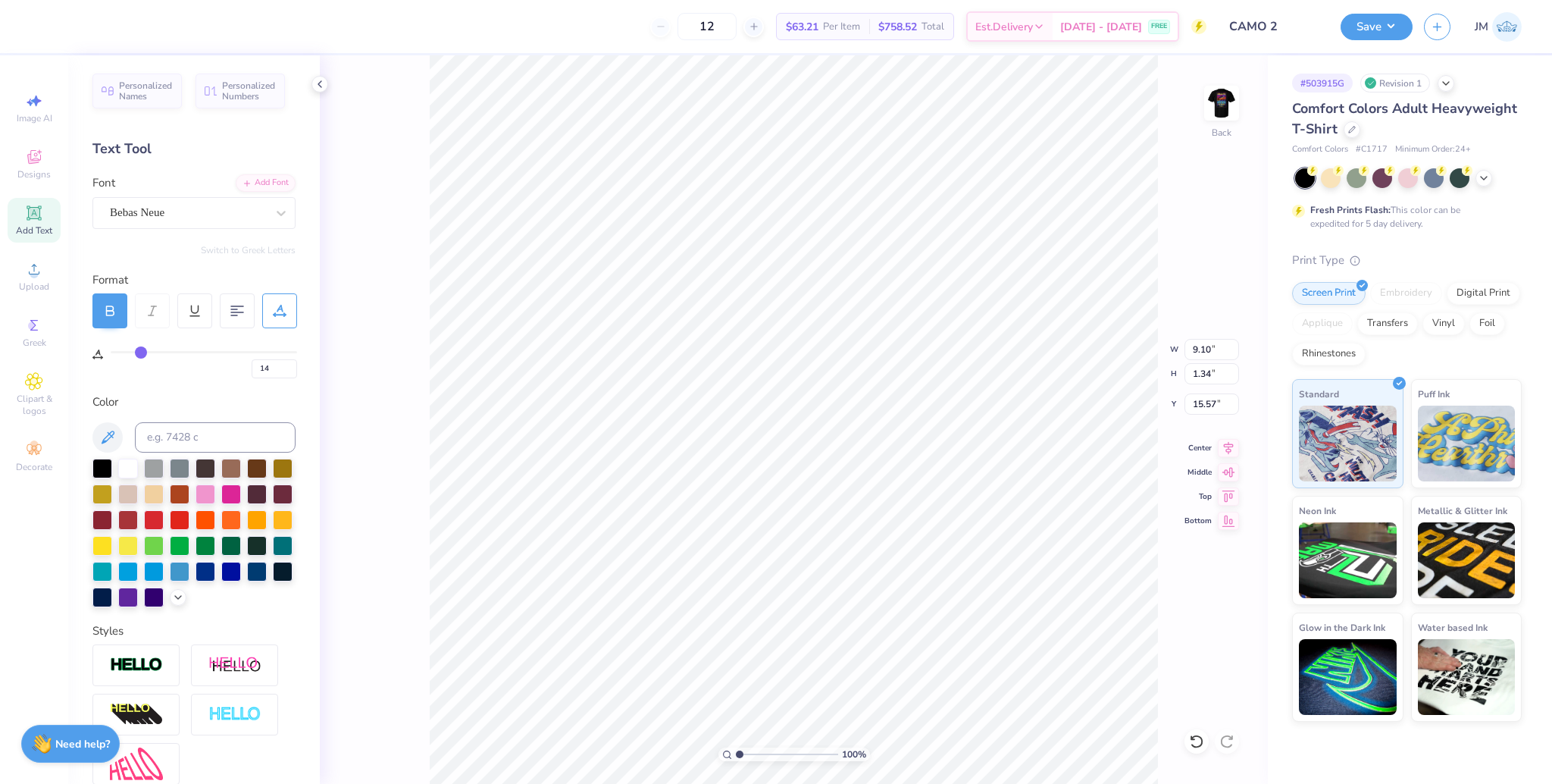
type input "15"
type input "16"
type input "17"
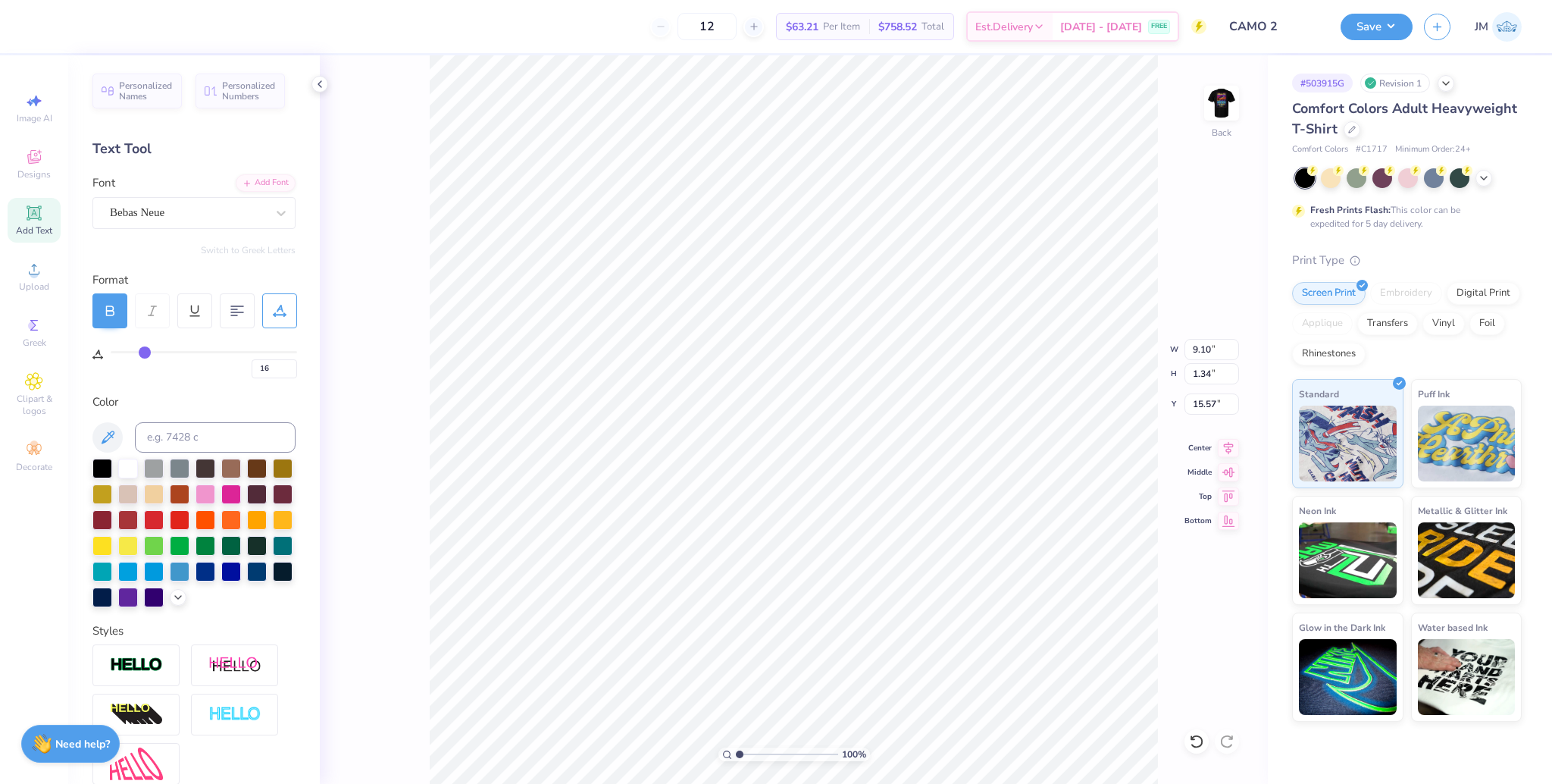
type input "17"
type input "18"
type input "19"
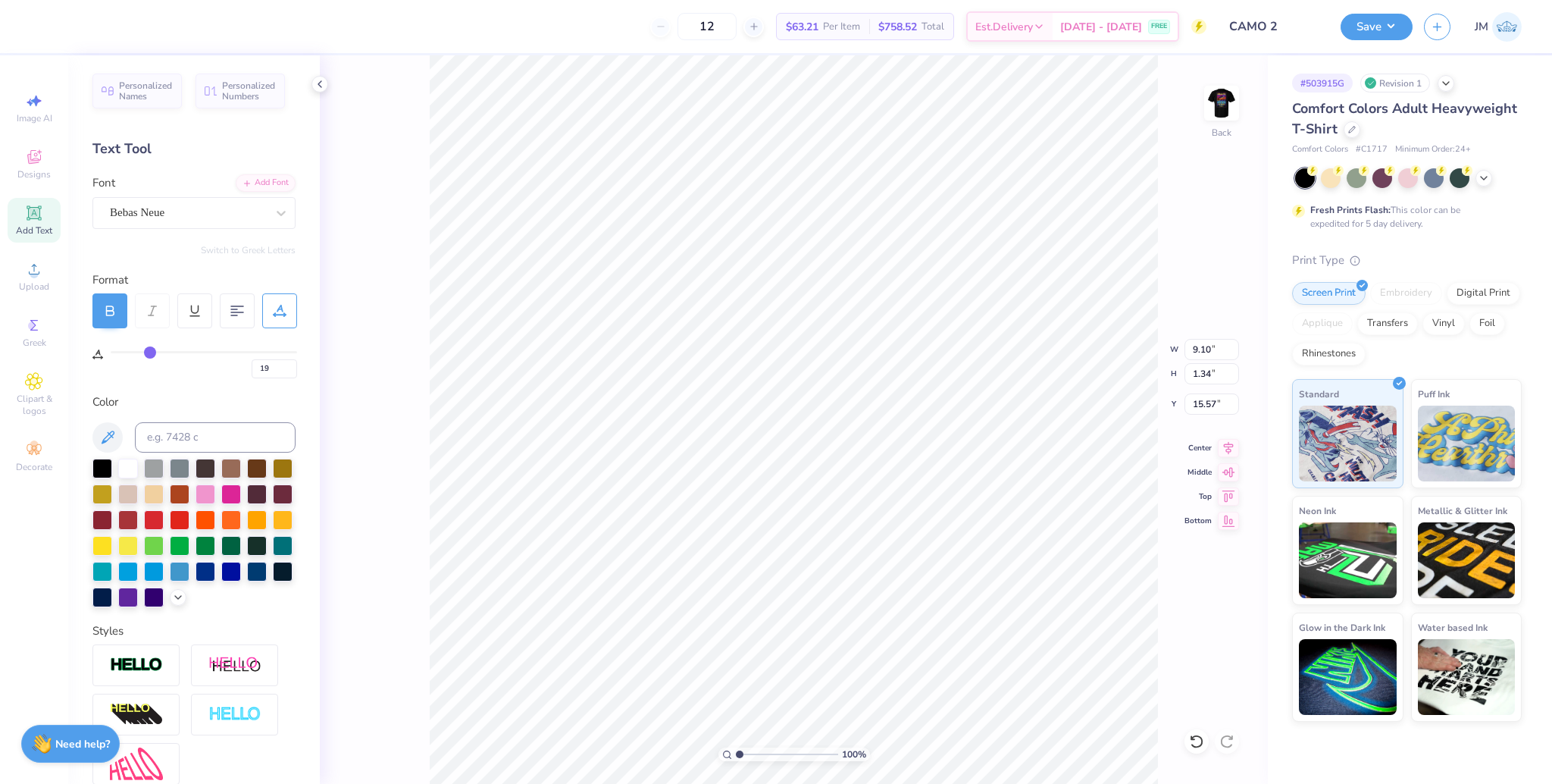
type input "20"
type input "21"
type input "22"
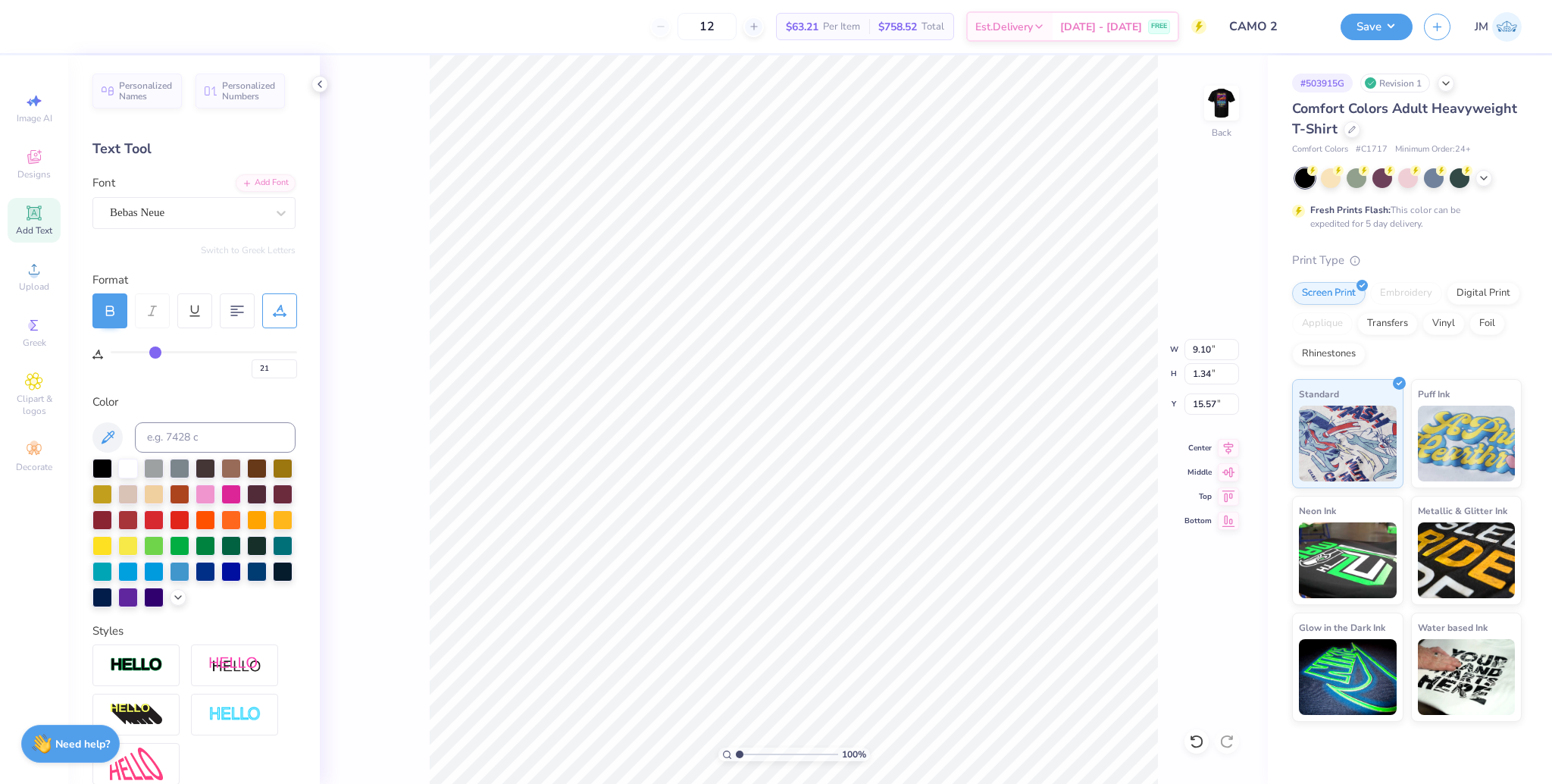
type input "22"
drag, startPoint x: 122, startPoint y: 349, endPoint x: 155, endPoint y: 352, distance: 33.1
type input "22"
click at [155, 352] on input "range" at bounding box center [204, 351] width 186 height 2
type input "14.17"
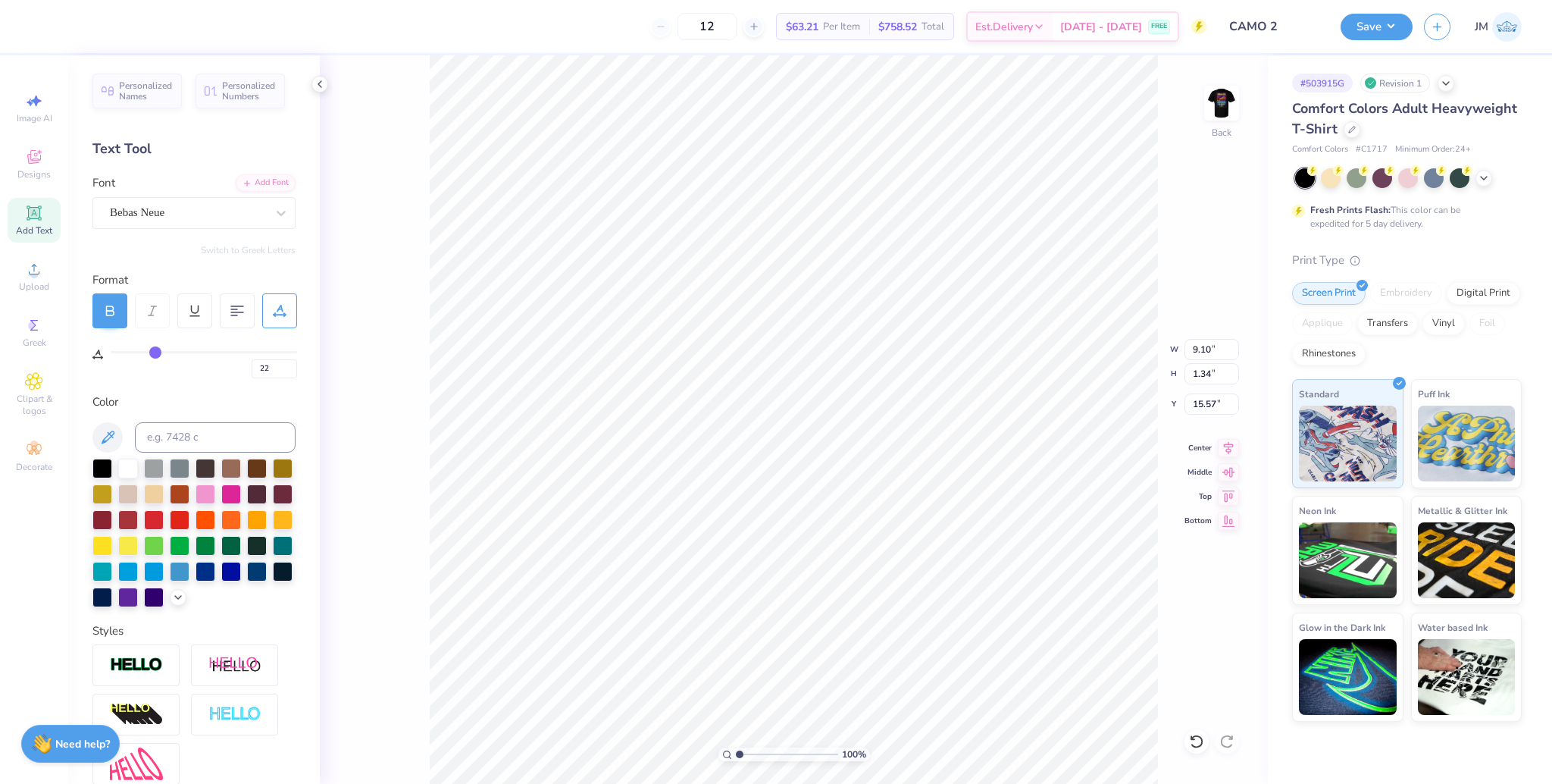
type input "1.32"
type input "15.58"
type input "20"
type input "19"
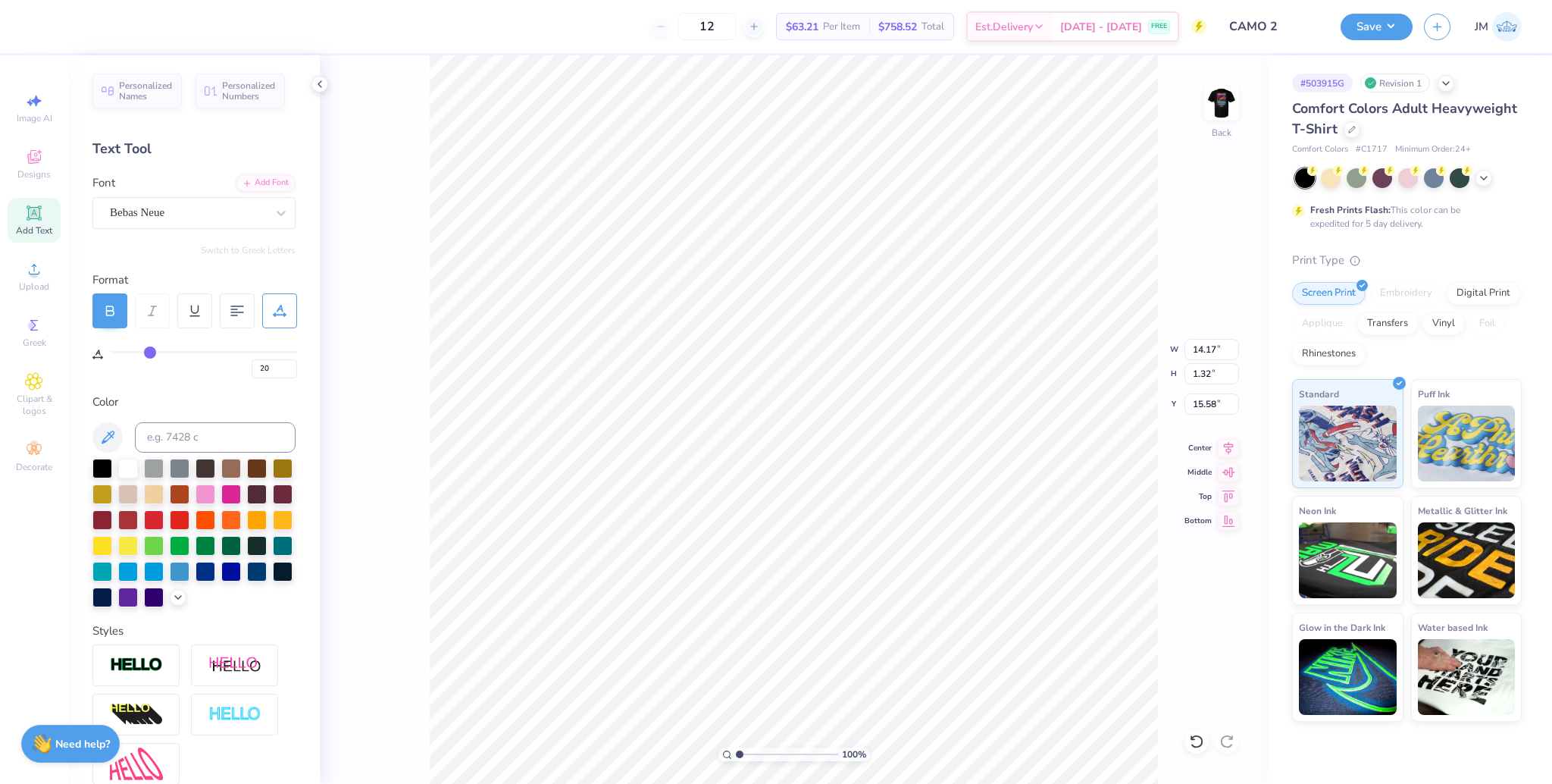
type input "19"
type input "18"
type input "17"
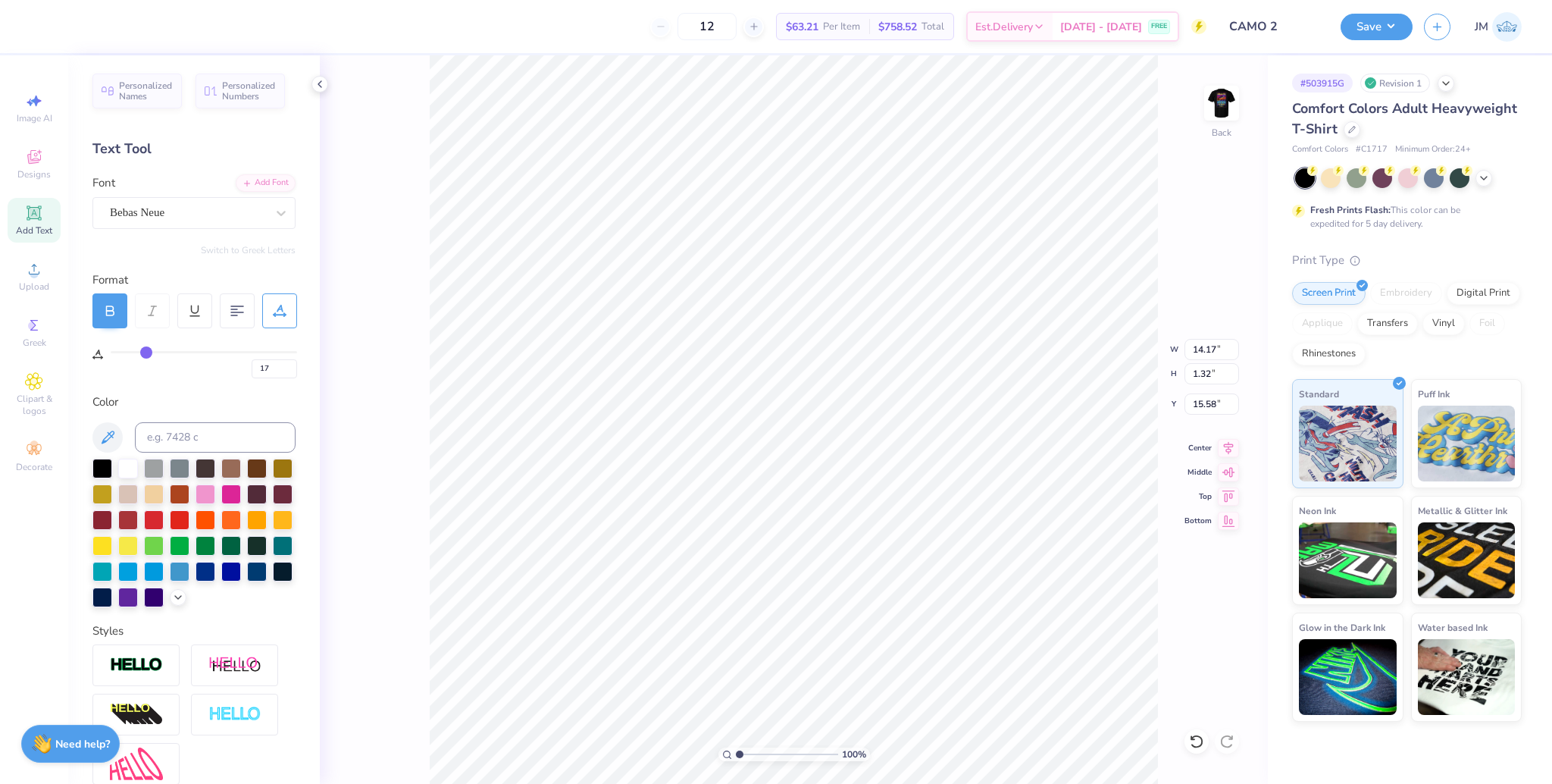
type input "16"
type input "15"
type input "14"
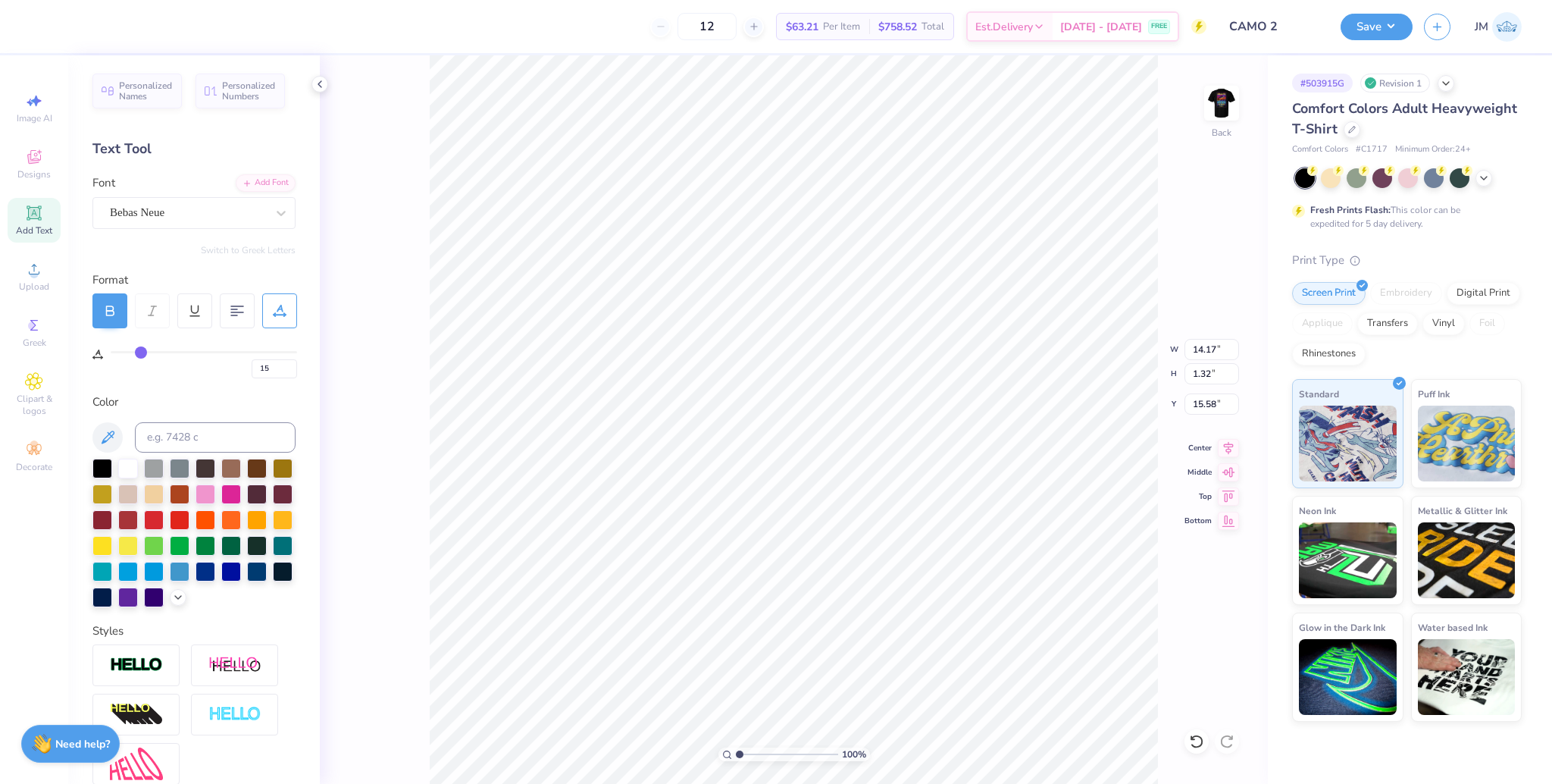
type input "14"
type input "13"
type input "12"
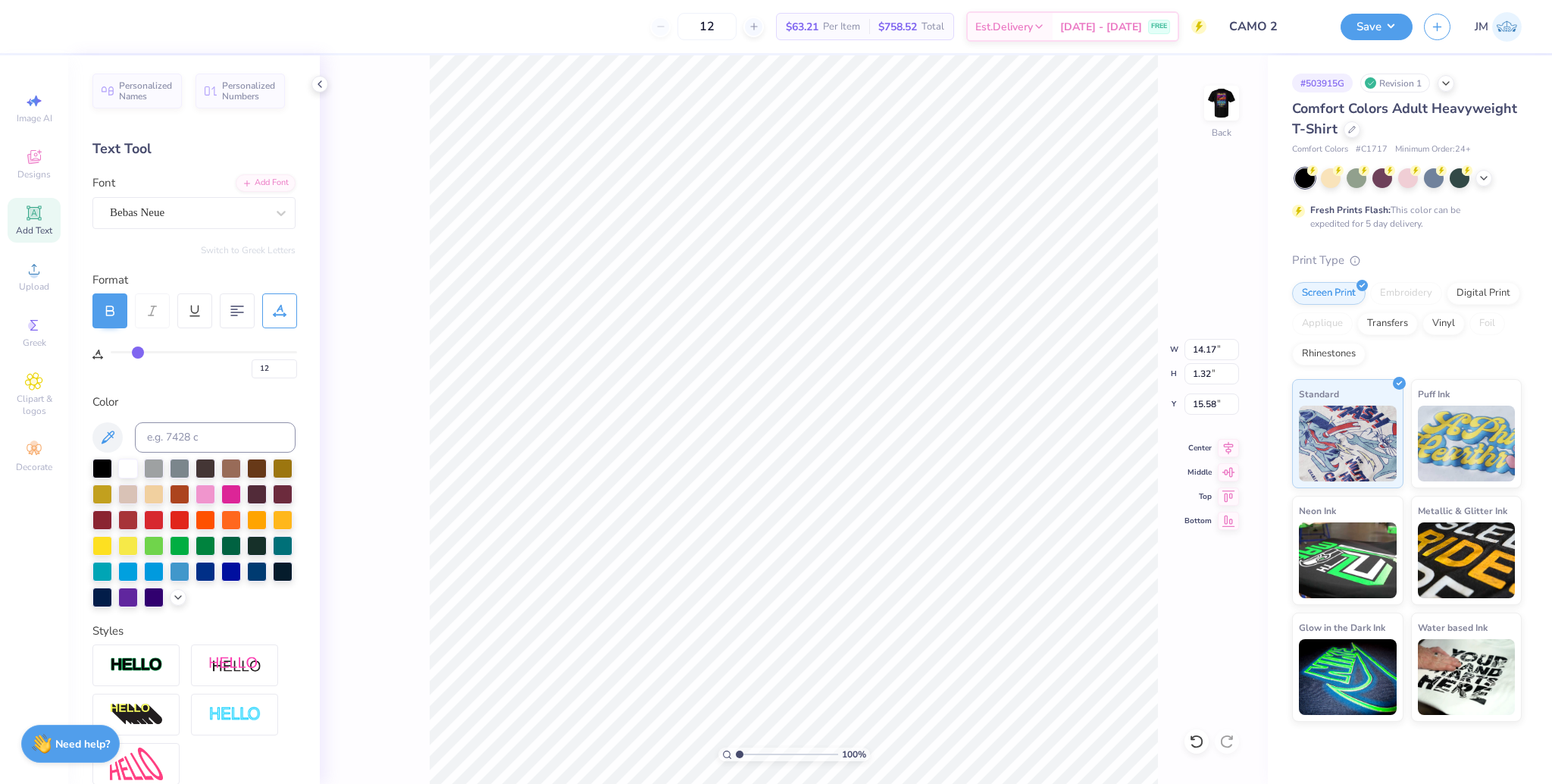
type input "11"
type input "12"
type input "13"
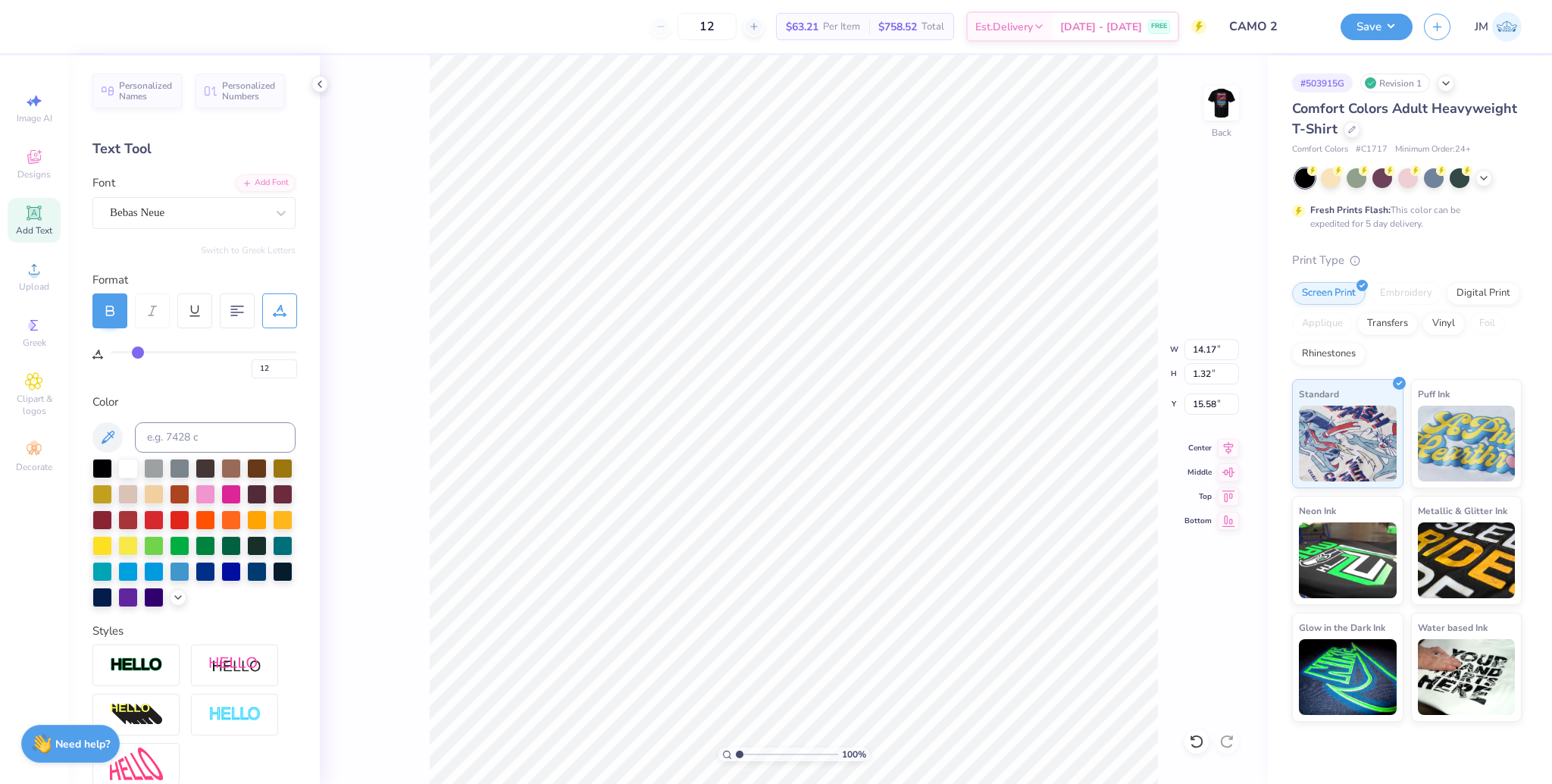
type input "13"
type input "14"
drag, startPoint x: 152, startPoint y: 349, endPoint x: 140, endPoint y: 350, distance: 12.0
type input "14"
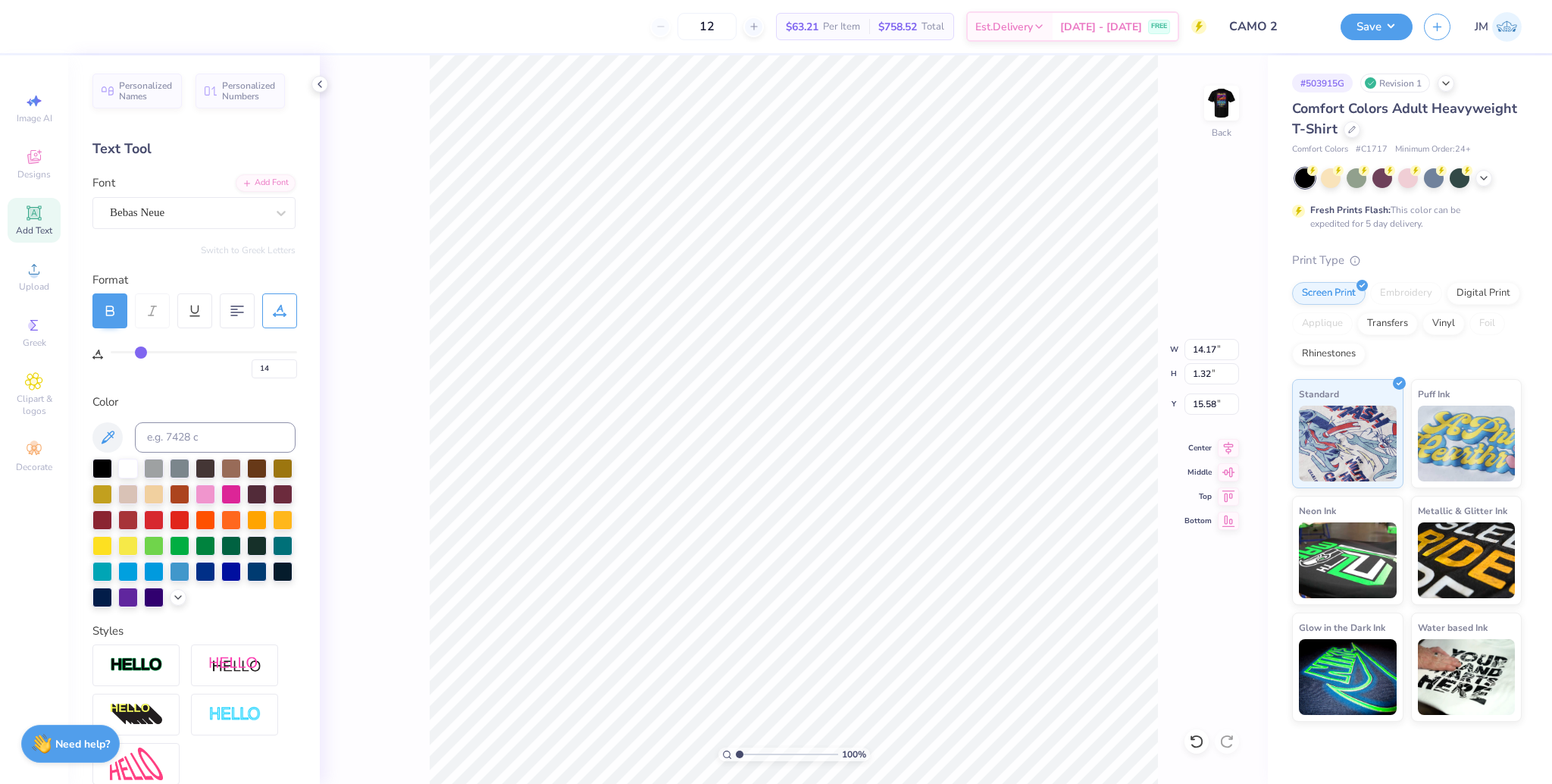
click at [140, 350] on input "range" at bounding box center [204, 351] width 186 height 2
type input "12.26"
type input "9.67"
type input "6.39"
type input "7.48"
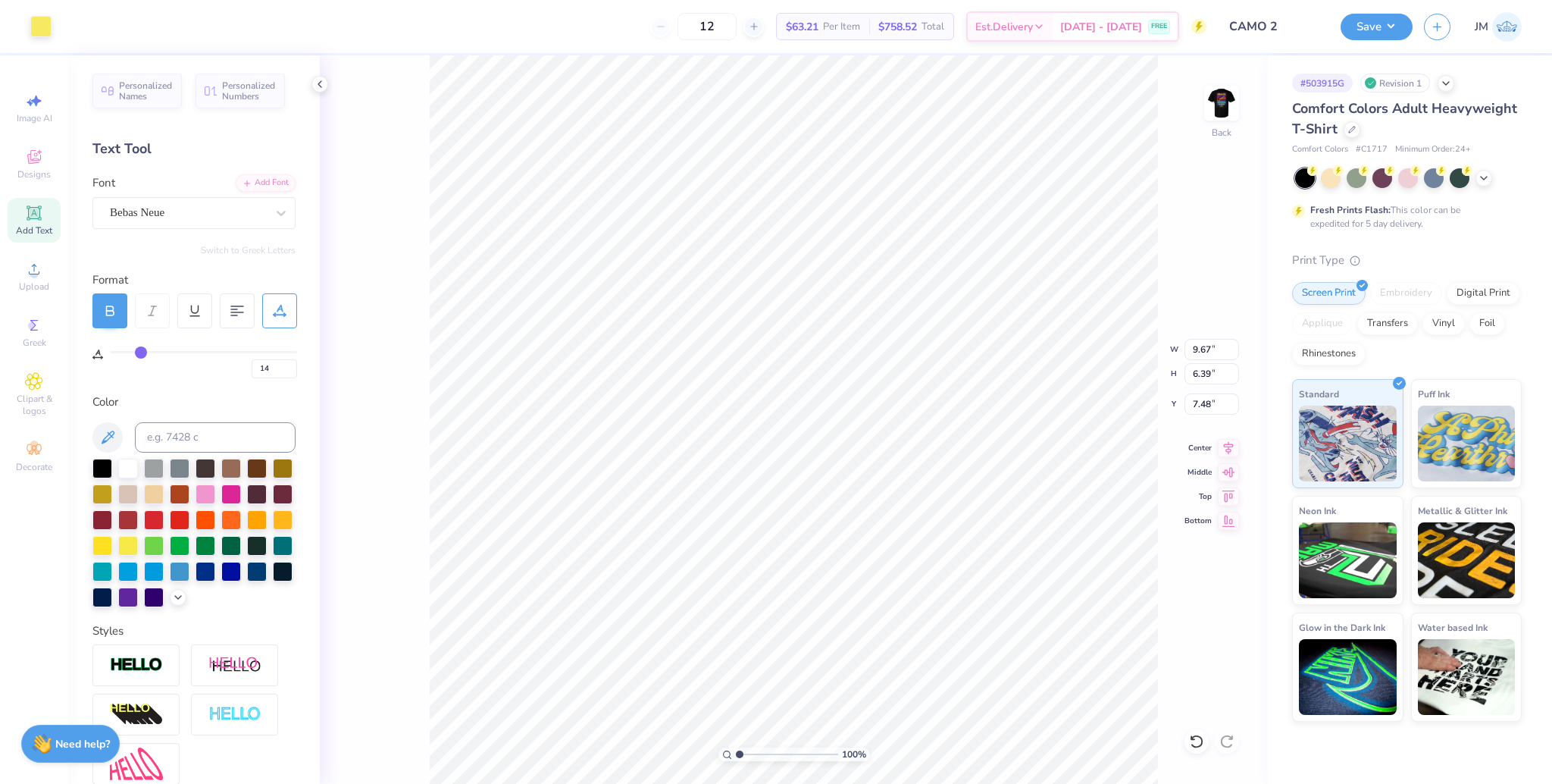
type input "9.14"
type input "4.58"
type input "7.45"
click at [1227, 446] on icon at bounding box center [1228, 445] width 21 height 18
type input "9.00"
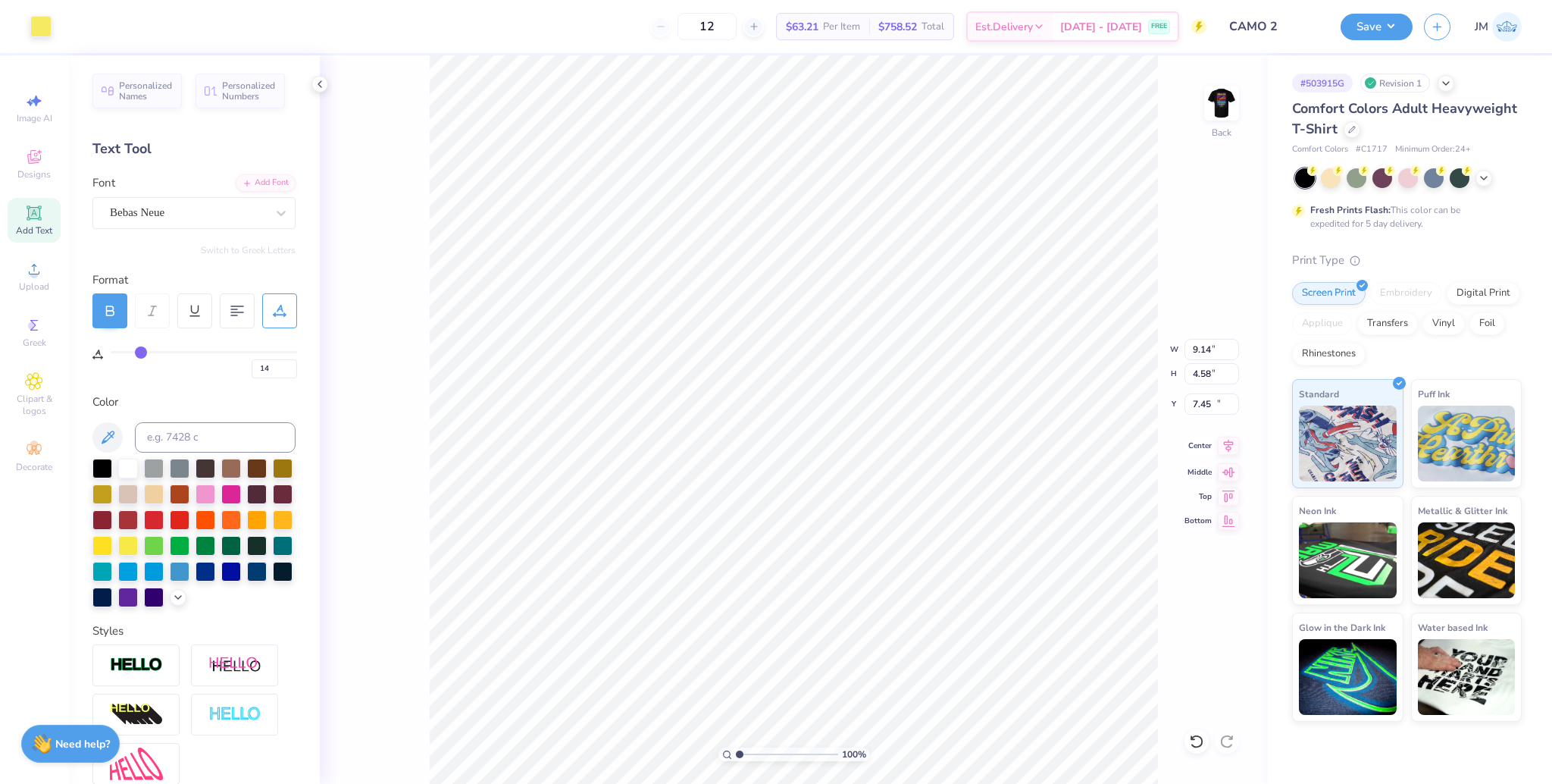
type input "0.97"
type input "12.91"
click at [1223, 447] on icon at bounding box center [1228, 445] width 21 height 18
type input "9.14"
type input "6.23"
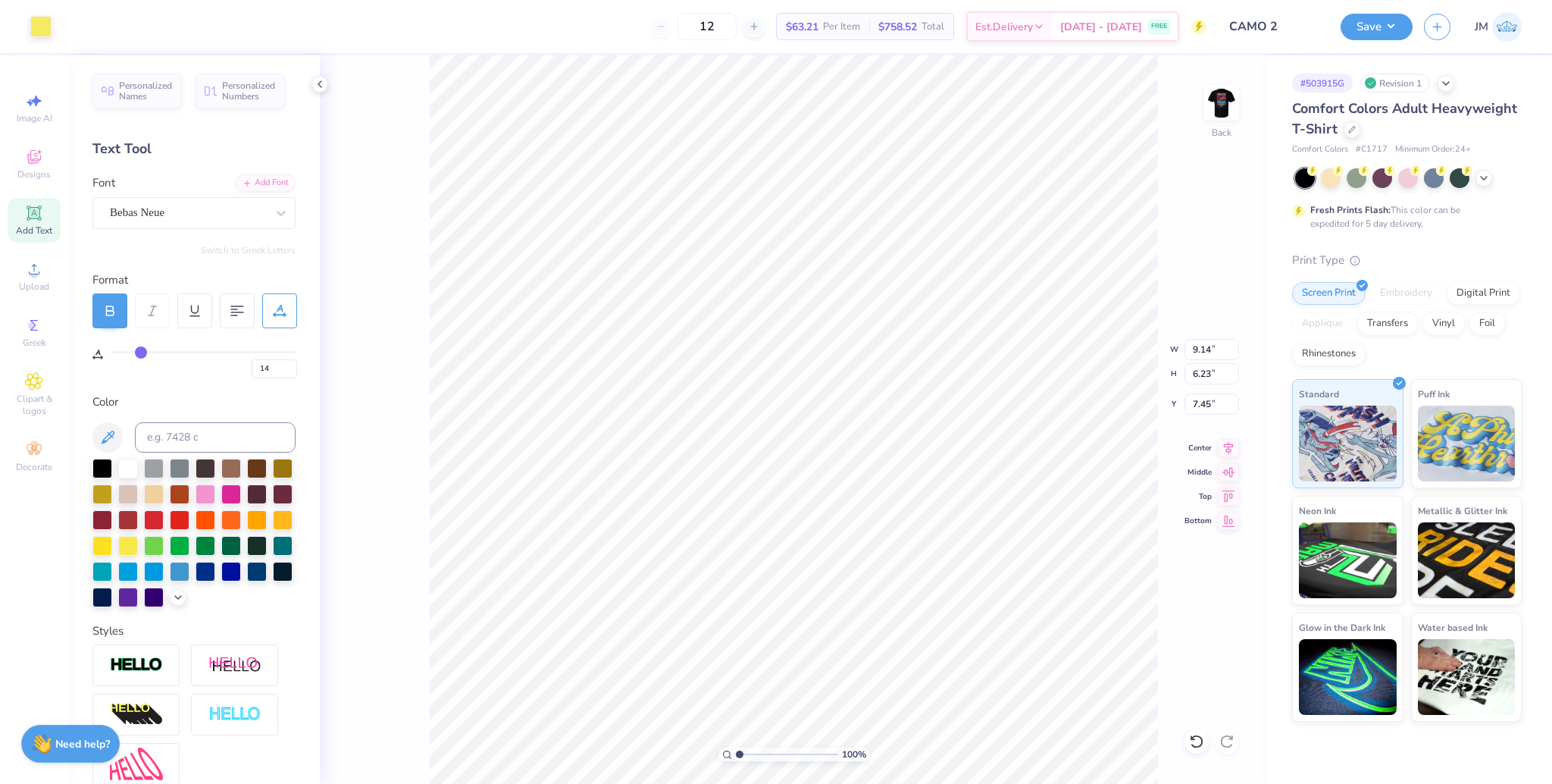
type input "7.45"
click at [851, 615] on li "Group" at bounding box center [861, 617] width 119 height 30
click at [1199, 343] on input "9.14" at bounding box center [1212, 350] width 55 height 21
type input "7.00"
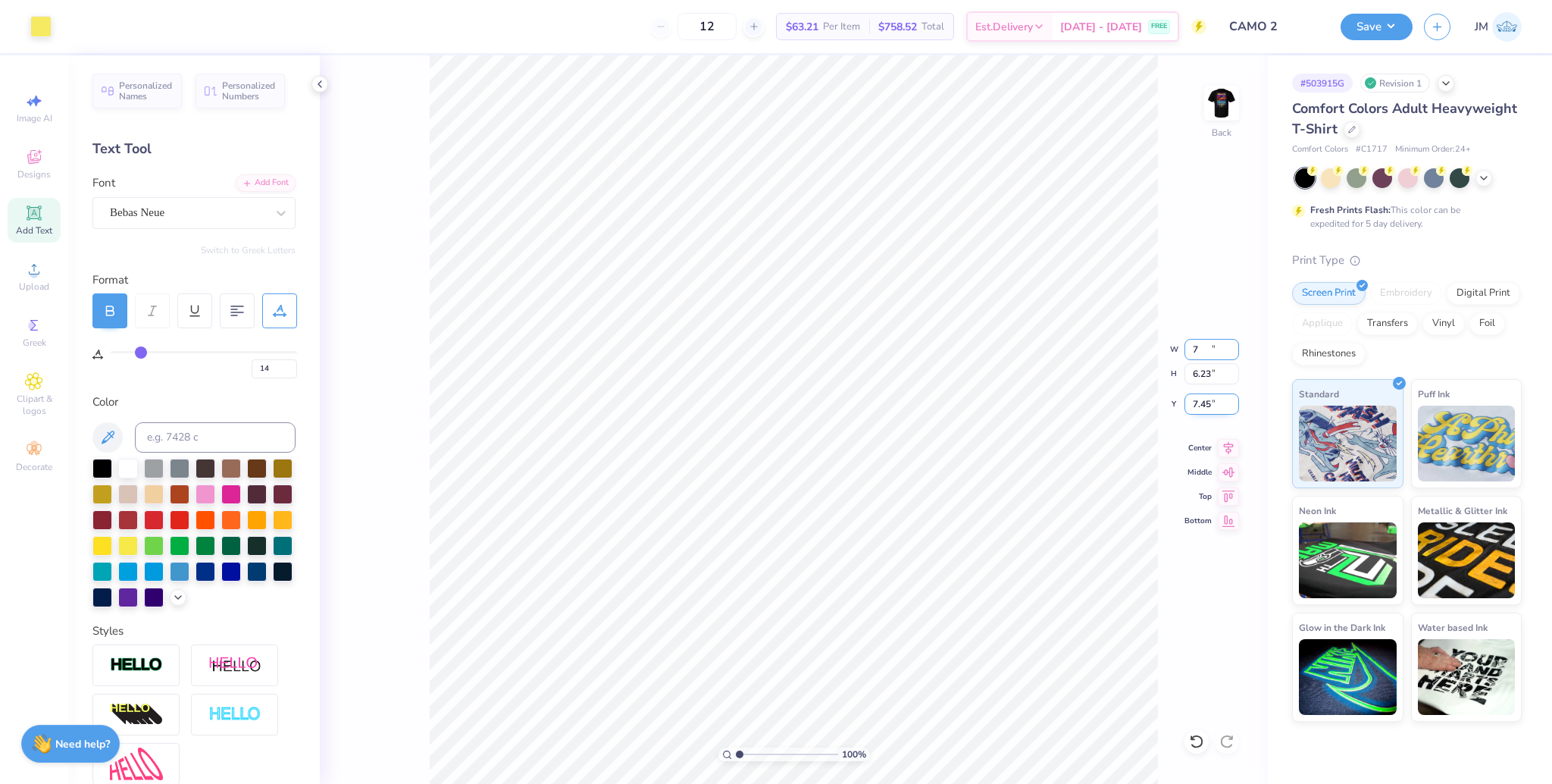
type input "4.77"
click at [1203, 403] on input "8.18" at bounding box center [1212, 404] width 55 height 21
type input "3.00"
click at [1229, 453] on icon at bounding box center [1228, 445] width 21 height 18
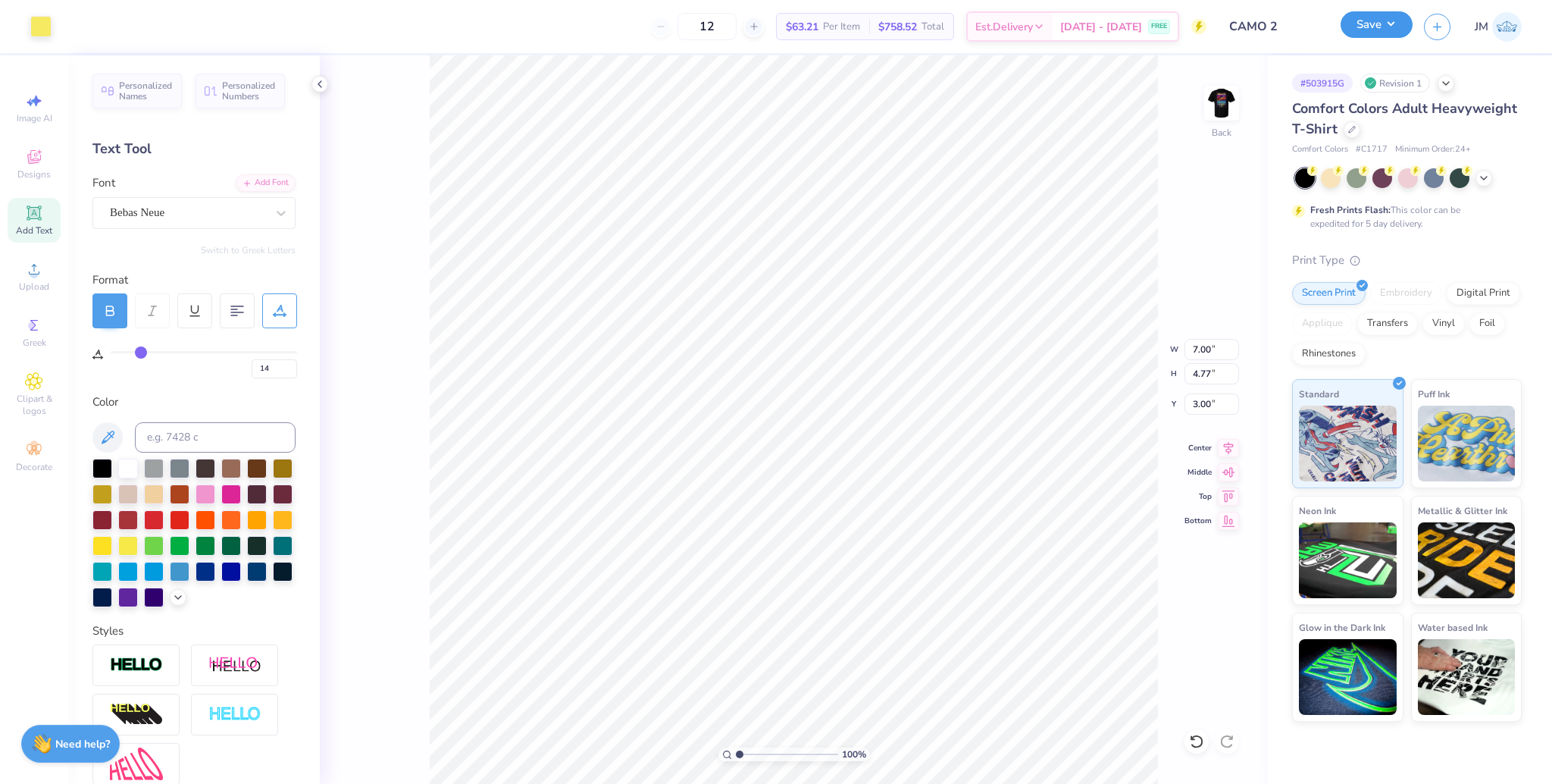
click at [1379, 15] on button "Save" at bounding box center [1376, 24] width 72 height 26
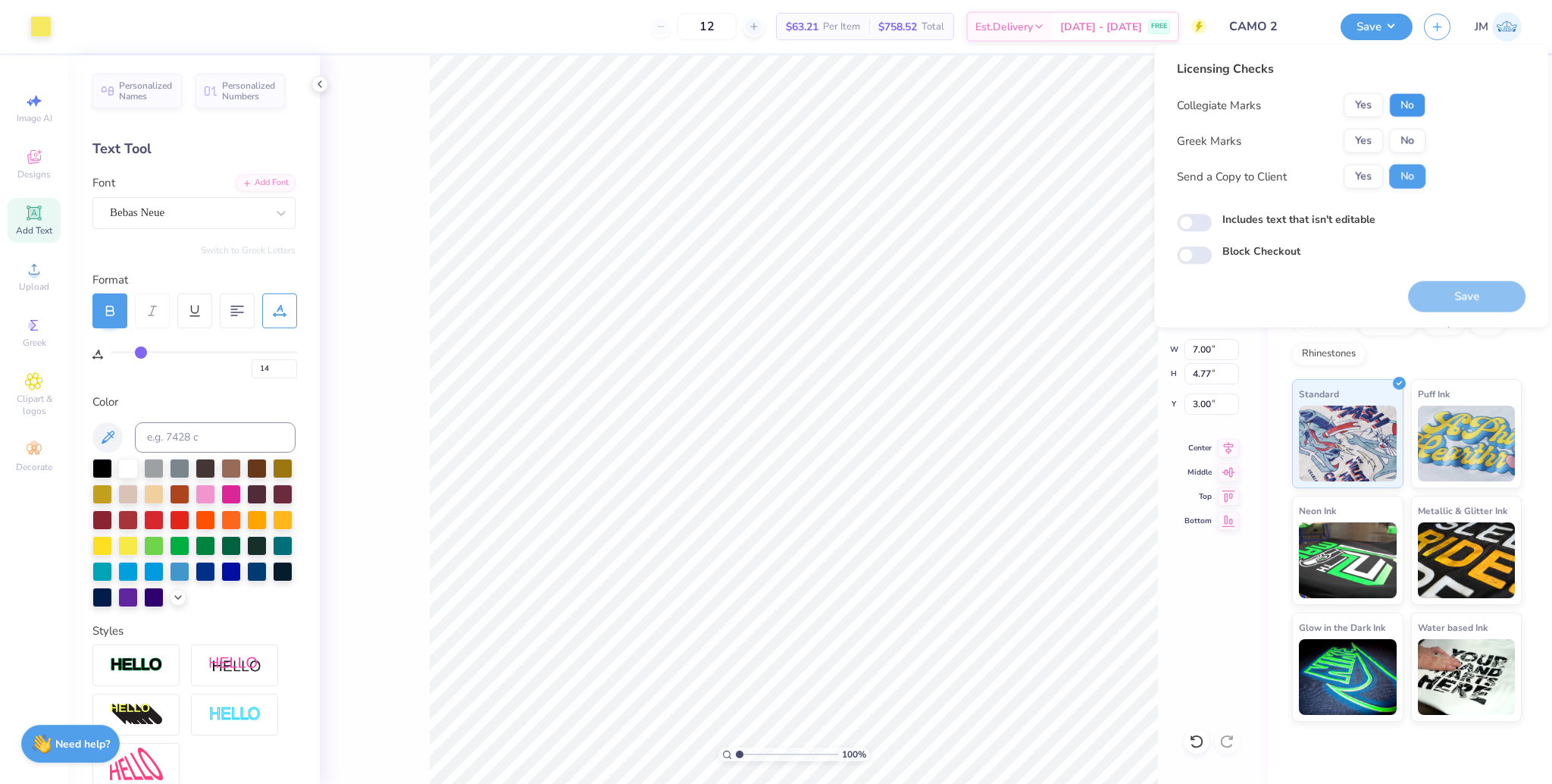
click at [1404, 98] on button "No" at bounding box center [1408, 105] width 37 height 24
click at [1363, 139] on button "Yes" at bounding box center [1364, 140] width 40 height 24
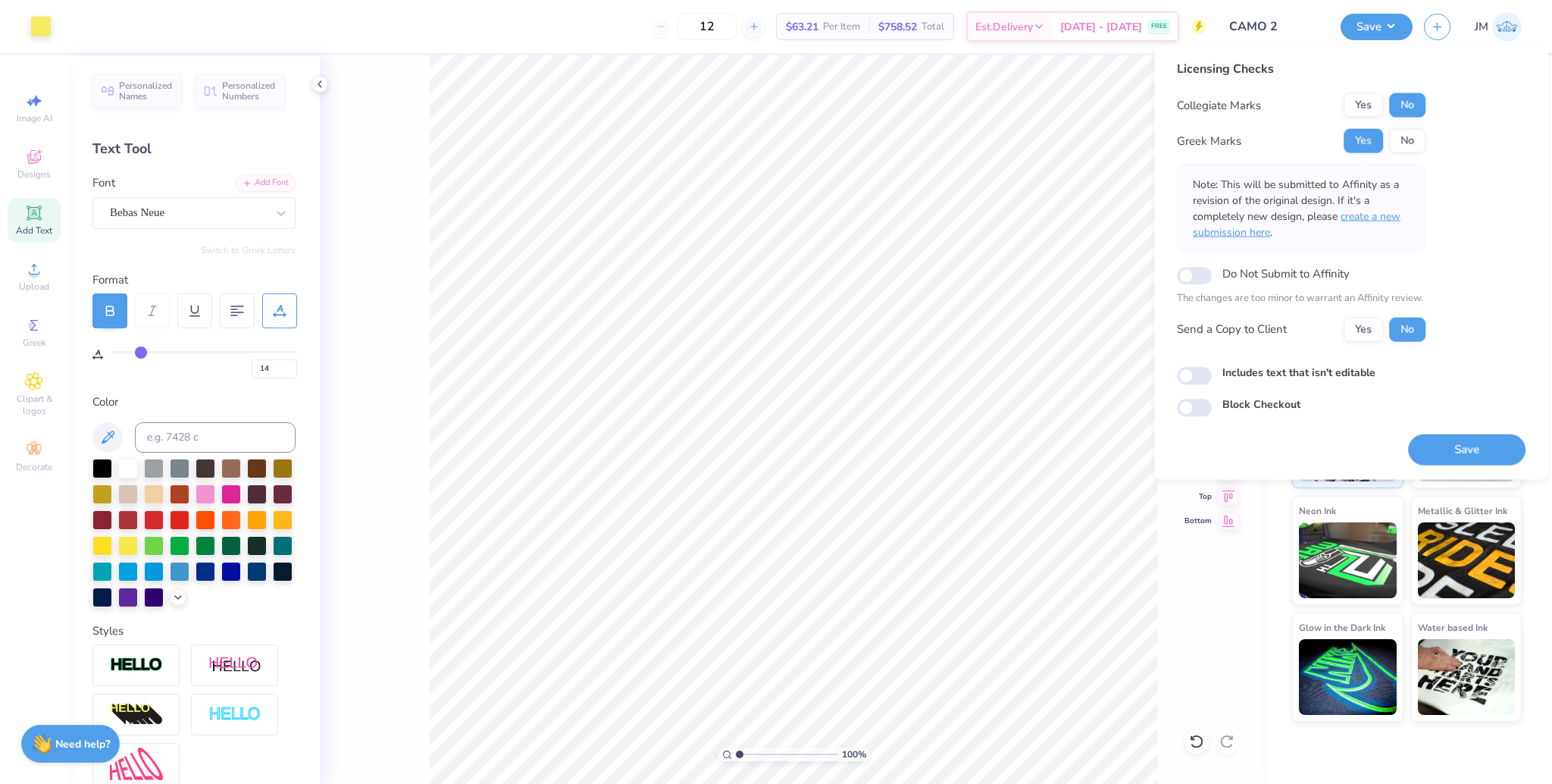
click at [1390, 207] on p "Note: This will be submitted to Affinity as a revision of the original design. …" at bounding box center [1301, 209] width 216 height 64
click at [1389, 210] on span "create a new submission here" at bounding box center [1296, 224] width 208 height 30
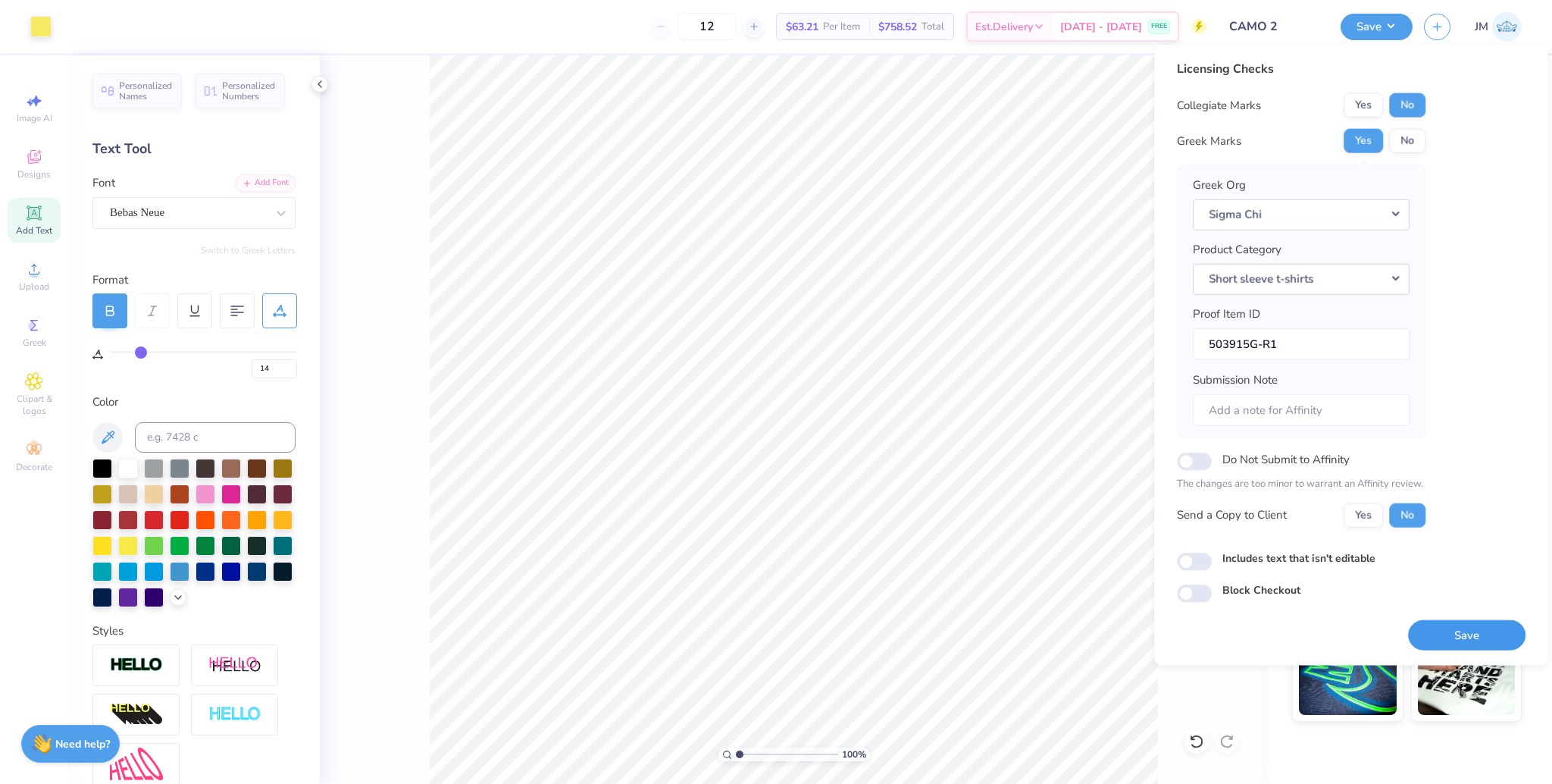
click at [1453, 643] on button "Save" at bounding box center [1467, 634] width 118 height 31
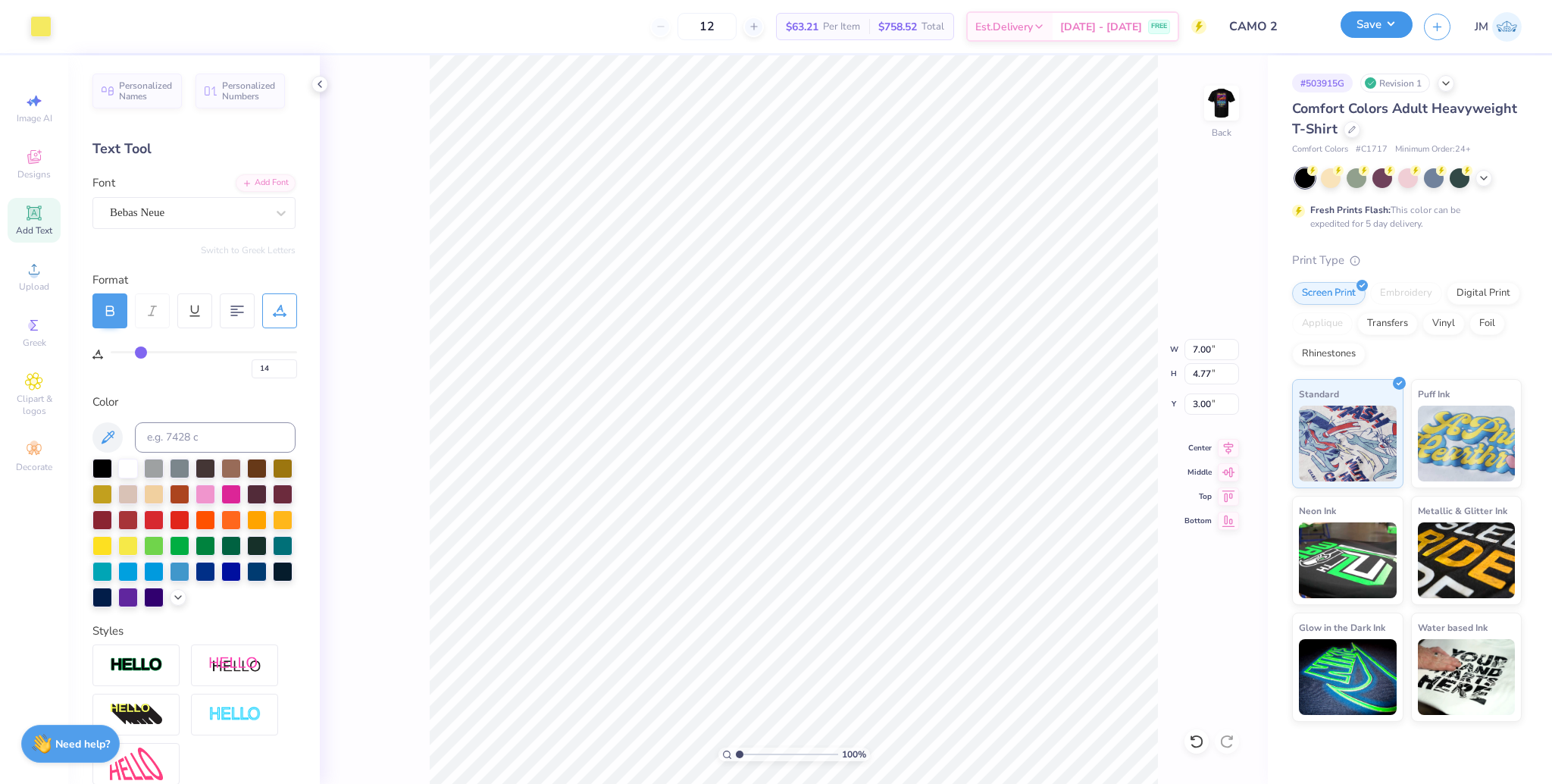
click at [1385, 19] on button "Save" at bounding box center [1376, 24] width 72 height 26
click at [855, 600] on li "Ungroup" at bounding box center [869, 600] width 119 height 30
type textarea "FALL RECRUITMENT 2025"
type input "7.09"
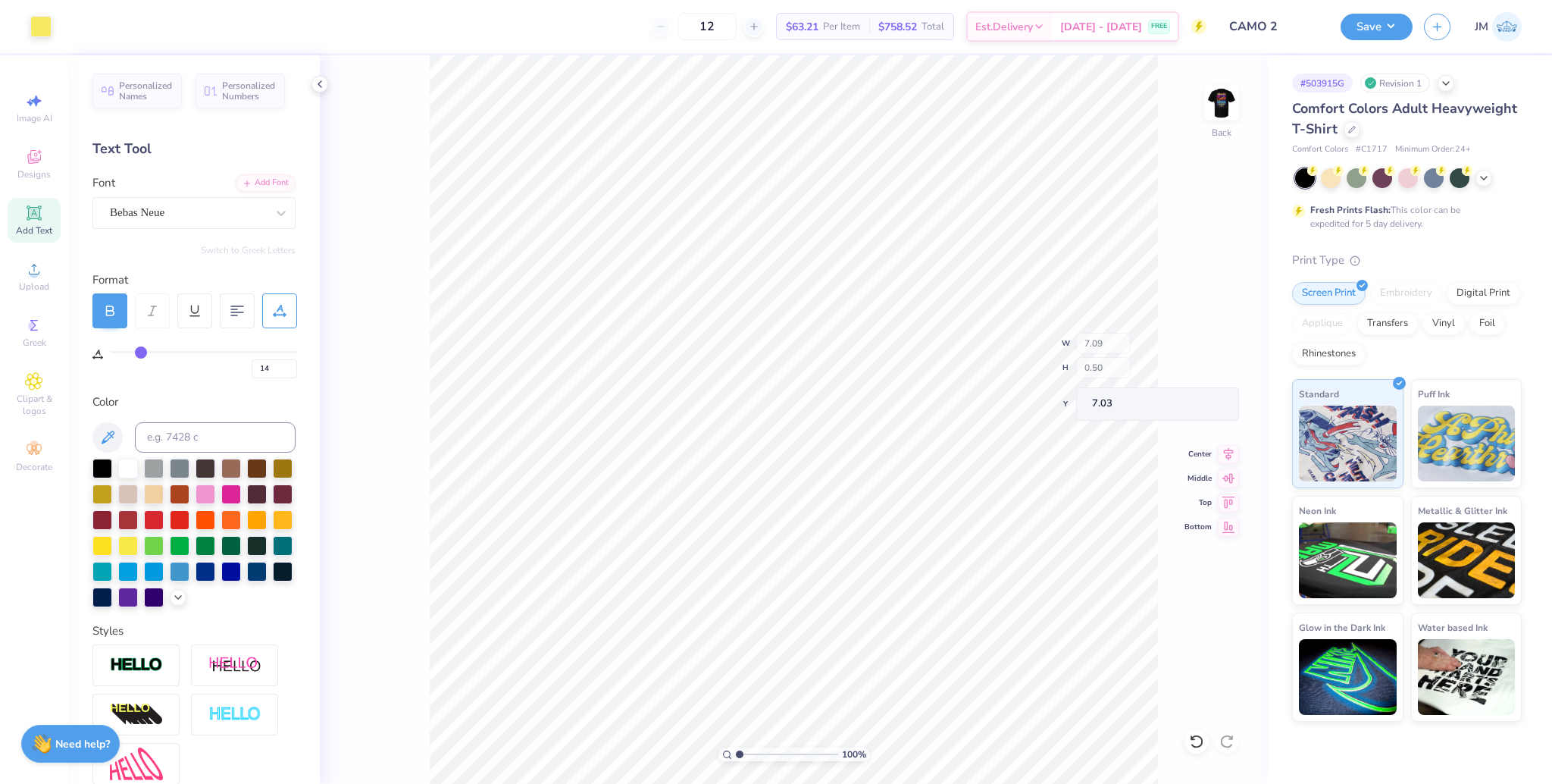
type input "0.50"
type input "6.86"
type input "6.89"
type input "6.96"
type input "0.49"
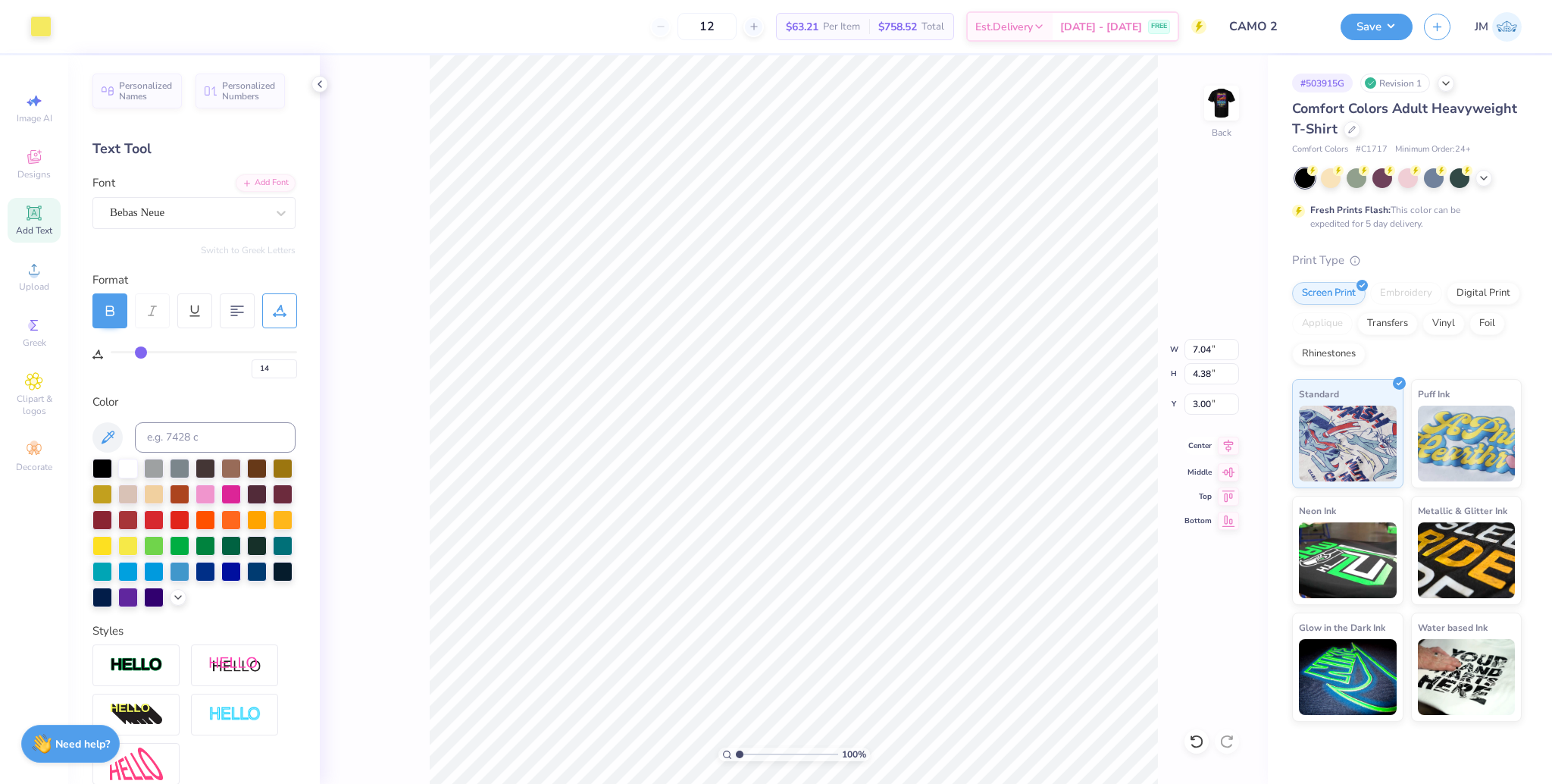
click at [1227, 444] on icon at bounding box center [1229, 445] width 10 height 13
click at [868, 511] on li "Group" at bounding box center [881, 517] width 119 height 30
click at [1199, 350] on input "7.04" at bounding box center [1212, 350] width 55 height 21
type input "7.00"
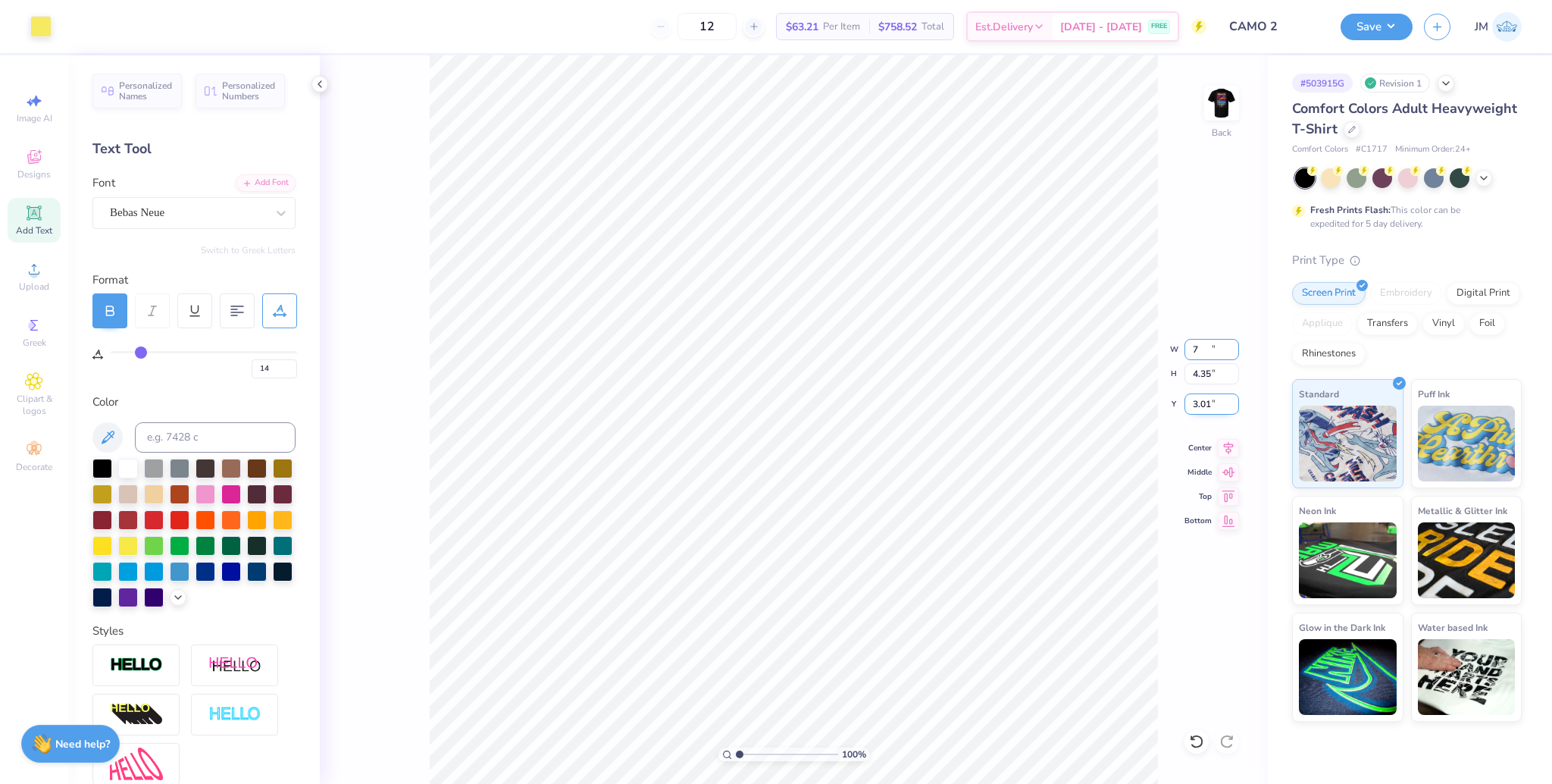
type input "4.35"
click at [1207, 404] on input "3.01" at bounding box center [1212, 404] width 55 height 21
type input "3.00"
click at [1219, 113] on img at bounding box center [1222, 102] width 61 height 61
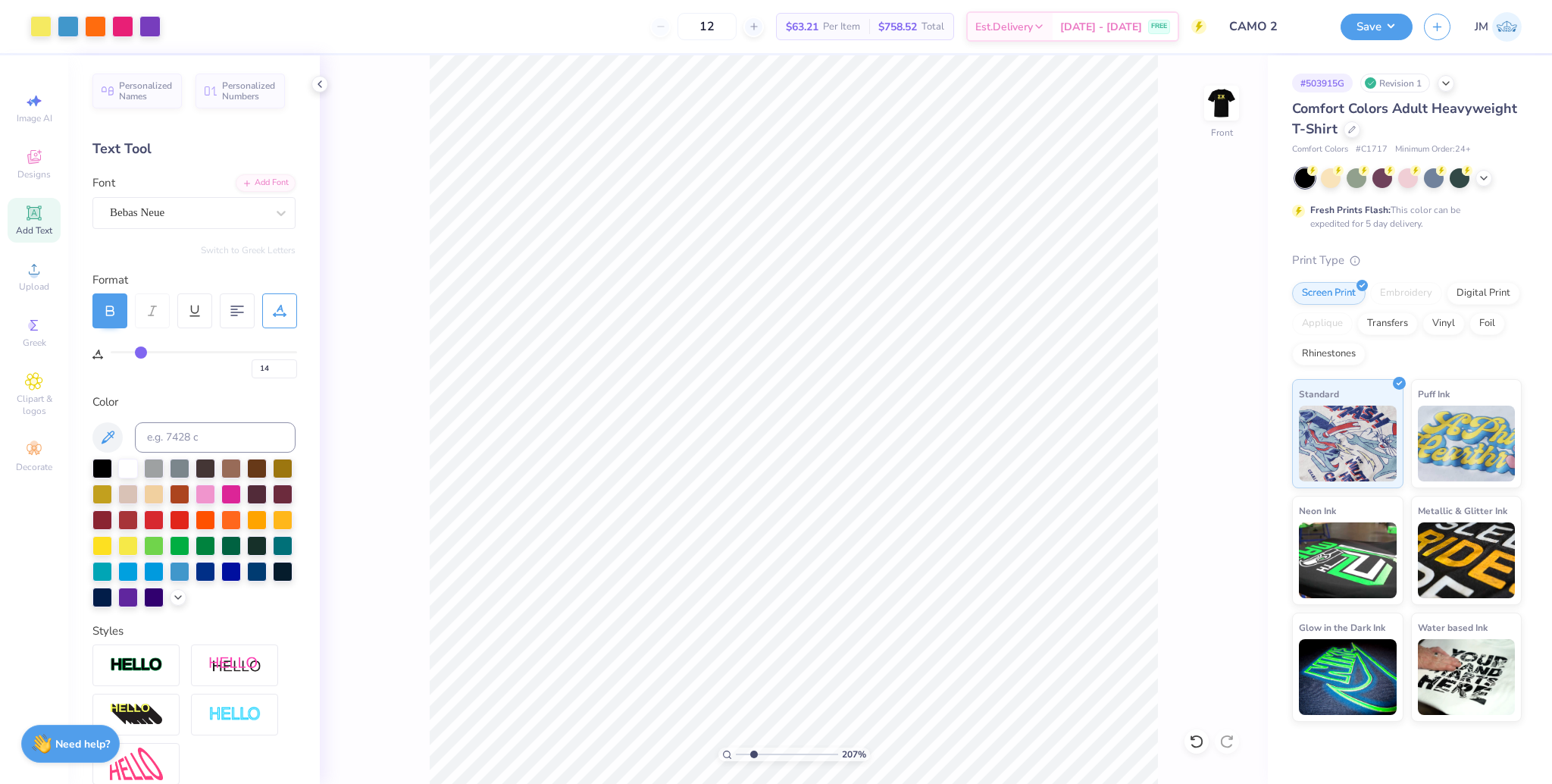
drag, startPoint x: 740, startPoint y: 753, endPoint x: 754, endPoint y: 752, distance: 14.0
click at [754, 752] on input "range" at bounding box center [787, 754] width 102 height 14
click at [905, 646] on li "Ungroup" at bounding box center [916, 647] width 119 height 30
click at [757, 754] on input "range" at bounding box center [787, 754] width 102 height 14
drag, startPoint x: 758, startPoint y: 756, endPoint x: 720, endPoint y: 757, distance: 38.0
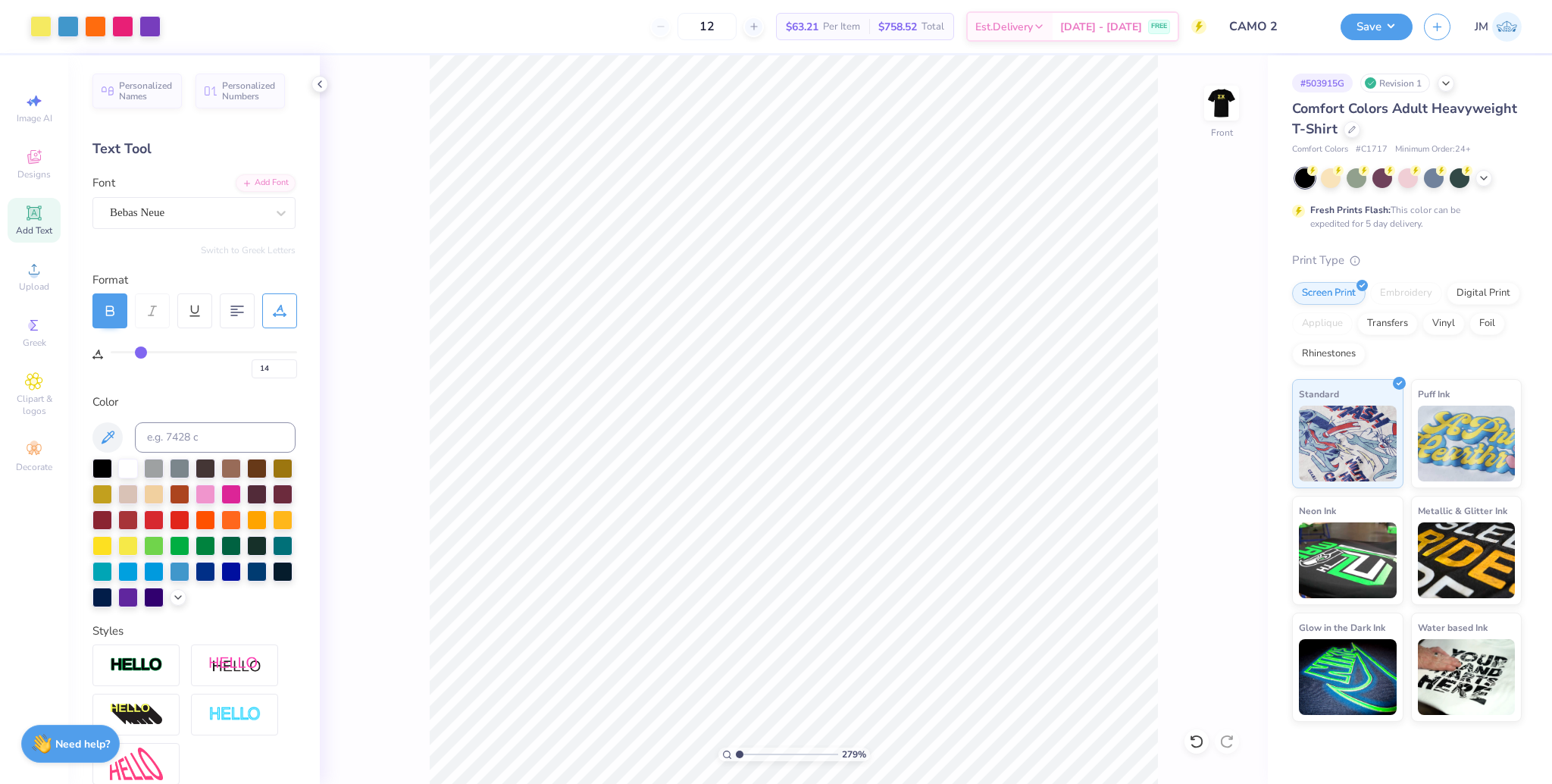
click at [736, 757] on input "range" at bounding box center [787, 754] width 102 height 14
click at [736, 755] on input "range" at bounding box center [787, 754] width 102 height 14
click at [742, 755] on input "range" at bounding box center [787, 754] width 102 height 14
drag, startPoint x: 740, startPoint y: 757, endPoint x: 705, endPoint y: 747, distance: 36.4
type input "1"
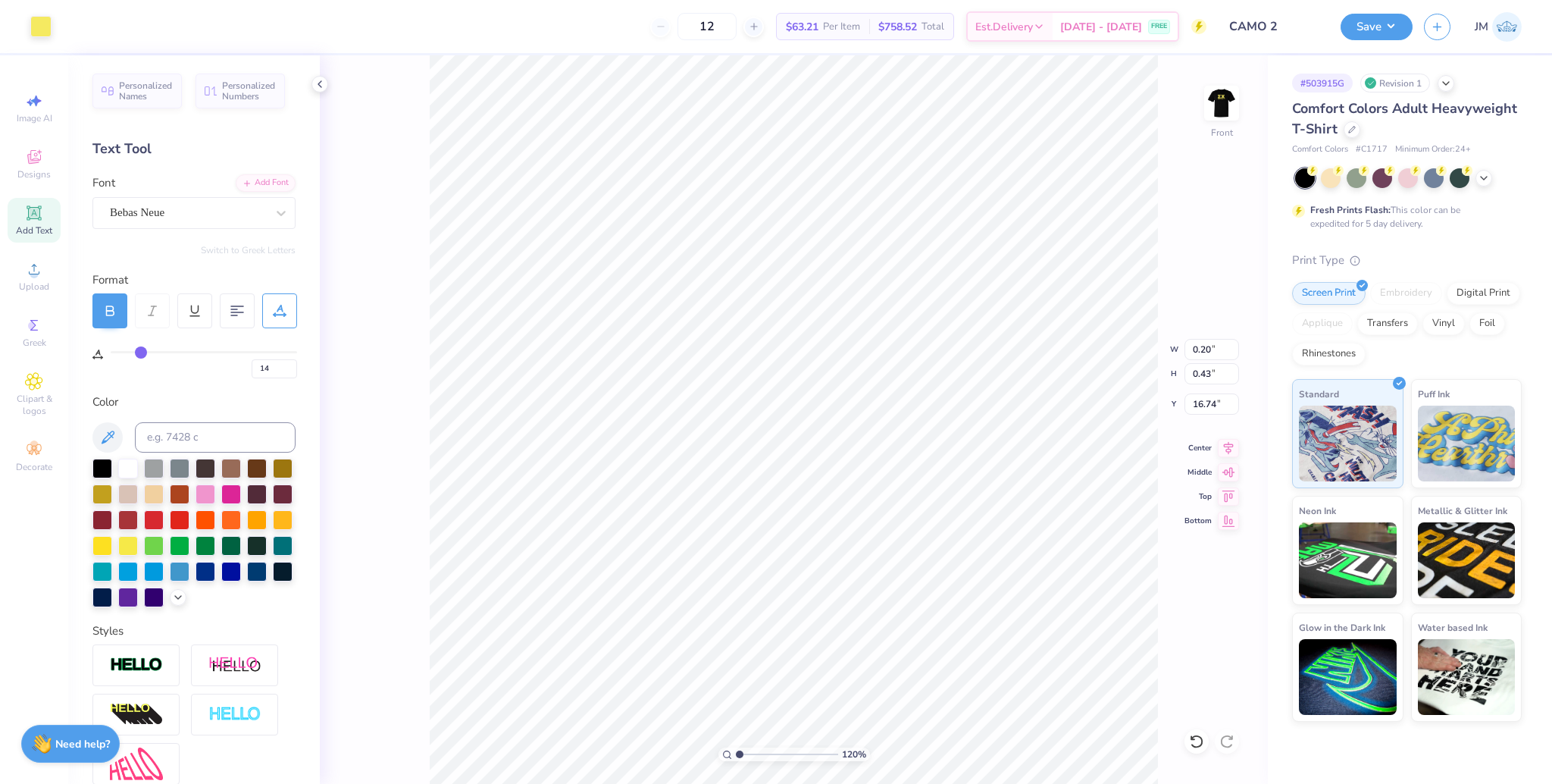
click at [736, 747] on input "range" at bounding box center [787, 754] width 102 height 14
click at [736, 750] on input "range" at bounding box center [787, 754] width 102 height 14
click at [27, 271] on icon at bounding box center [34, 268] width 18 height 18
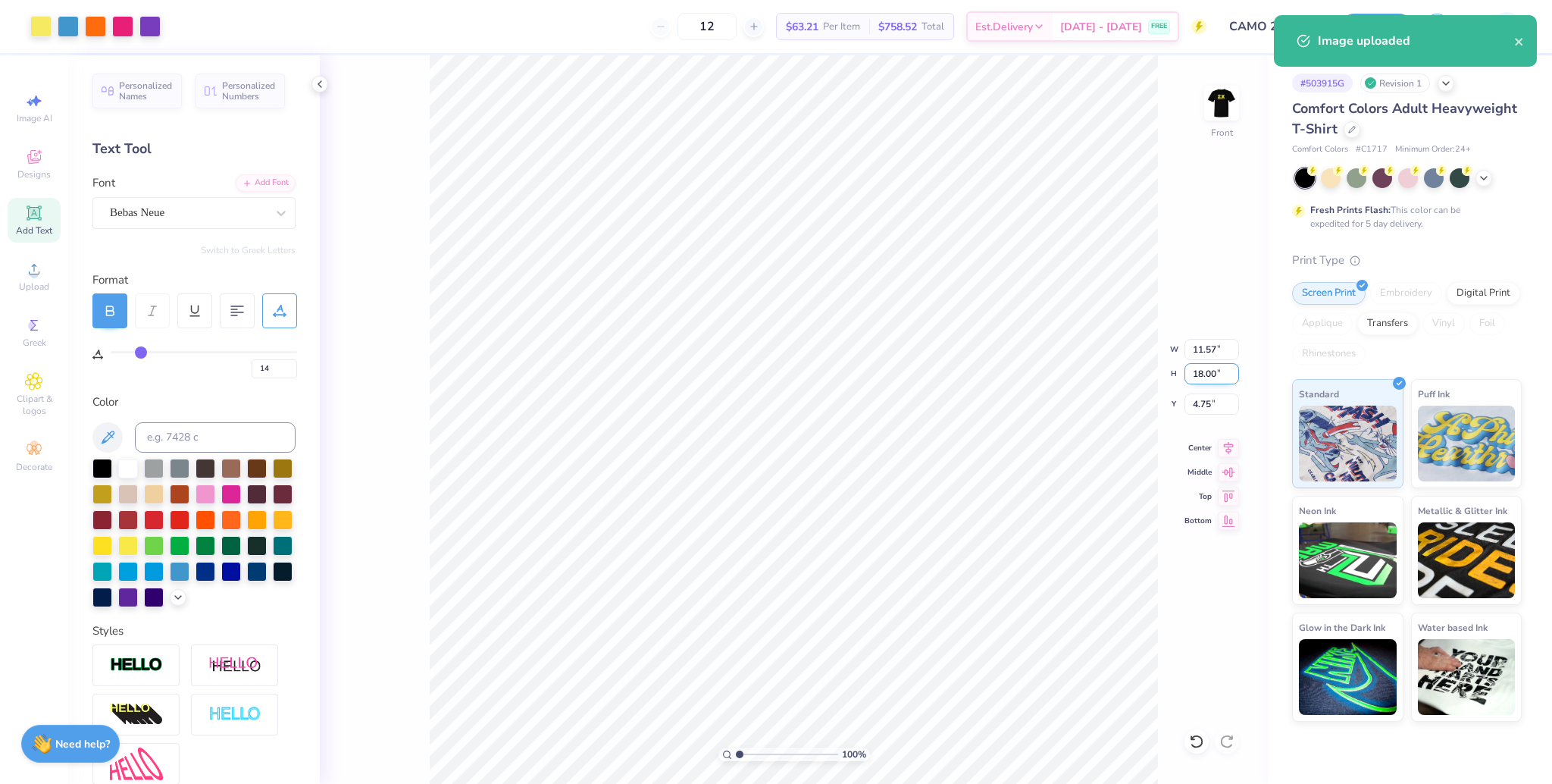
click at [1203, 378] on input "18.00" at bounding box center [1212, 374] width 55 height 21
type input "15"
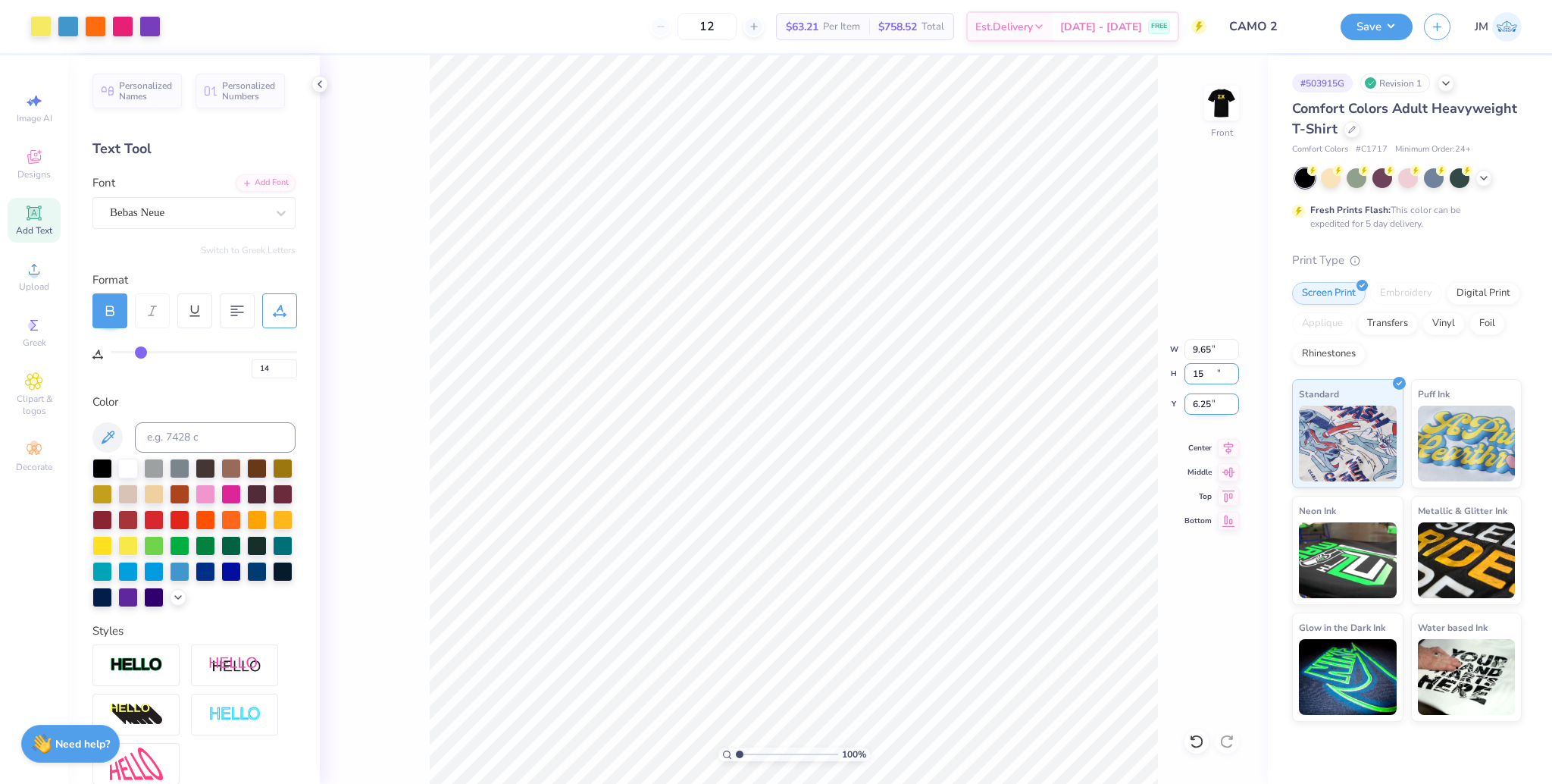
type input "9.65"
type input "15.00"
click at [1197, 410] on input "6.25" at bounding box center [1212, 404] width 55 height 21
type input "3.00"
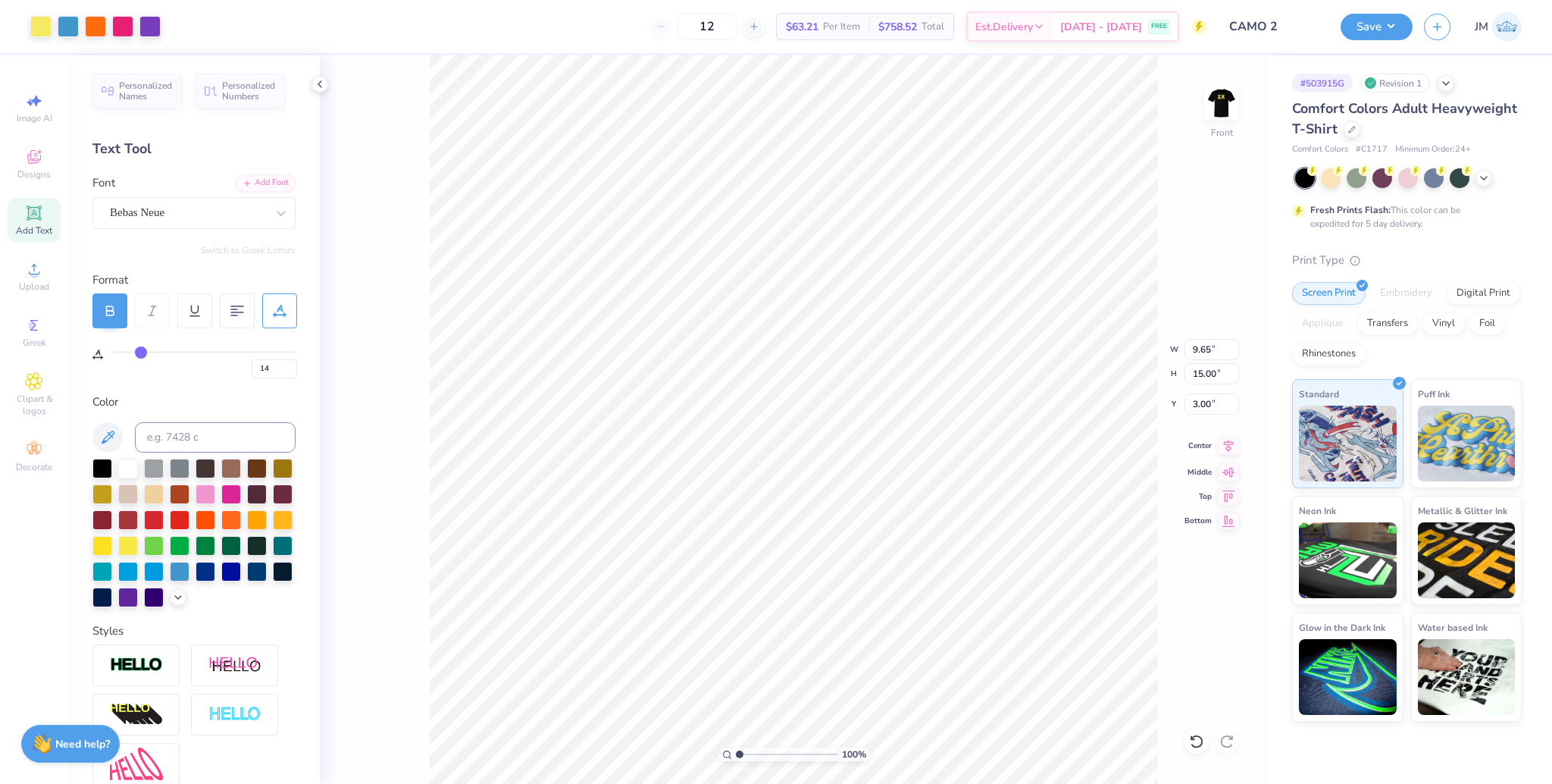
click at [1228, 446] on icon at bounding box center [1229, 445] width 10 height 13
click at [1376, 22] on button "Save" at bounding box center [1376, 24] width 72 height 26
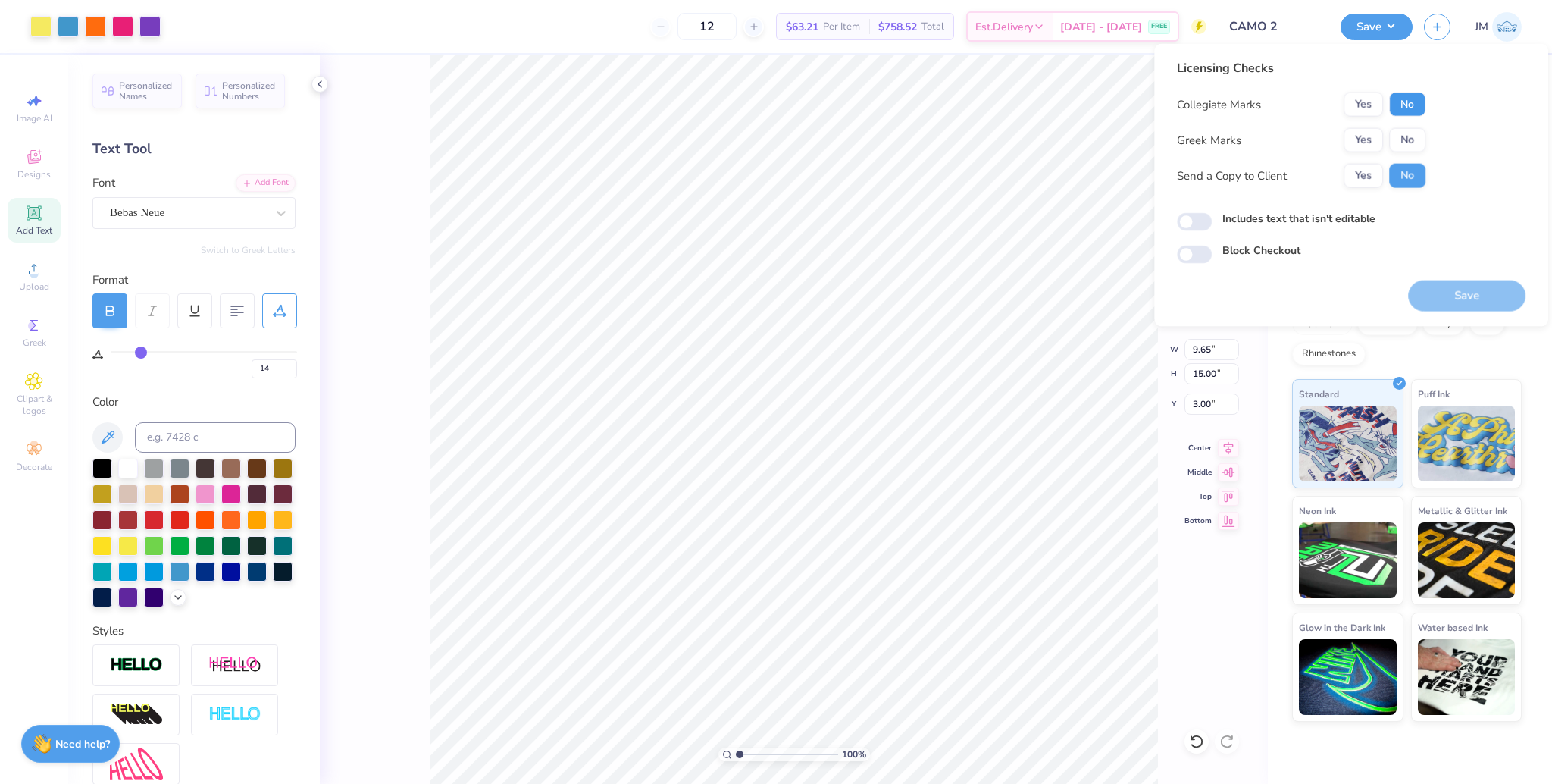
click at [1412, 102] on button "No" at bounding box center [1408, 104] width 37 height 24
click at [1369, 143] on button "Yes" at bounding box center [1364, 140] width 40 height 24
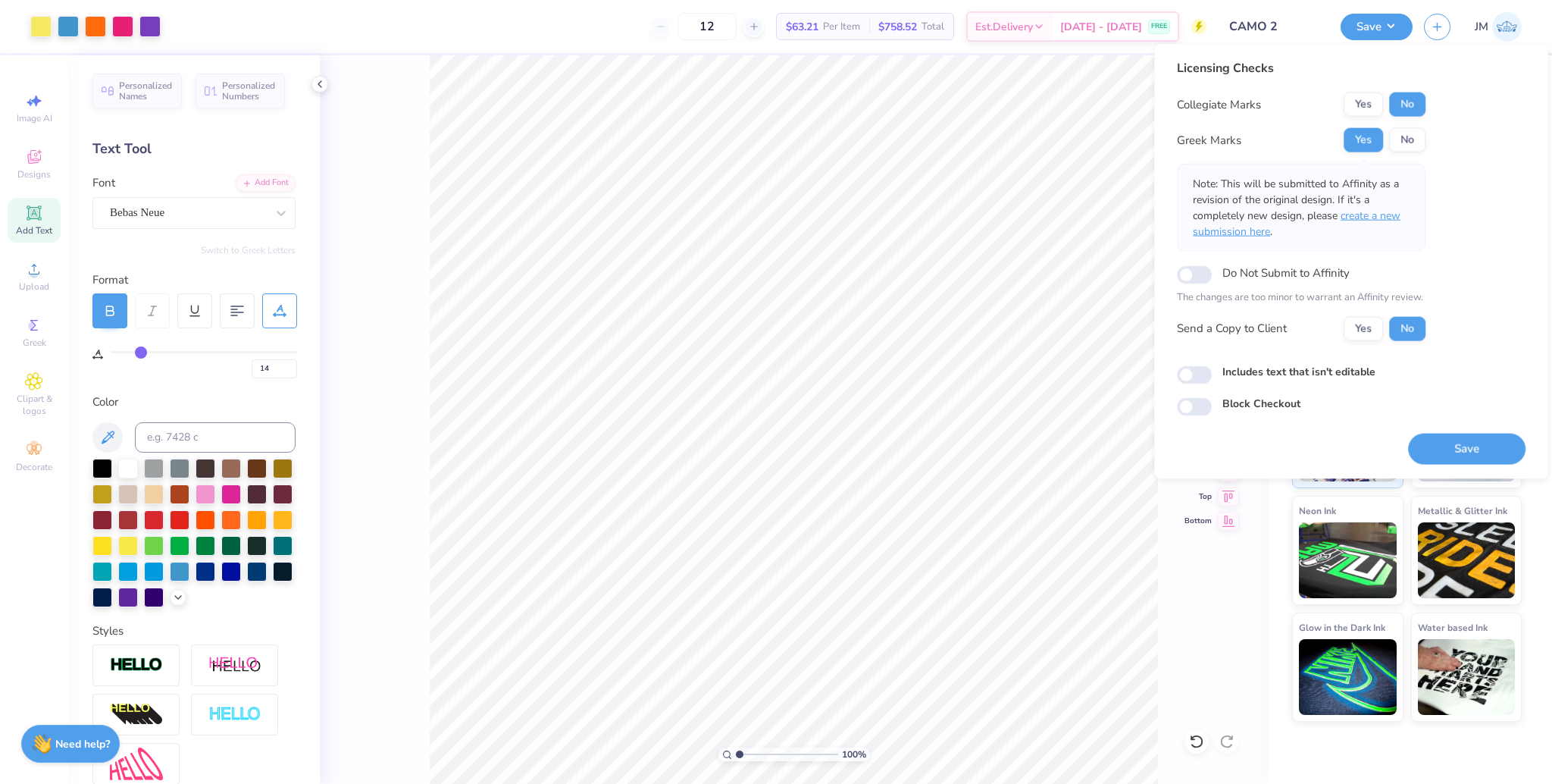
click at [1369, 216] on span "create a new submission here" at bounding box center [1296, 223] width 208 height 30
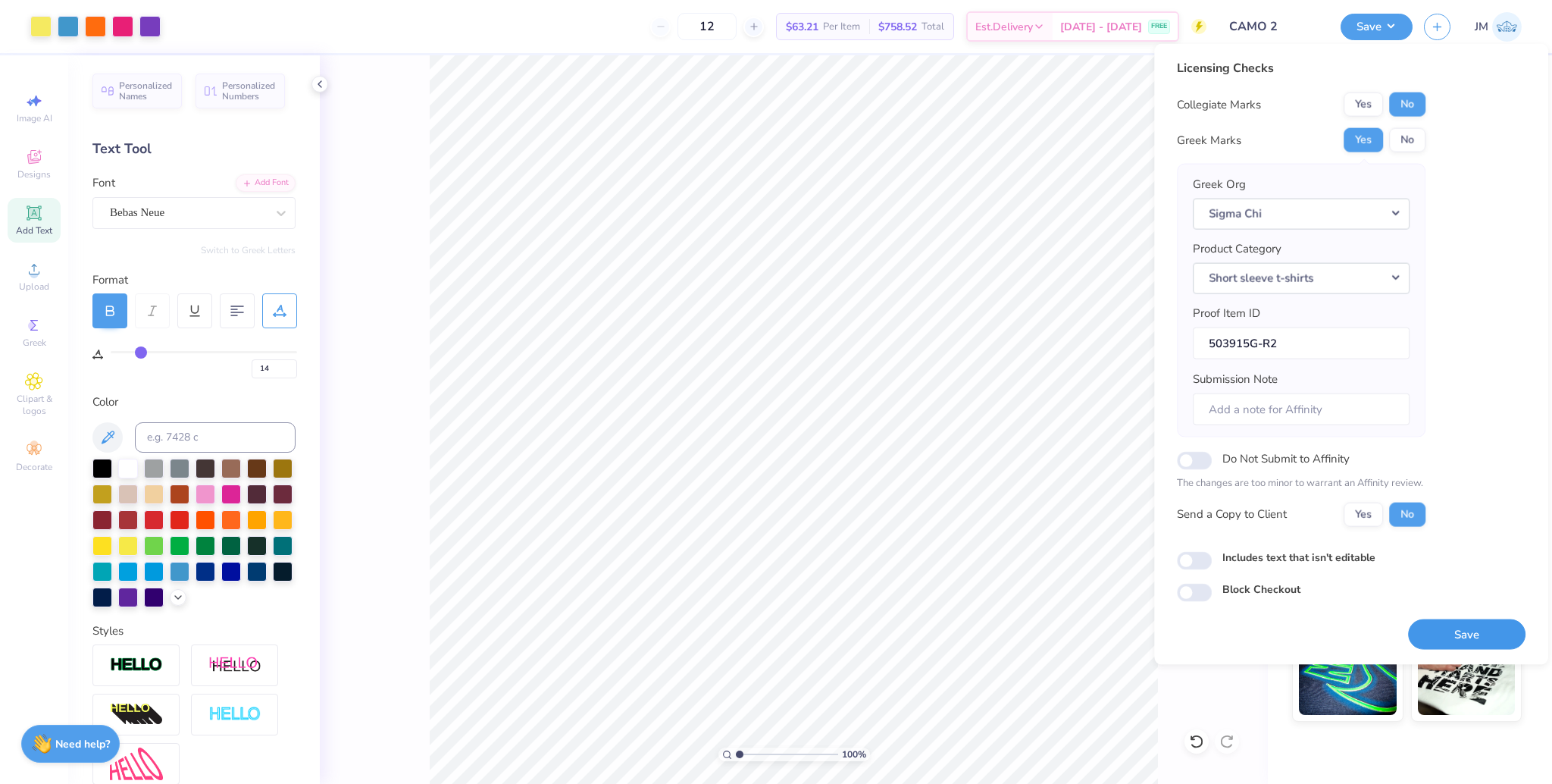
click at [1470, 636] on button "Save" at bounding box center [1467, 633] width 118 height 31
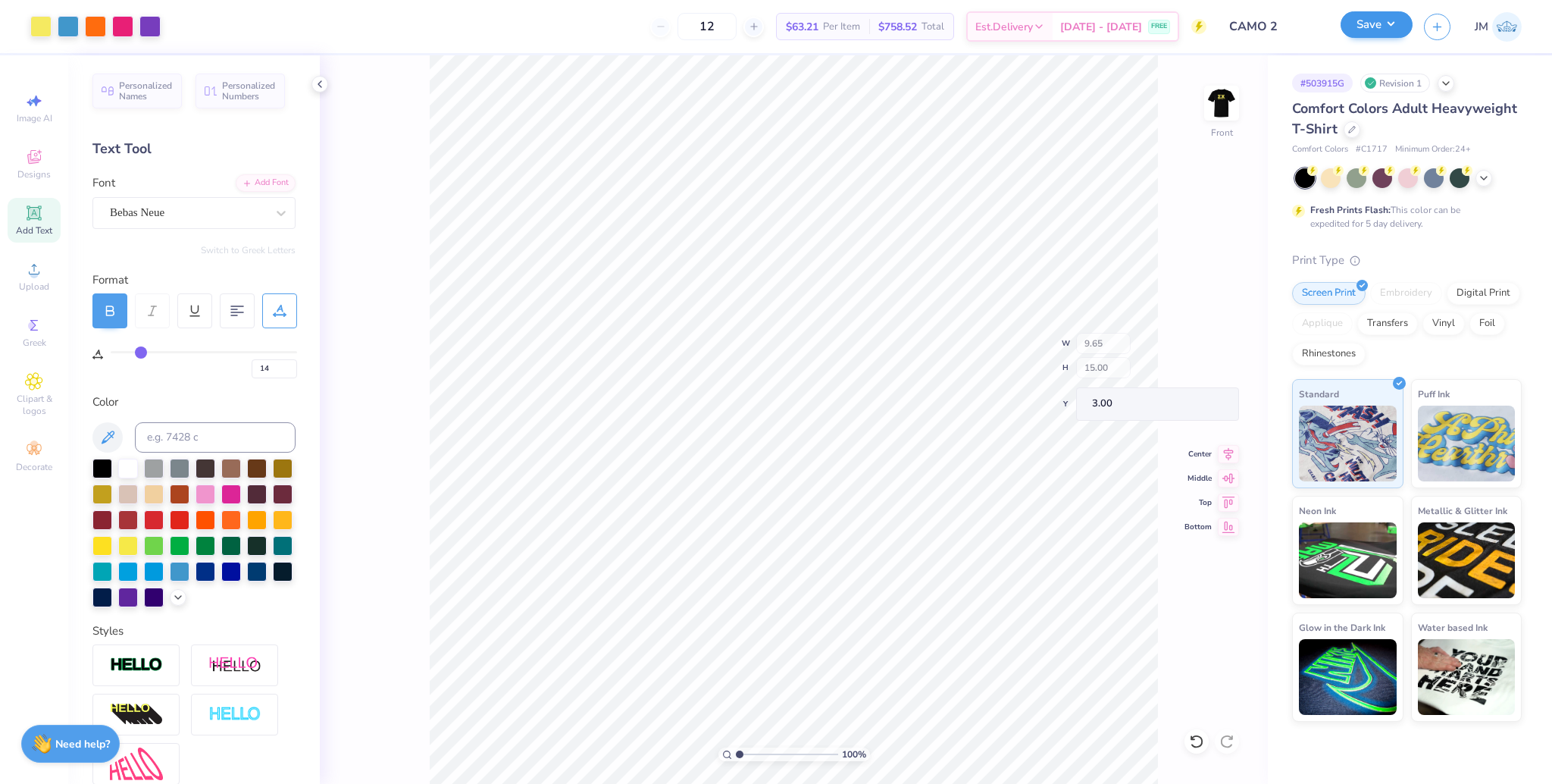
click at [1373, 22] on button "Save" at bounding box center [1376, 24] width 72 height 26
click at [1226, 446] on icon at bounding box center [1228, 445] width 21 height 18
click at [1217, 107] on img at bounding box center [1222, 102] width 61 height 61
click at [1224, 102] on img at bounding box center [1222, 102] width 61 height 61
